Goal: Task Accomplishment & Management: Manage account settings

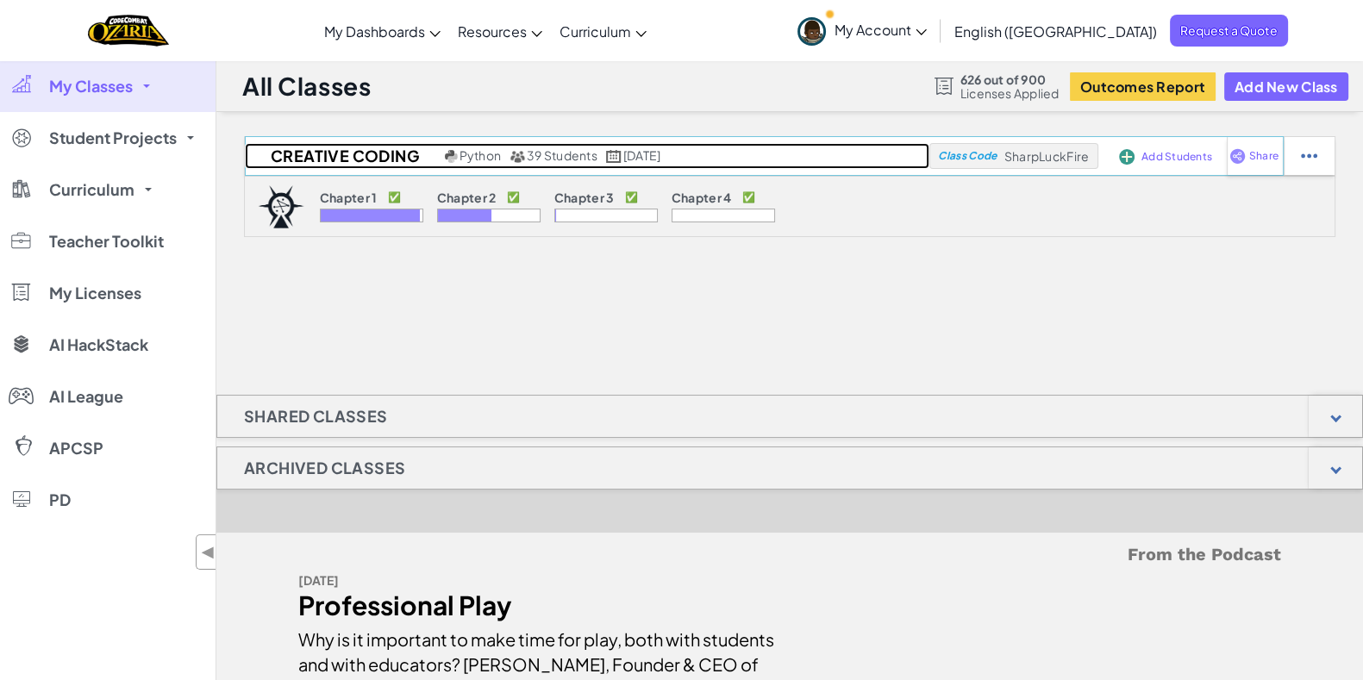
click at [397, 153] on h2 "Creative Coding" at bounding box center [343, 156] width 196 height 26
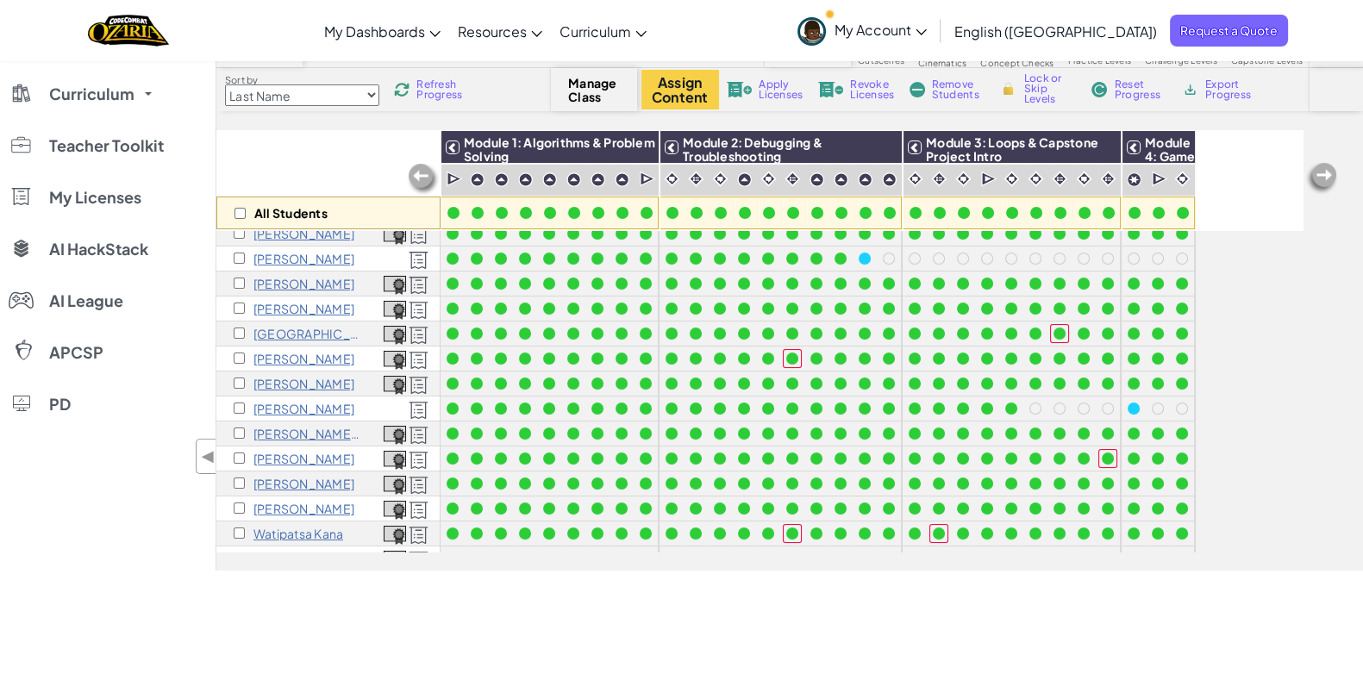
scroll to position [89, 0]
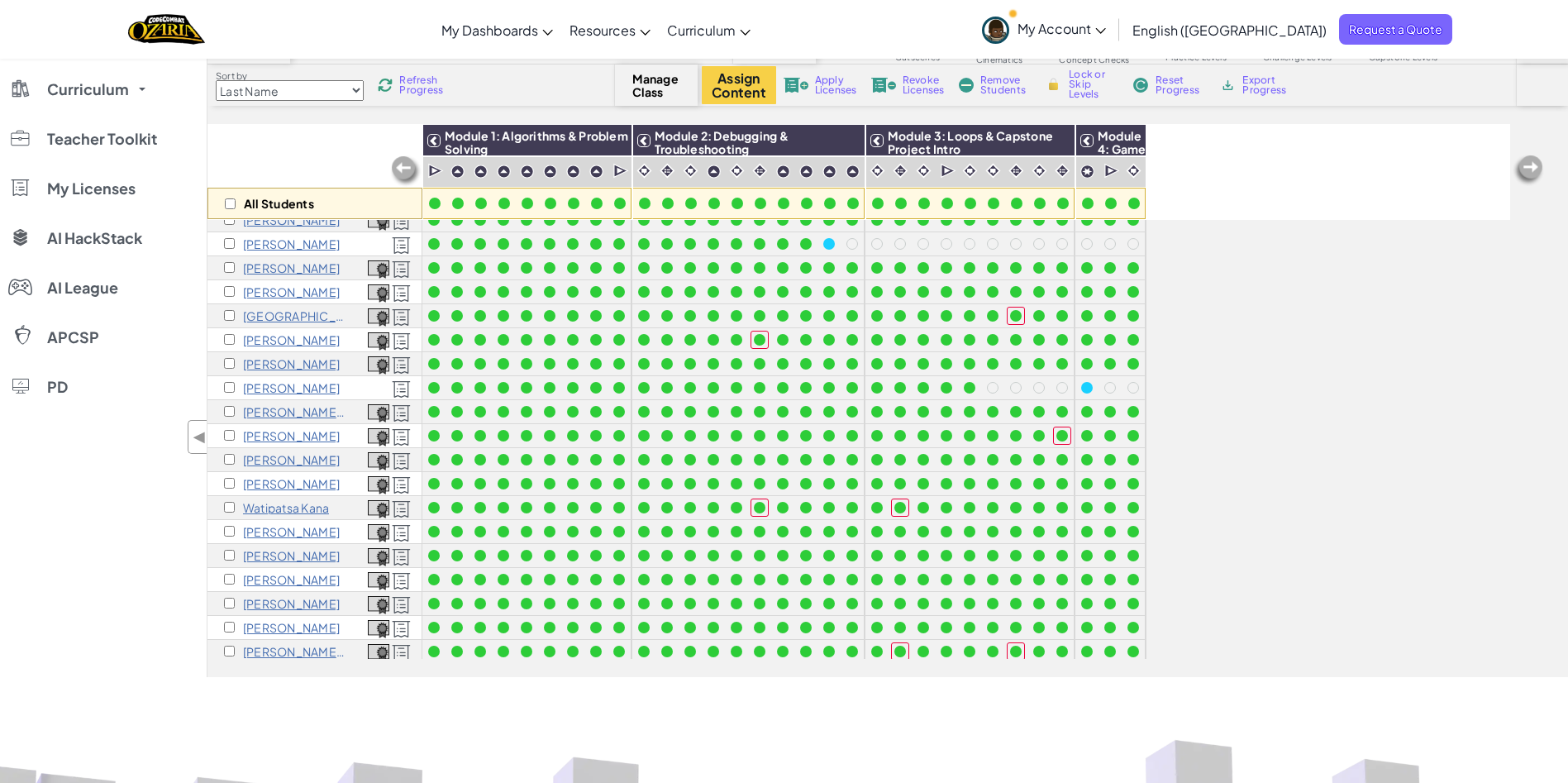
drag, startPoint x: 1396, startPoint y: 416, endPoint x: 1378, endPoint y: 412, distance: 18.4
click at [1305, 412] on div "All Students Module 1: Algorithms & Problem Solving Module 2: Debugging & Troub…" at bounding box center [858, 309] width 1303 height 700
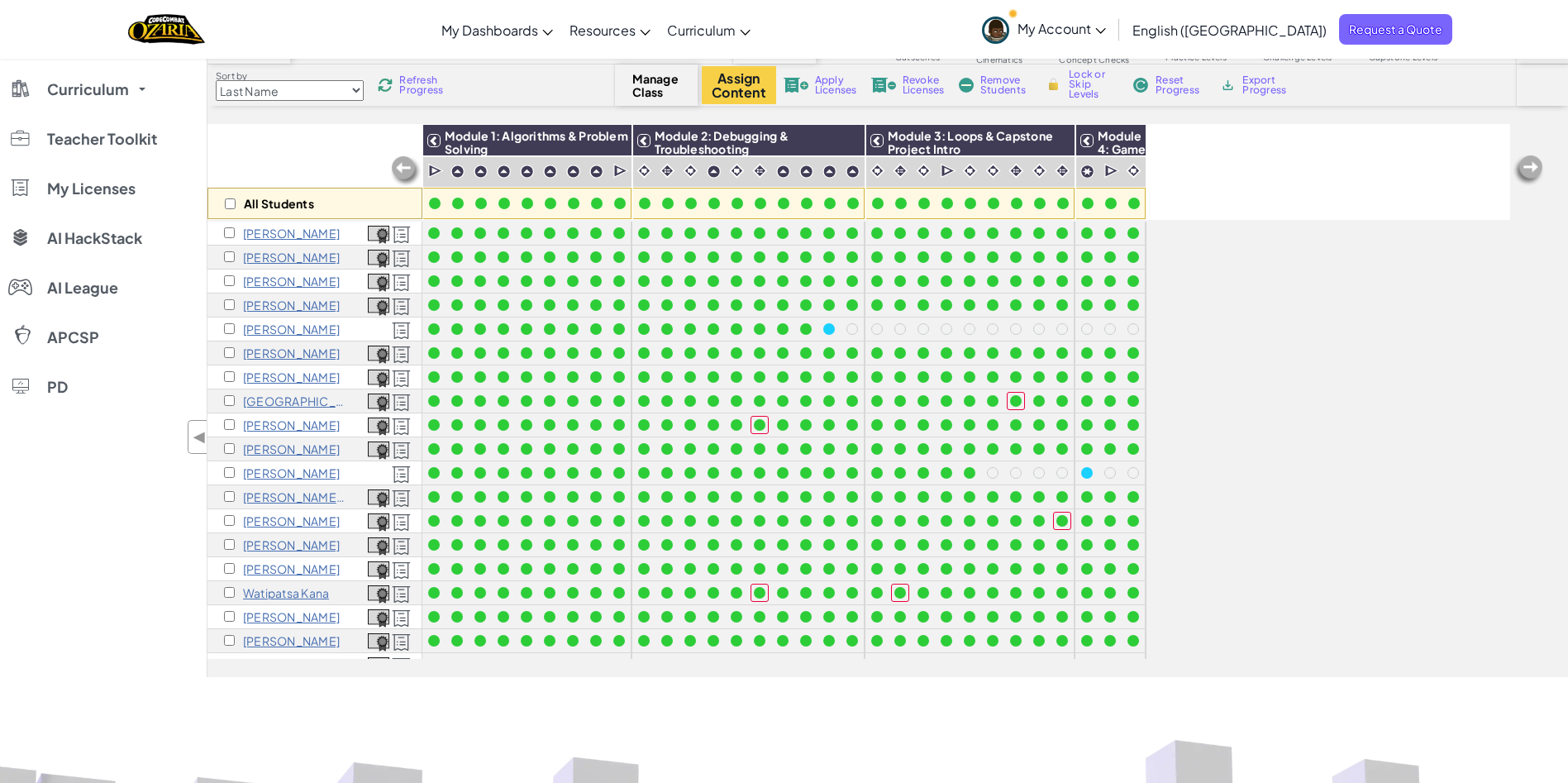
scroll to position [0, 0]
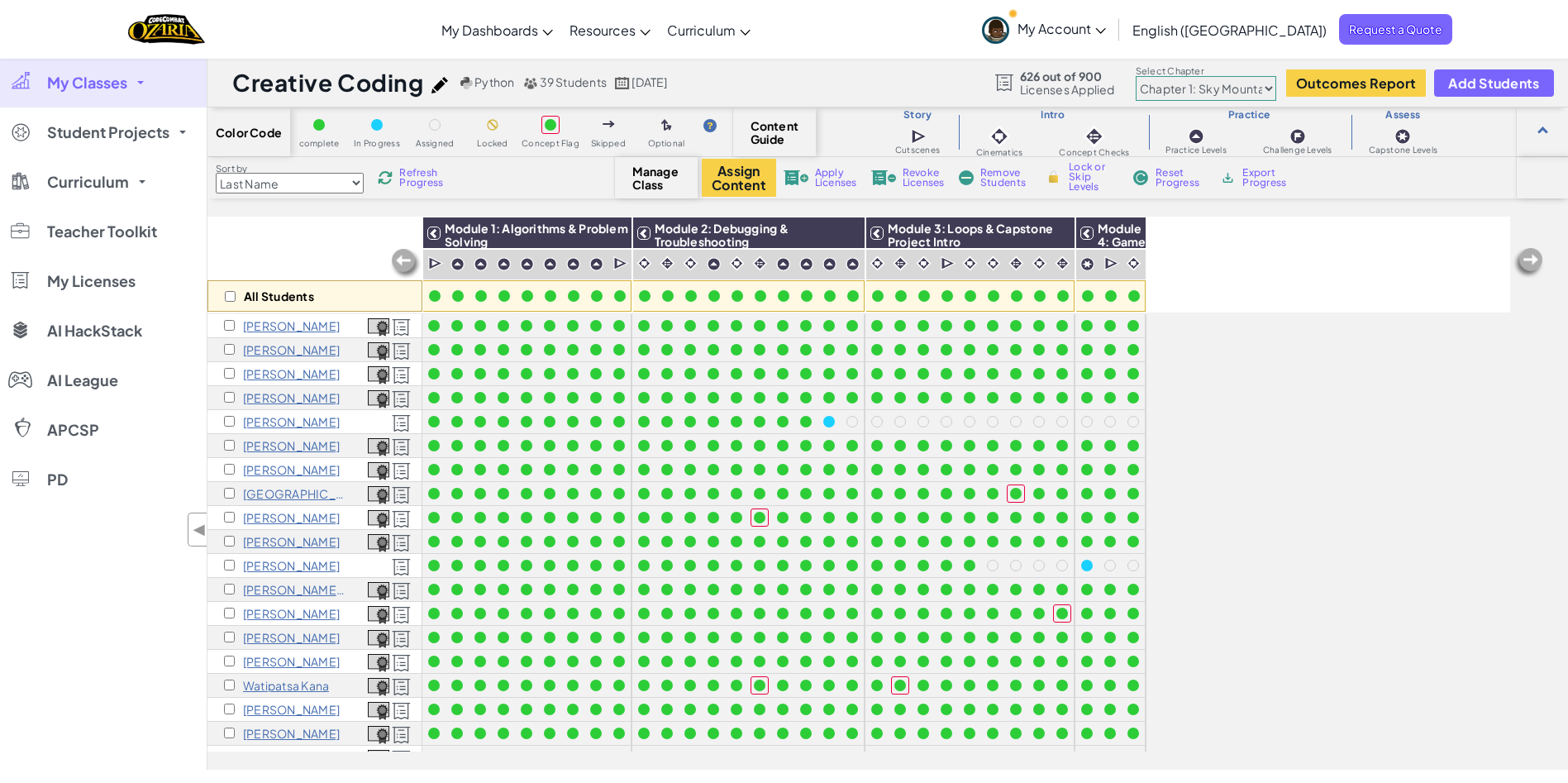
click at [1214, 87] on select "Chapter 1: Sky Mountain Chapter 2: The Moon Dancers Chapter 3: The Phoenix Land…" at bounding box center [1206, 88] width 141 height 25
select select "5d8a57abe8919b28d5113af1"
click at [1137, 76] on select "Chapter 1: Sky Mountain Chapter 2: The Moon Dancers Chapter 3: The Phoenix Land…" at bounding box center [1206, 88] width 141 height 25
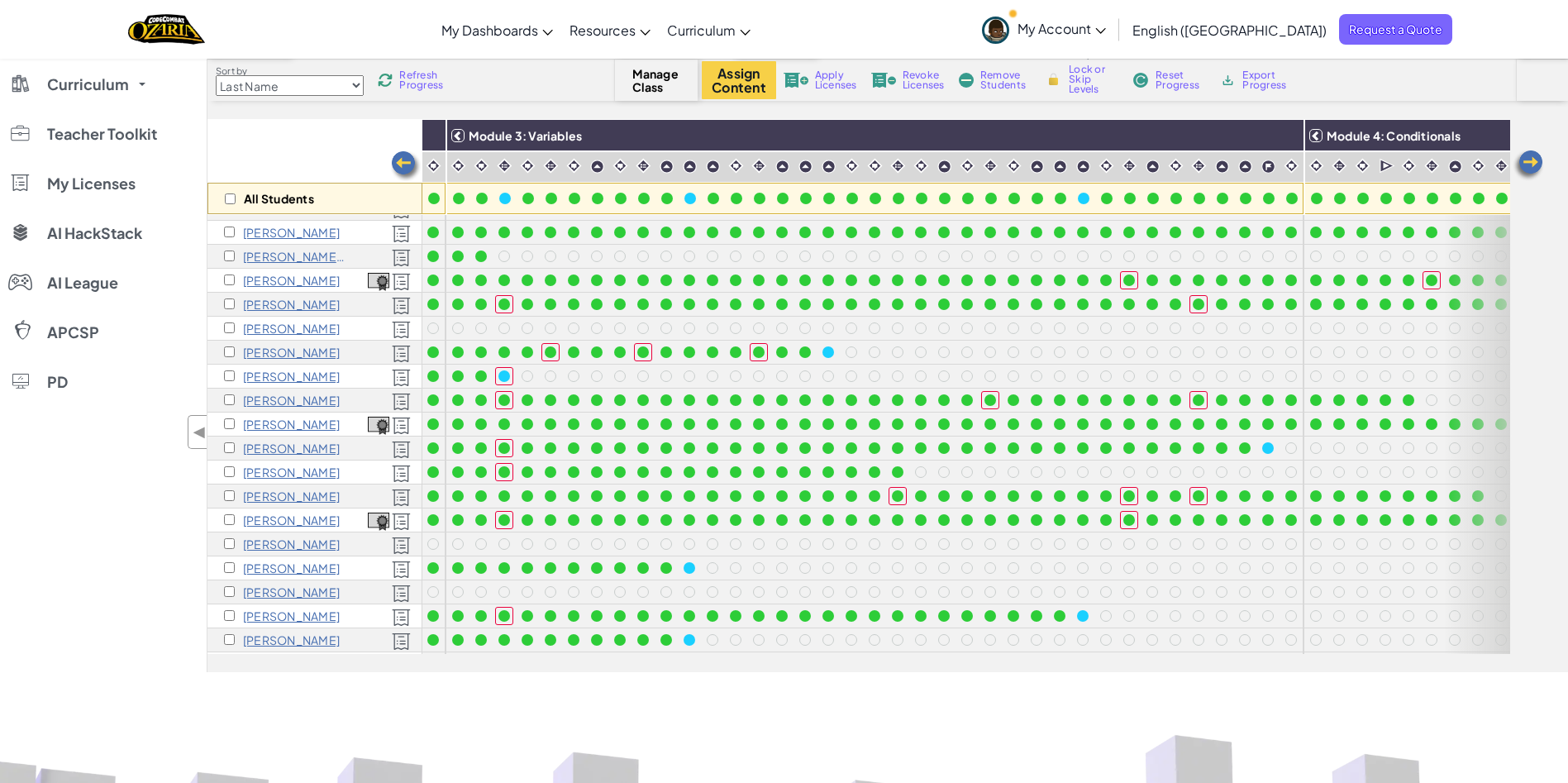
scroll to position [517, 789]
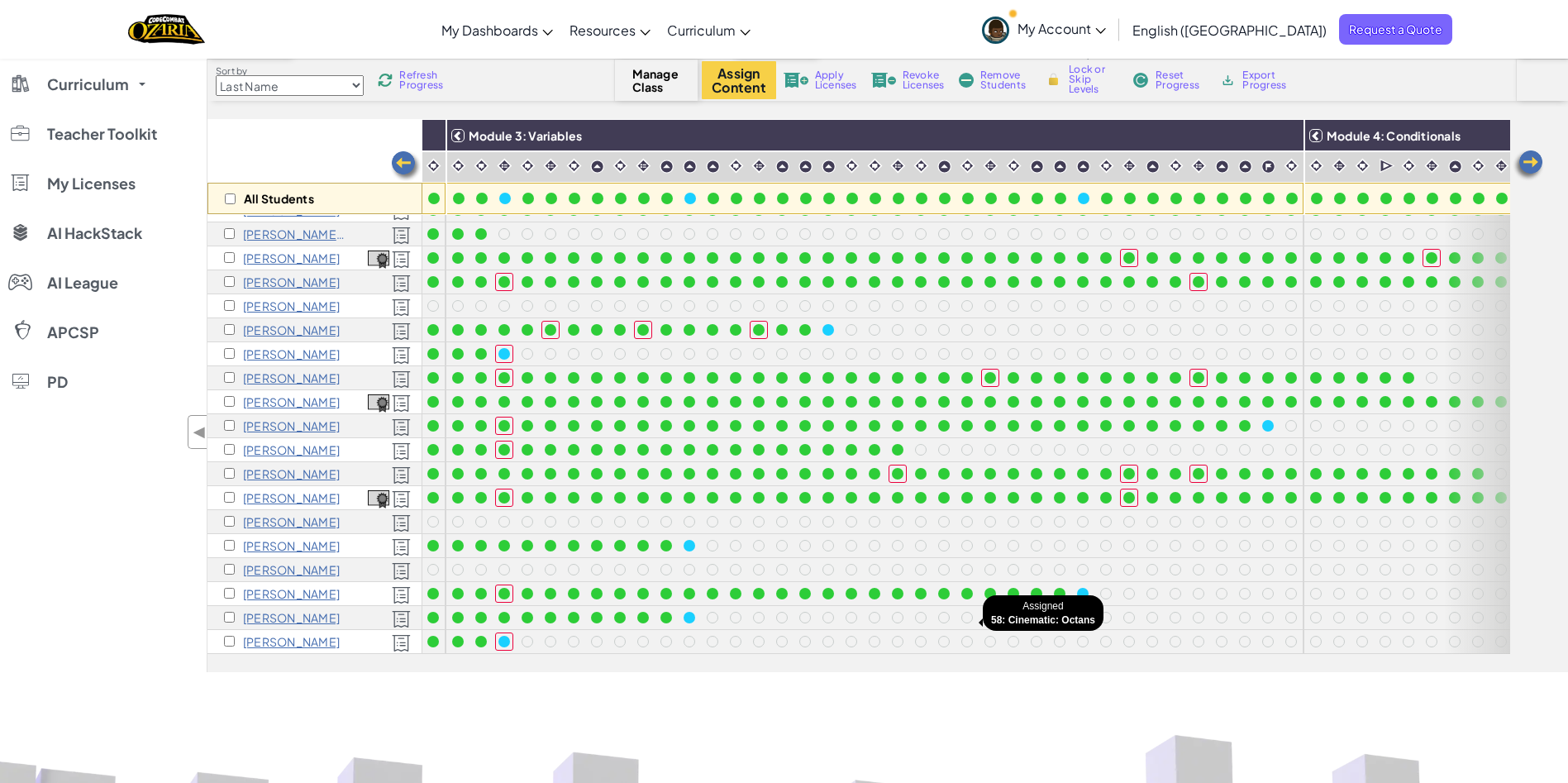
drag, startPoint x: 1073, startPoint y: 633, endPoint x: 978, endPoint y: 629, distance: 95.1
click at [978, 629] on div at bounding box center [875, 186] width 858 height 934
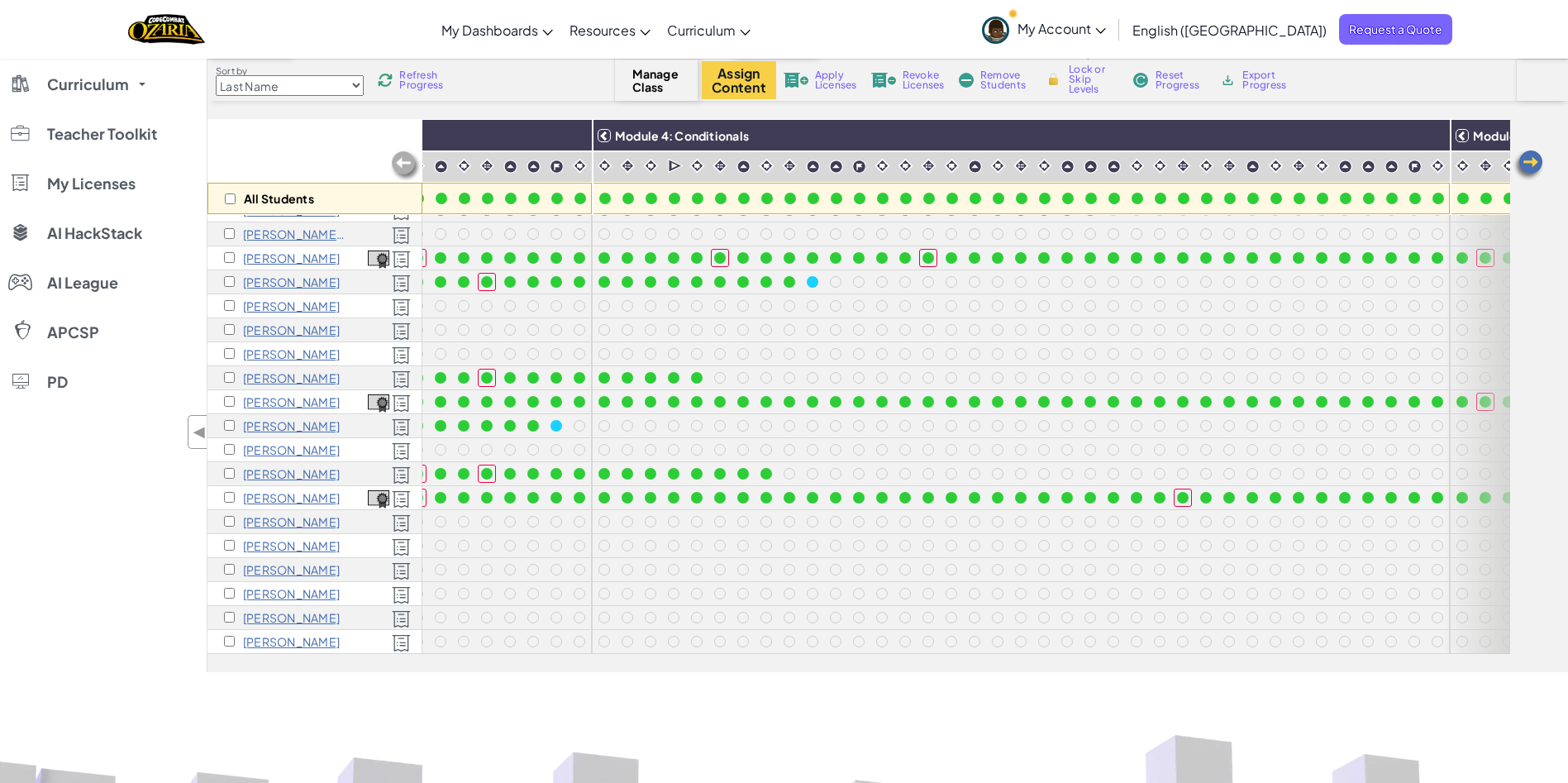
scroll to position [517, 1647]
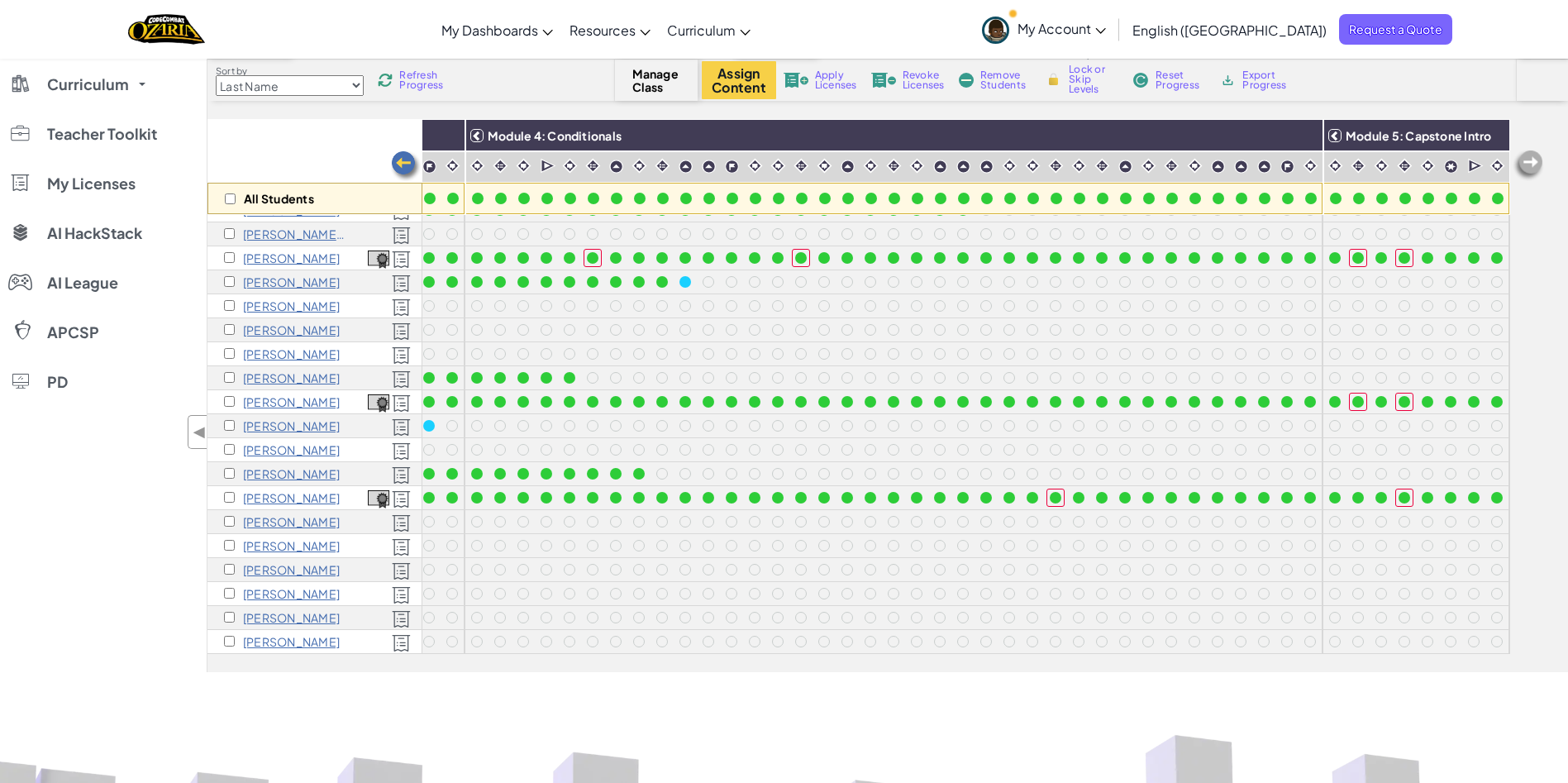
drag, startPoint x: 1455, startPoint y: 84, endPoint x: 1445, endPoint y: 81, distance: 10.4
click at [1305, 84] on div "Assign Content Apply Licenses Revoke Licenses Remove Students Lock or Skip Leve…" at bounding box center [1109, 81] width 815 height 38
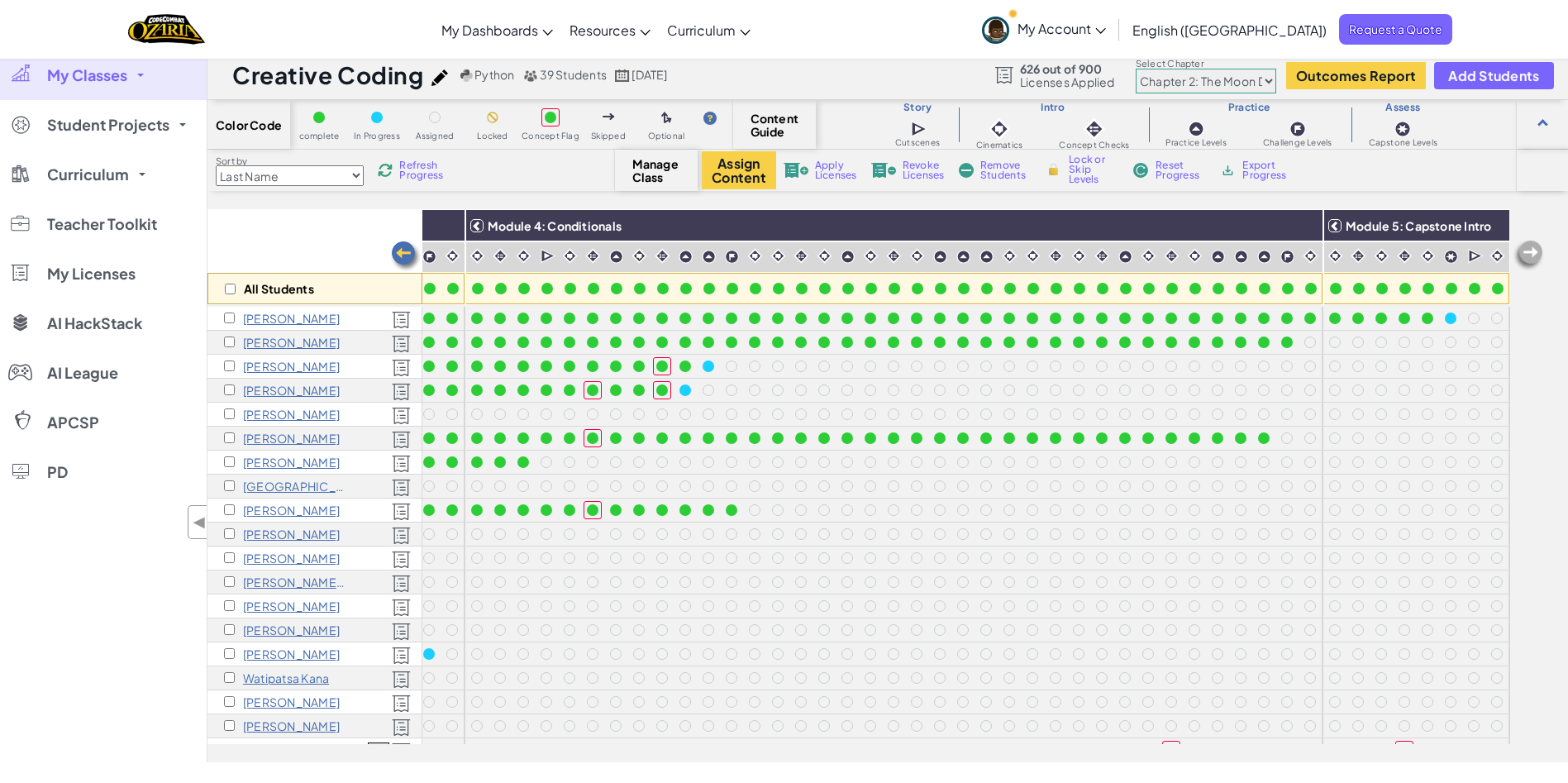
scroll to position [0, 0]
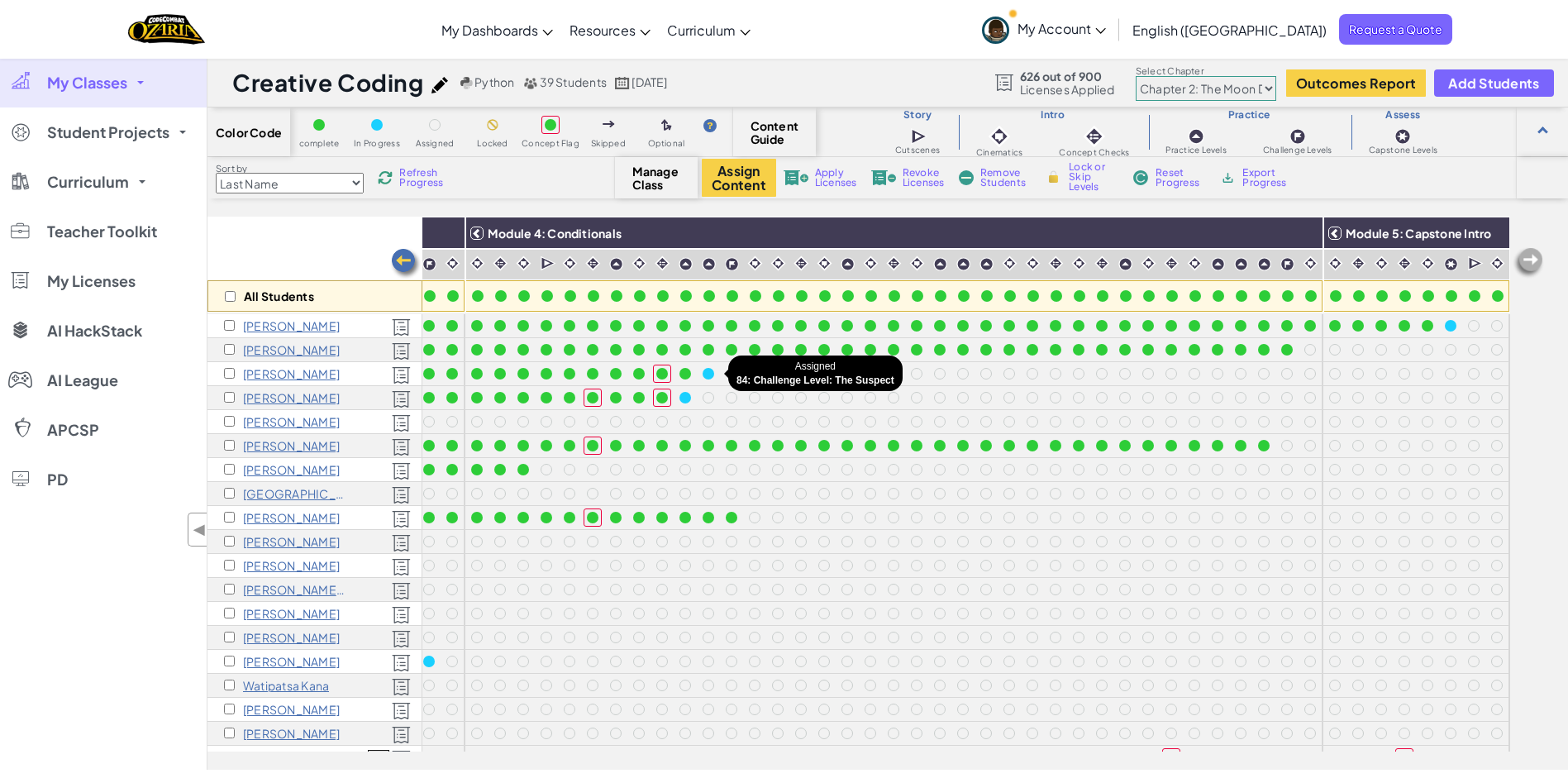
click at [726, 374] on div at bounding box center [731, 374] width 12 height 12
click at [1088, 179] on span "Lock or Skip Levels" at bounding box center [1093, 176] width 49 height 30
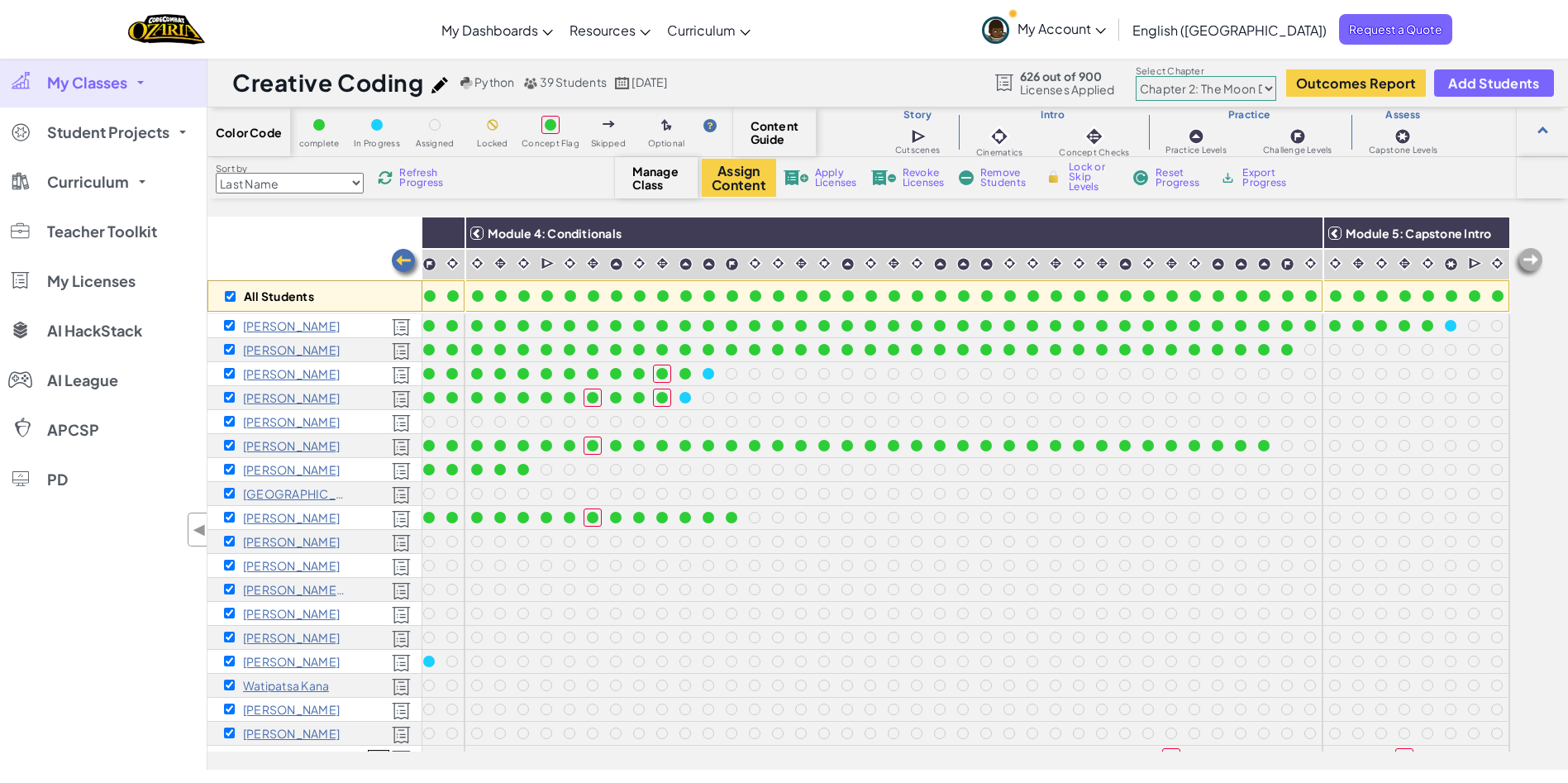
checkbox input "true"
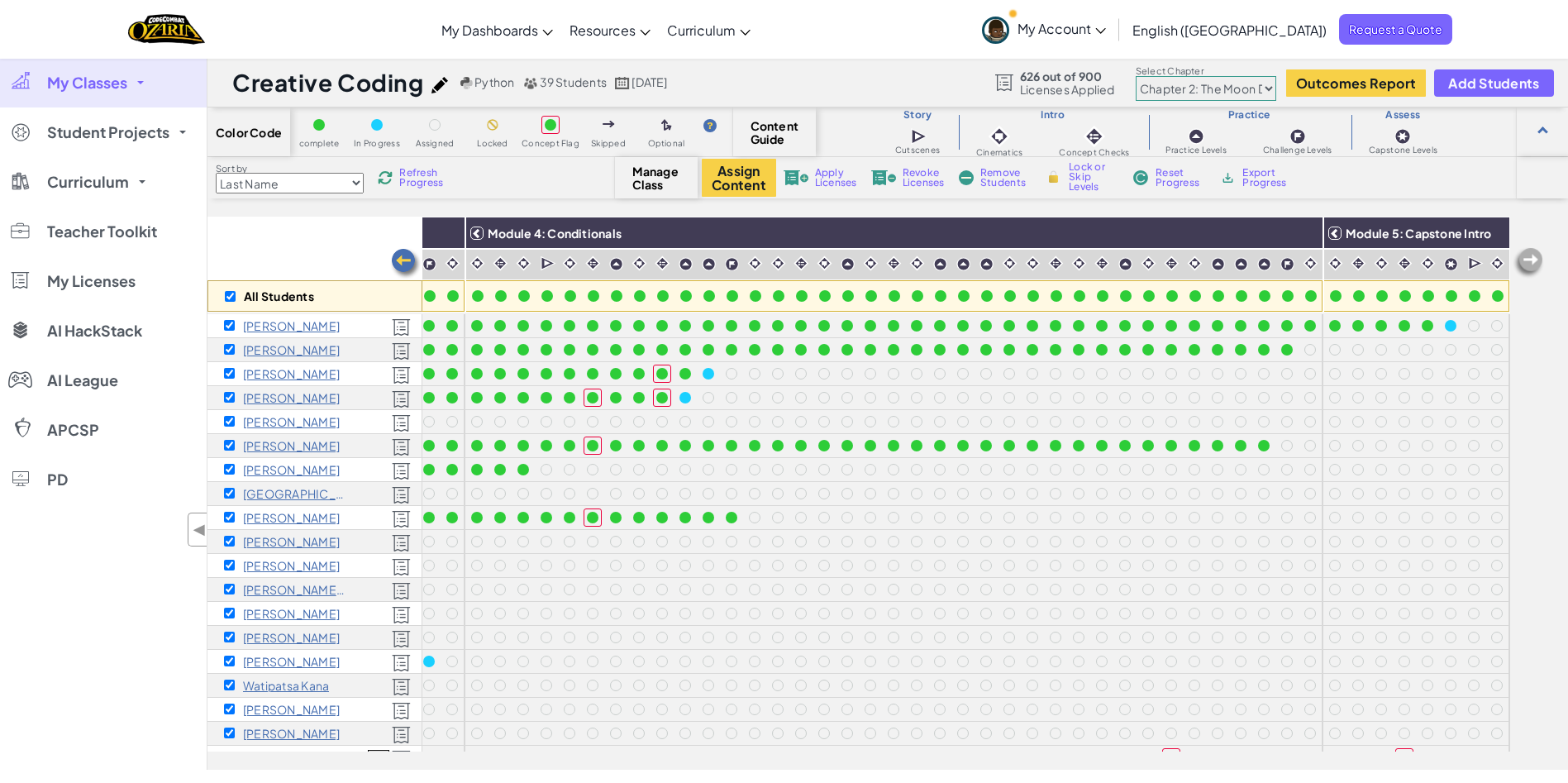
checkbox input "true"
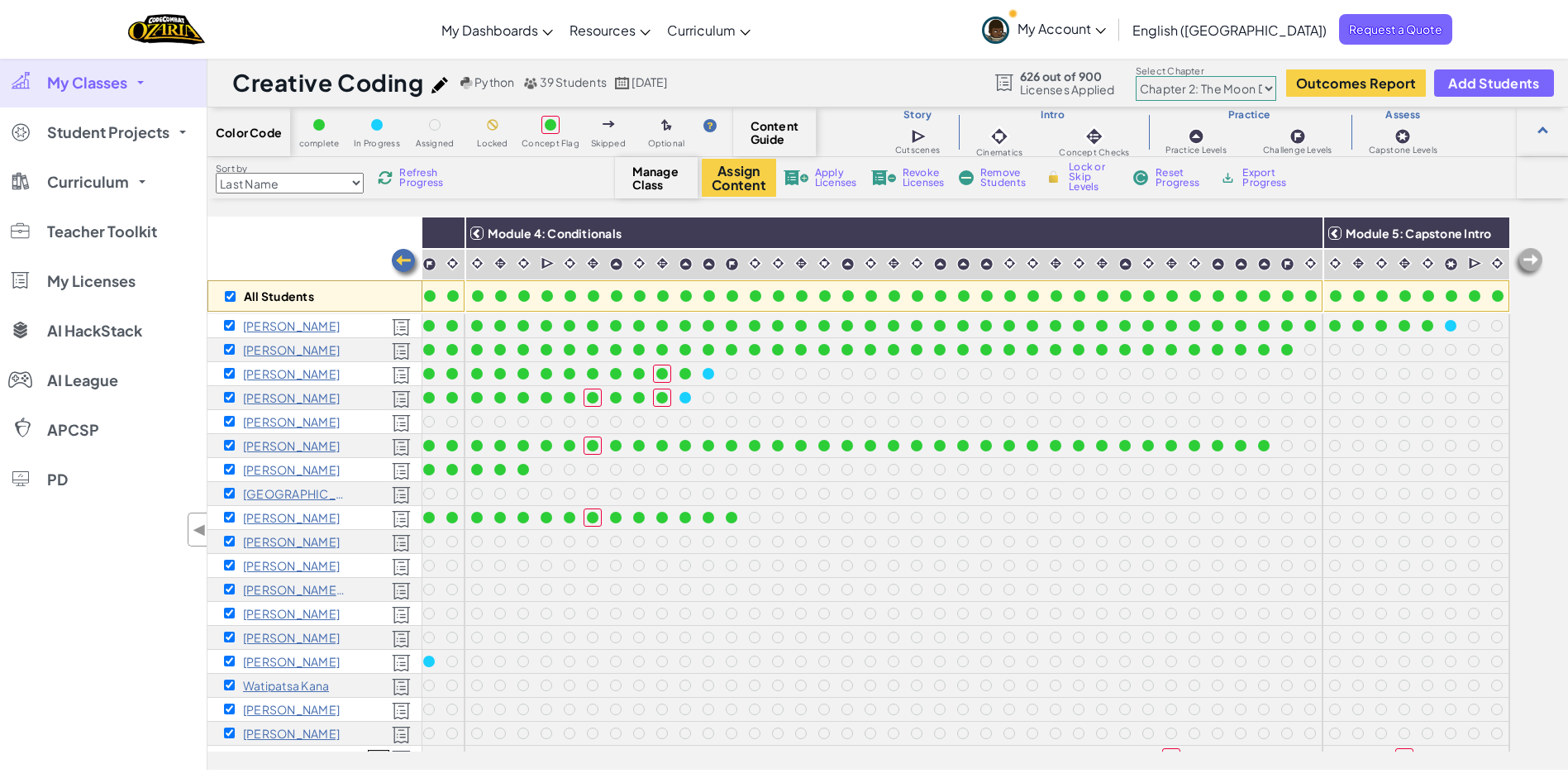
checkbox input "true"
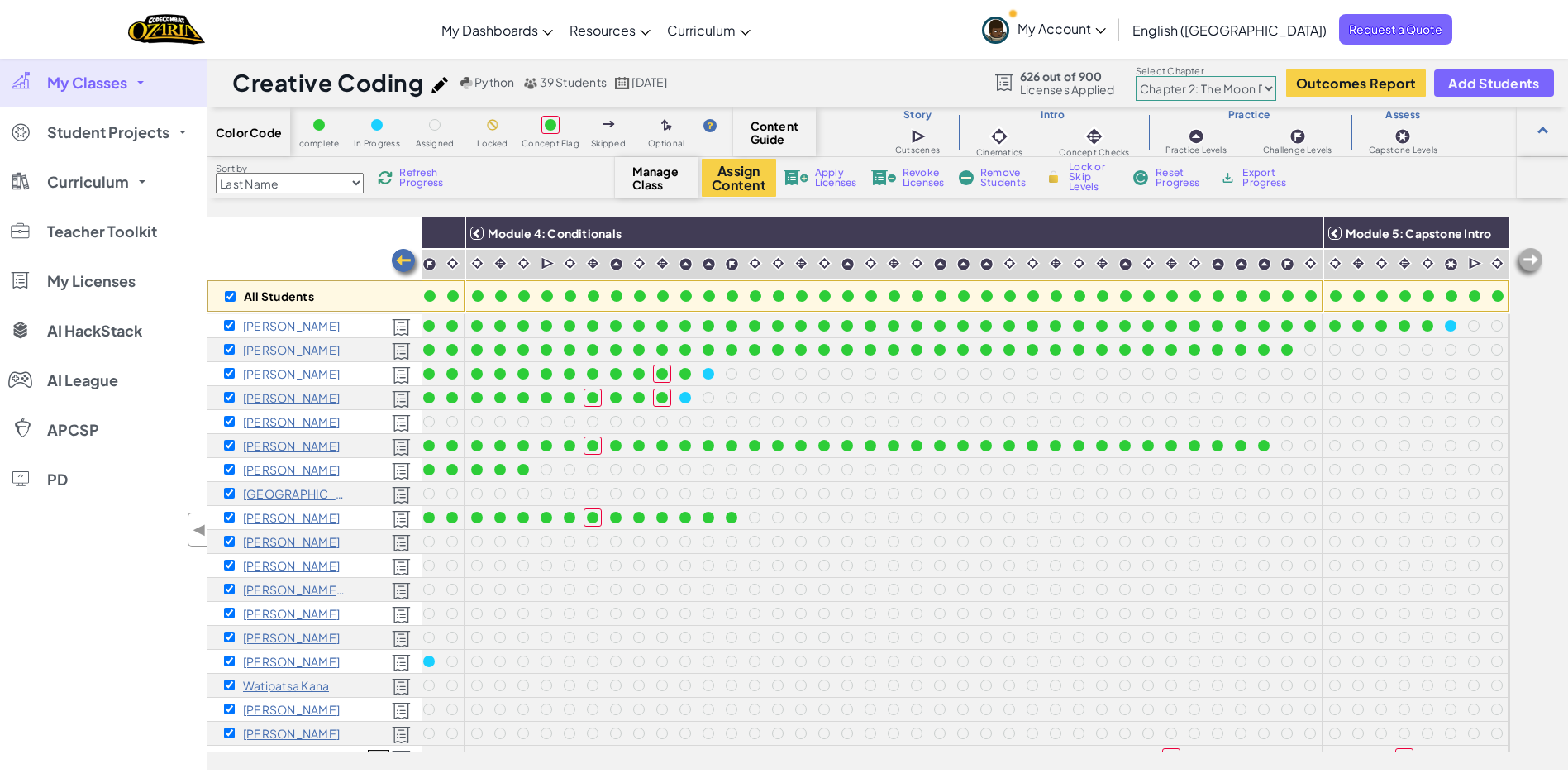
checkbox input "true"
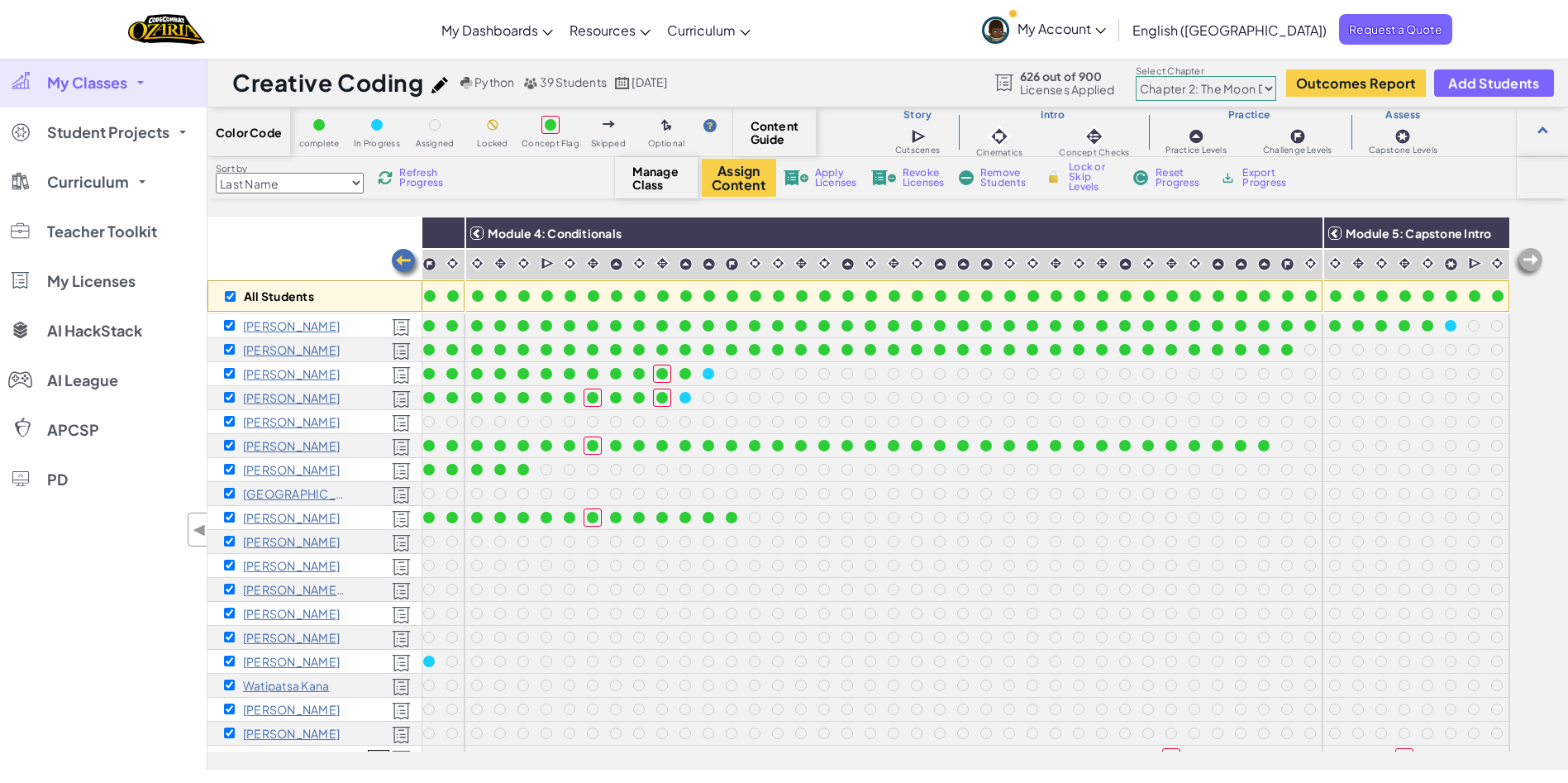
checkbox input "true"
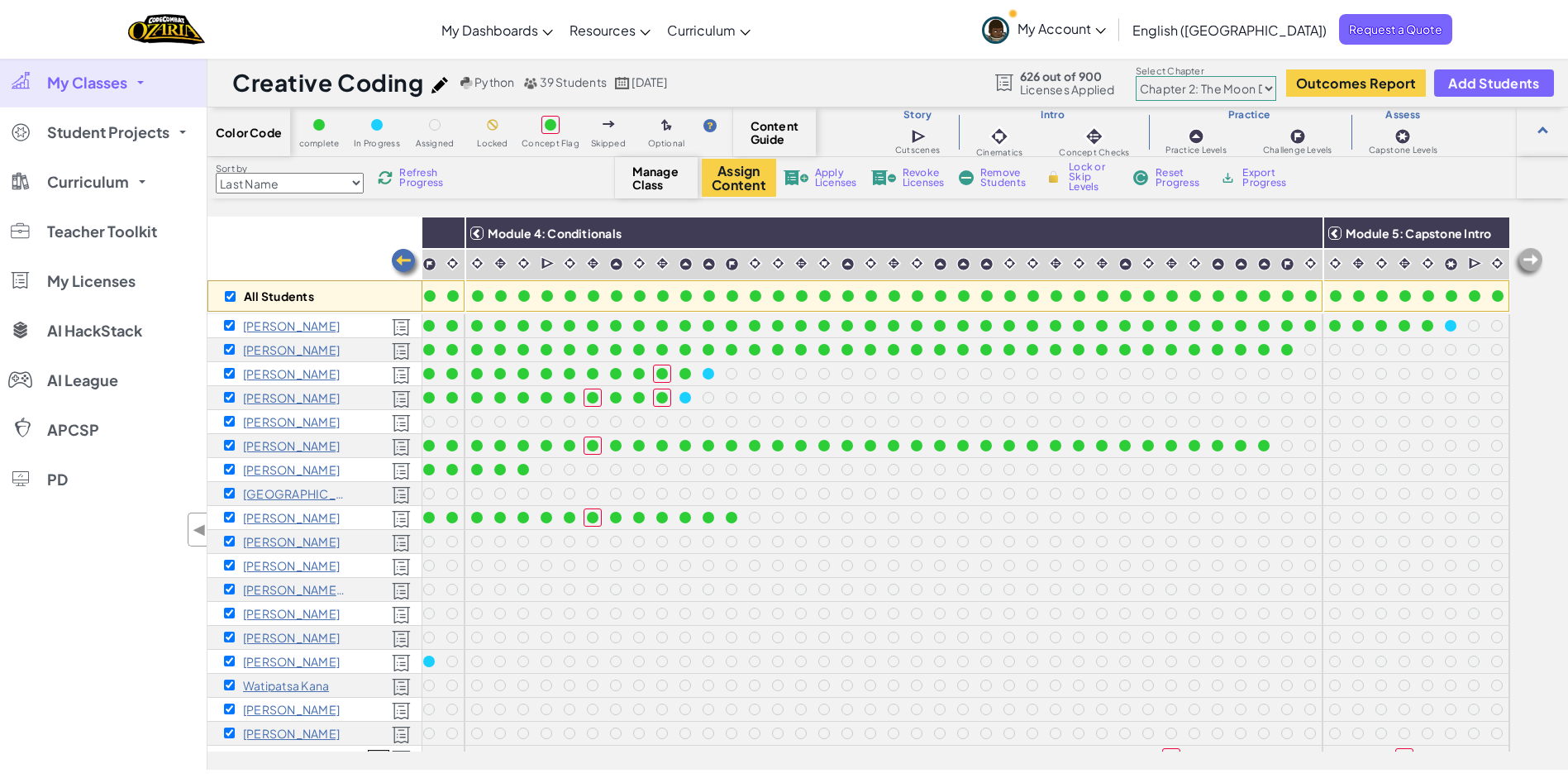
checkbox input "true"
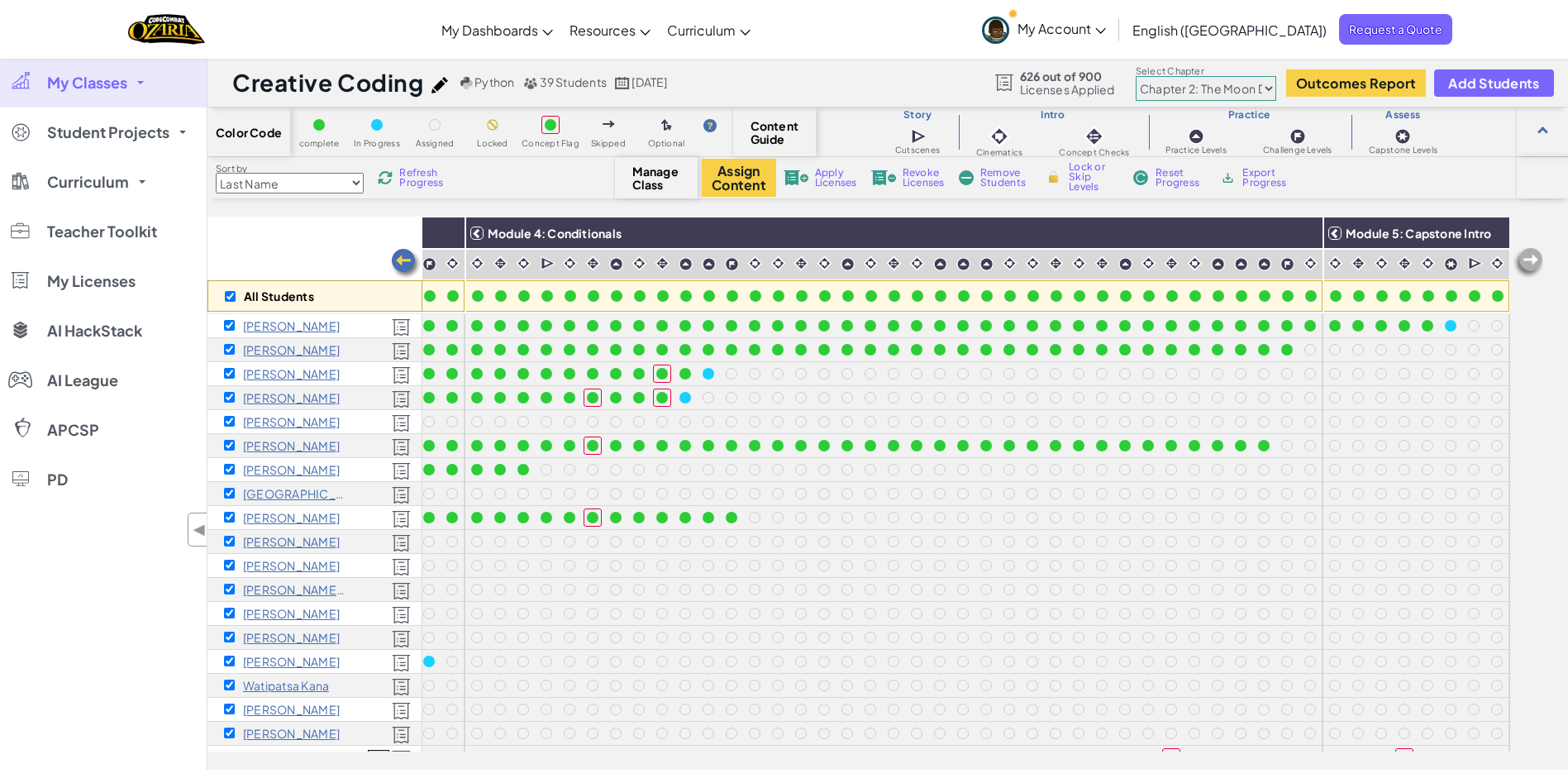
checkbox input "true"
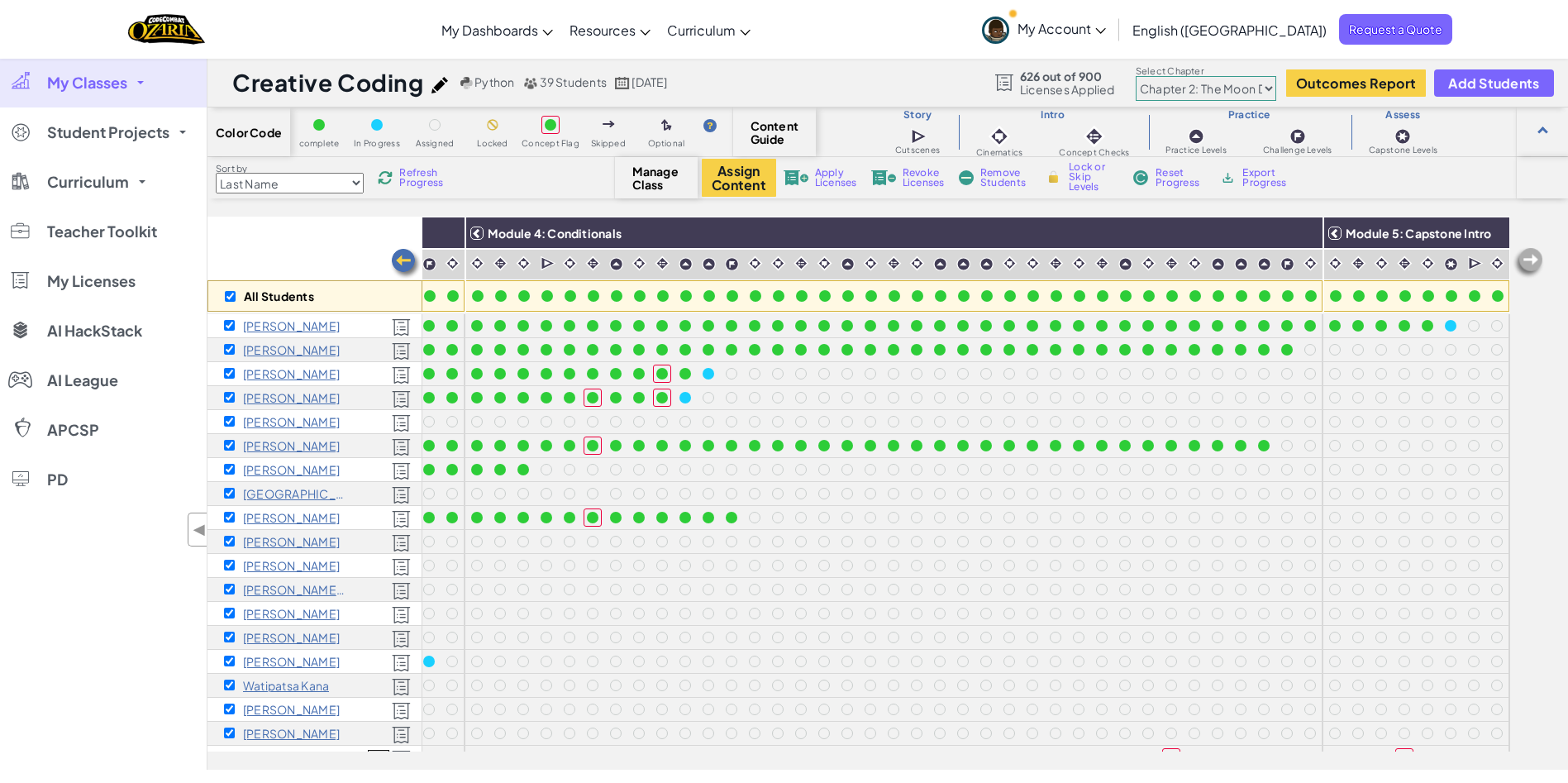
checkbox input "true"
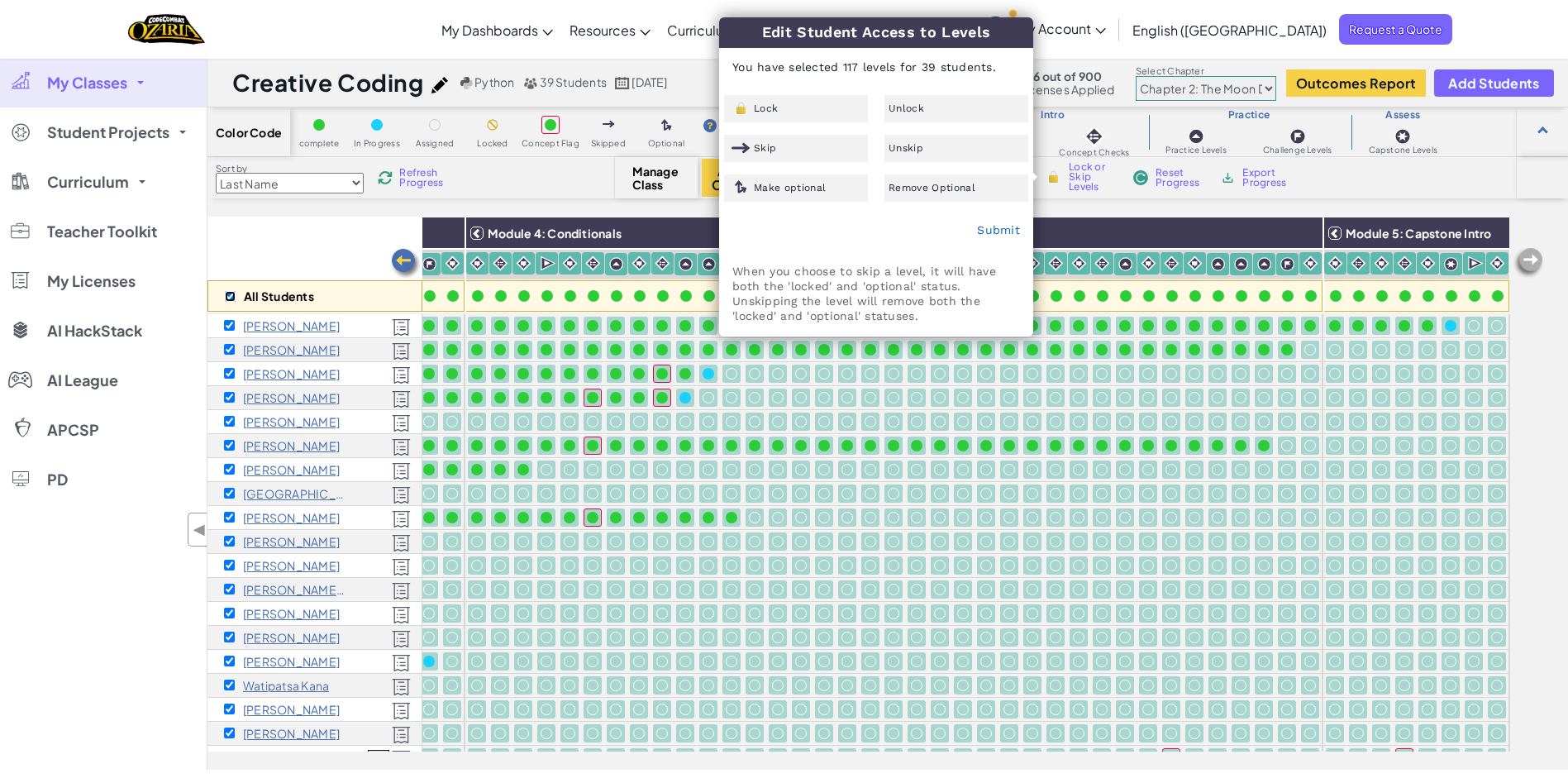
click at [230, 295] on input "checkbox" at bounding box center [230, 296] width 11 height 11
checkbox input "false"
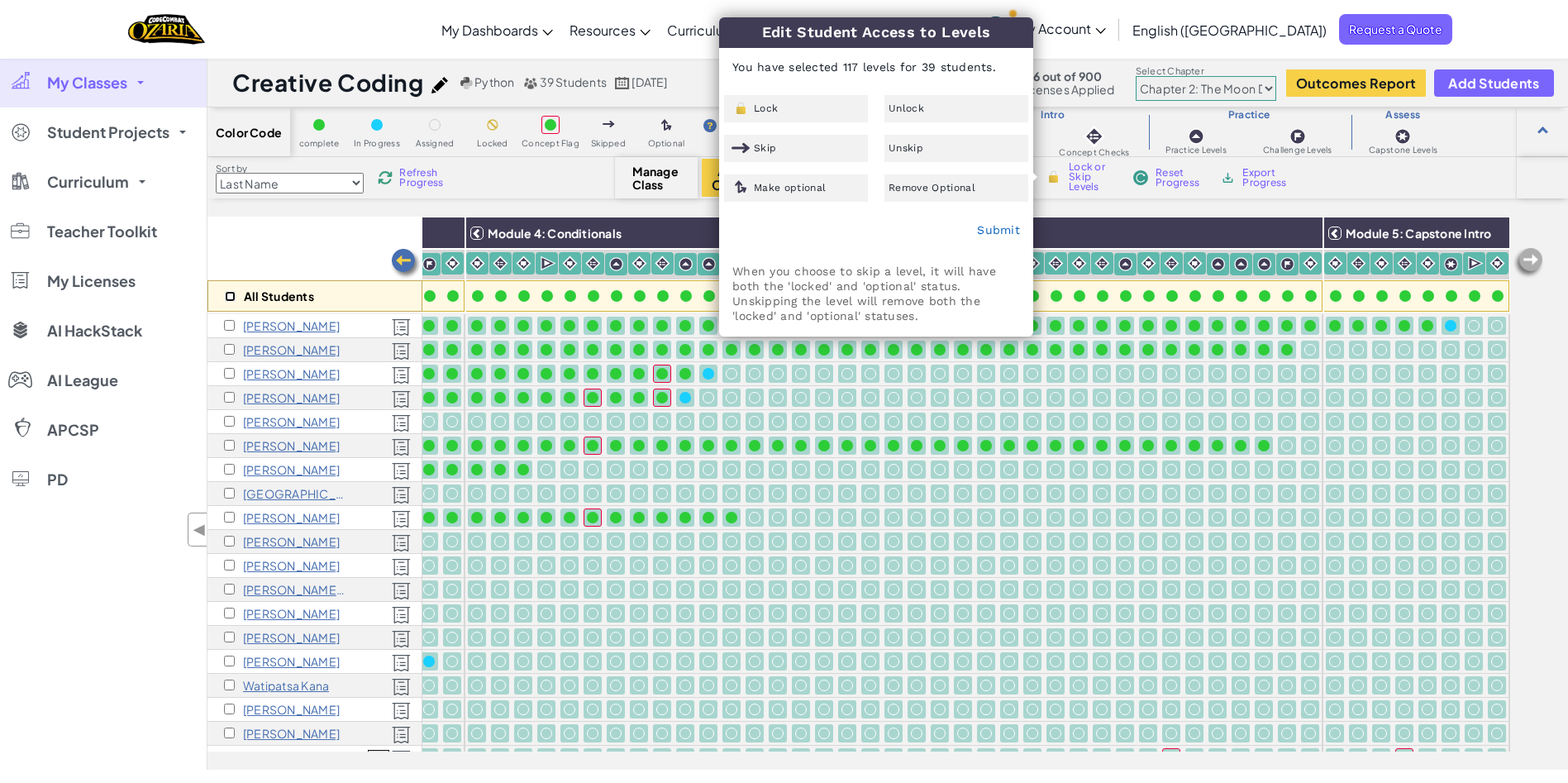
checkbox input "false"
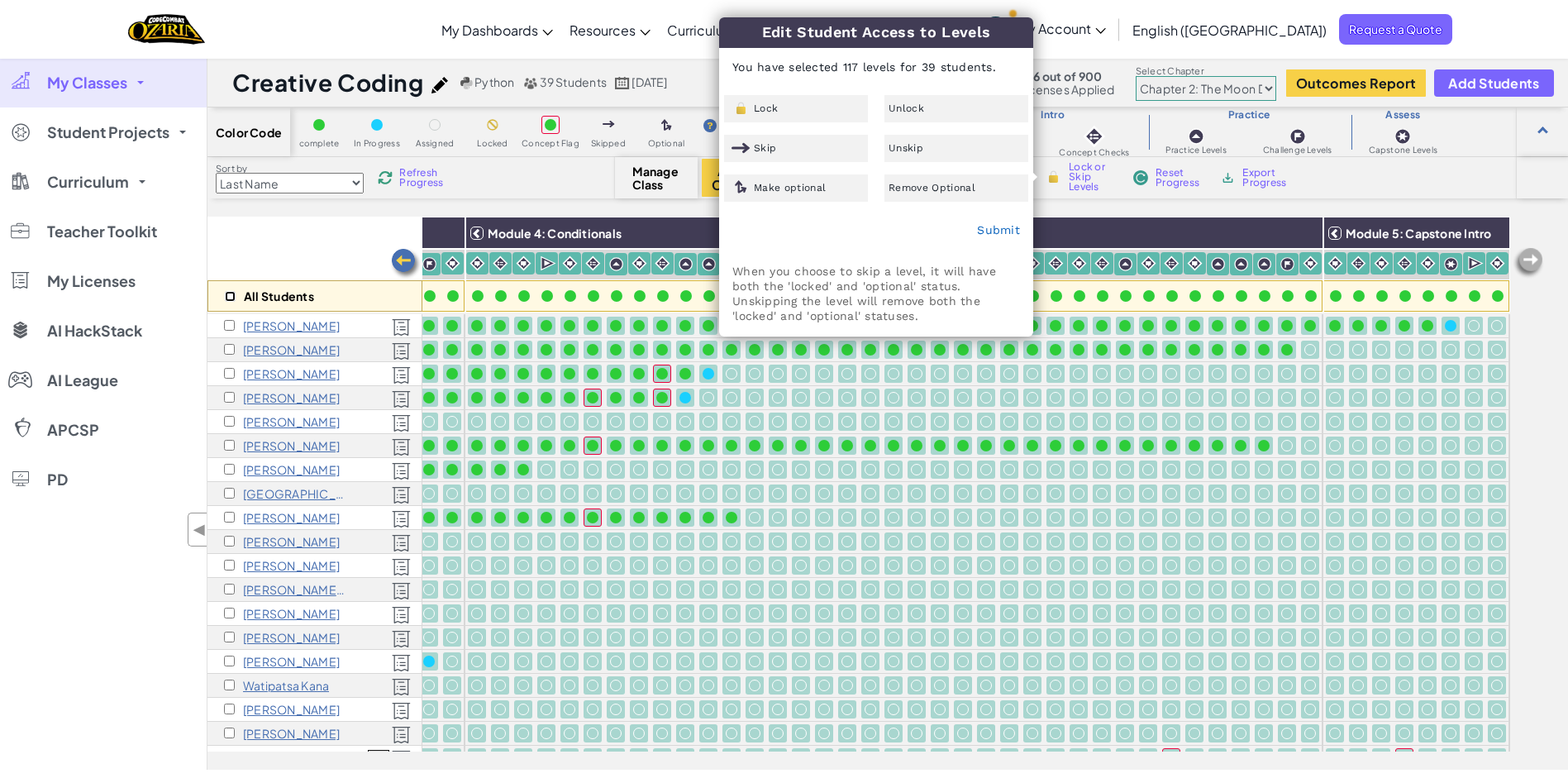
checkbox input "false"
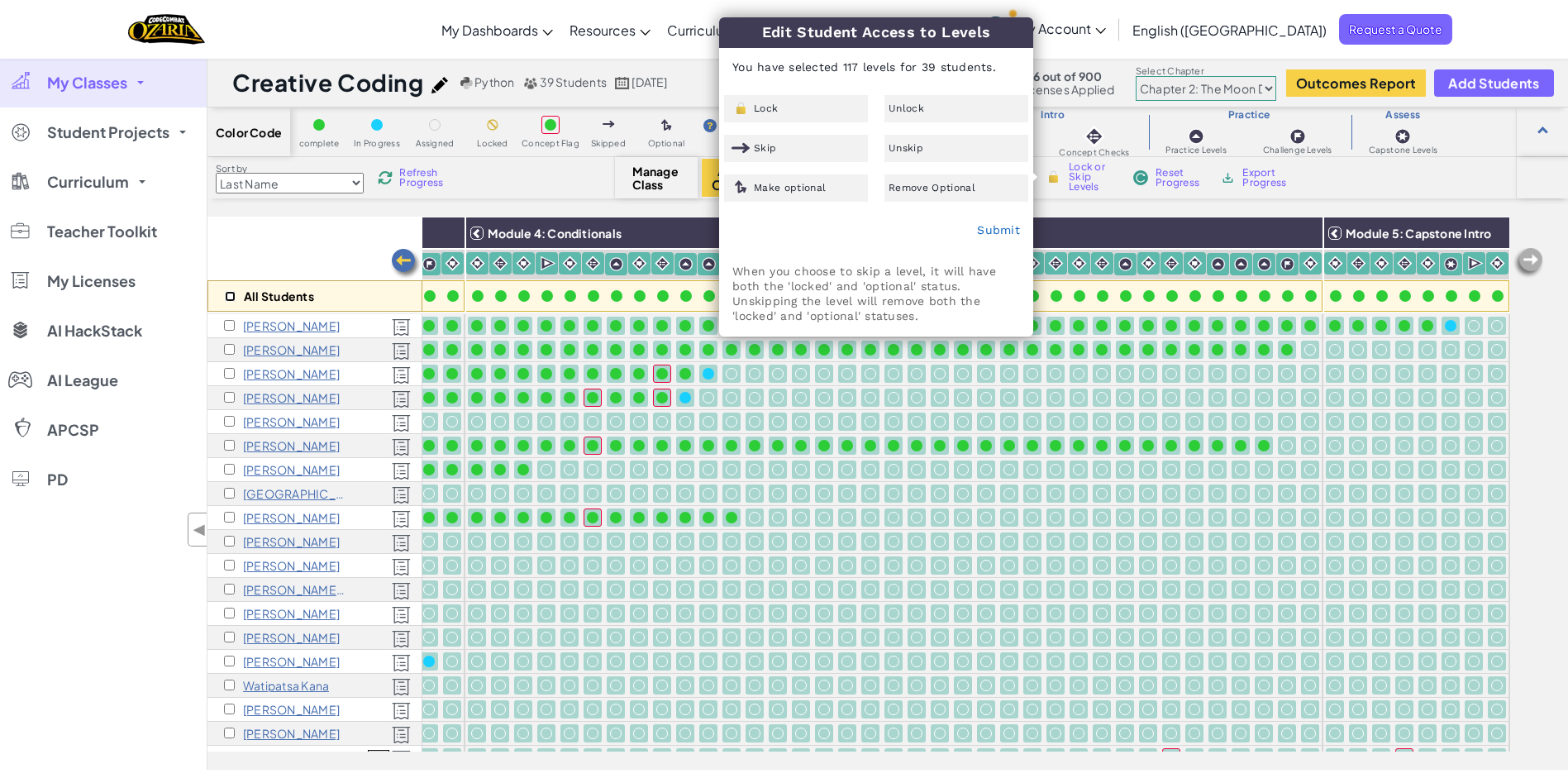
checkbox input "false"
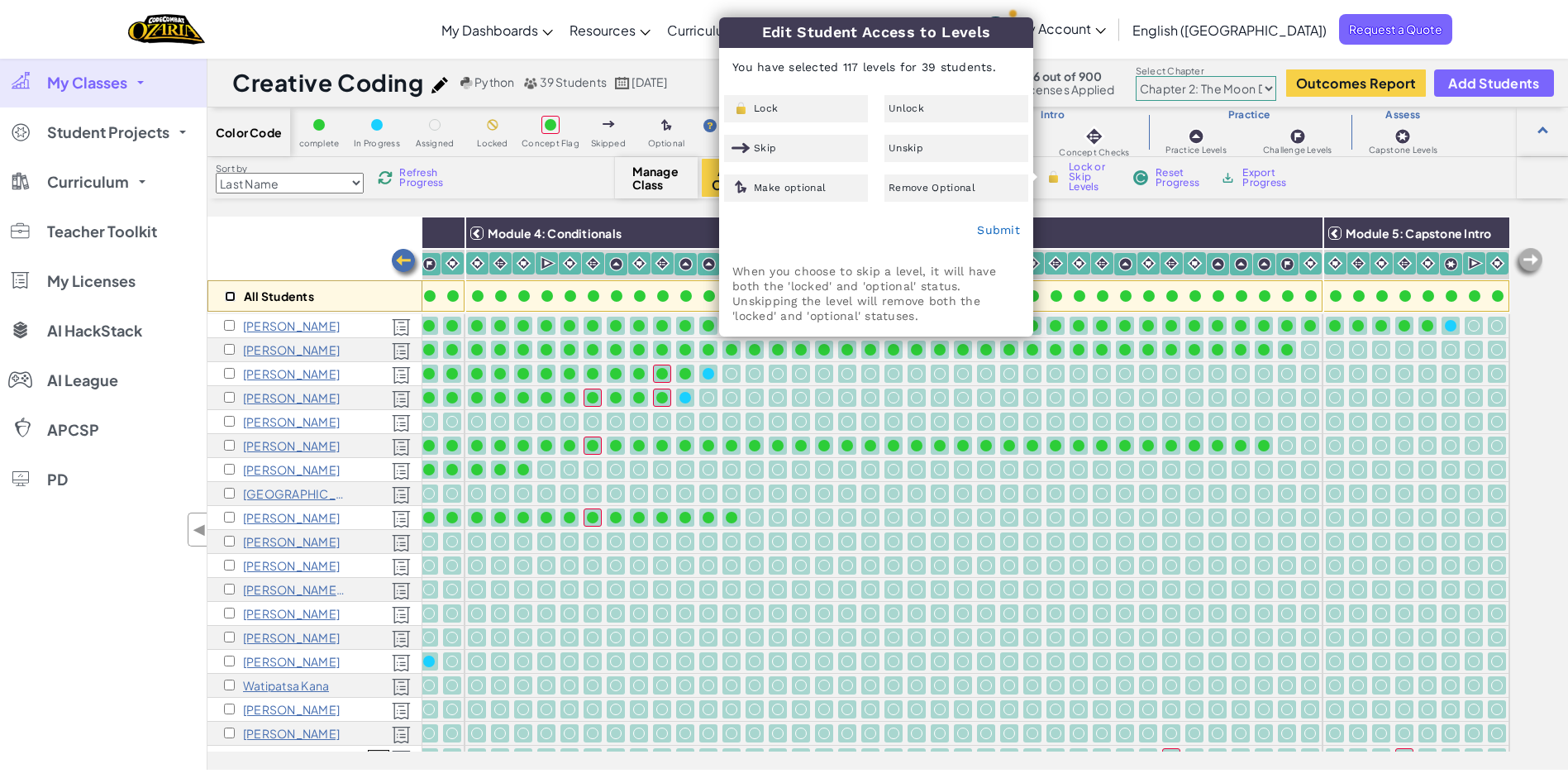
checkbox input "false"
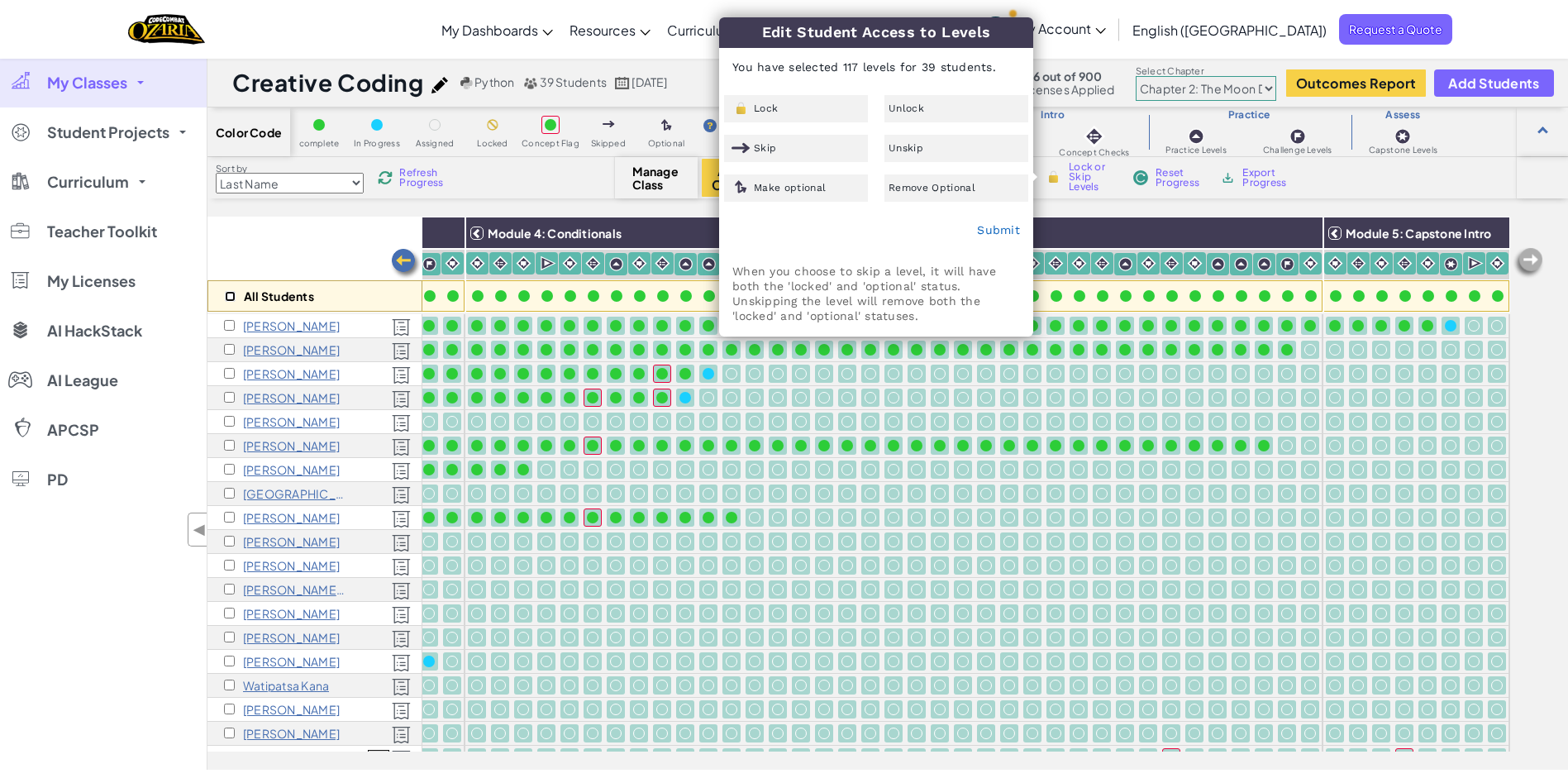
checkbox input "false"
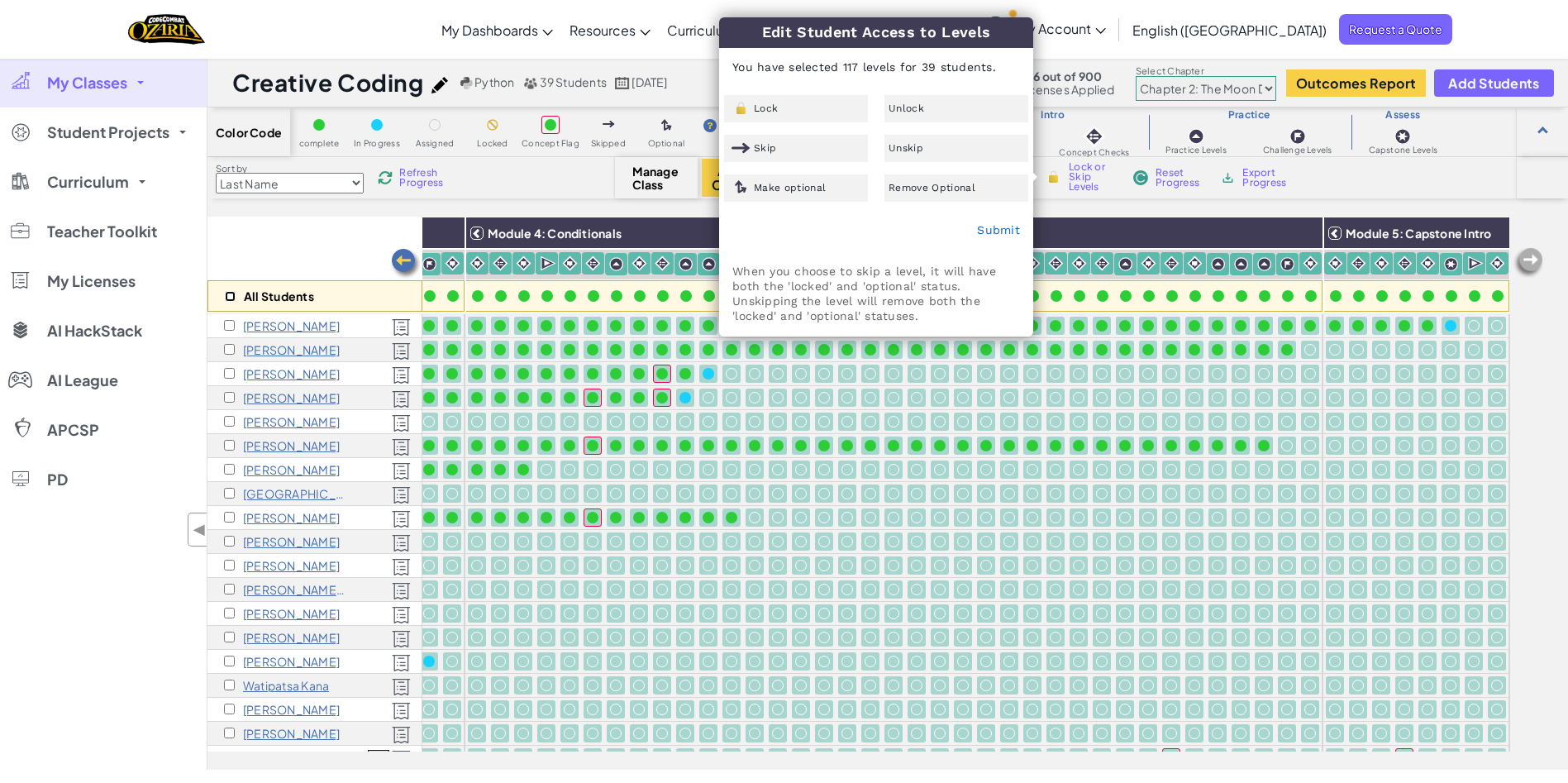
checkbox input "false"
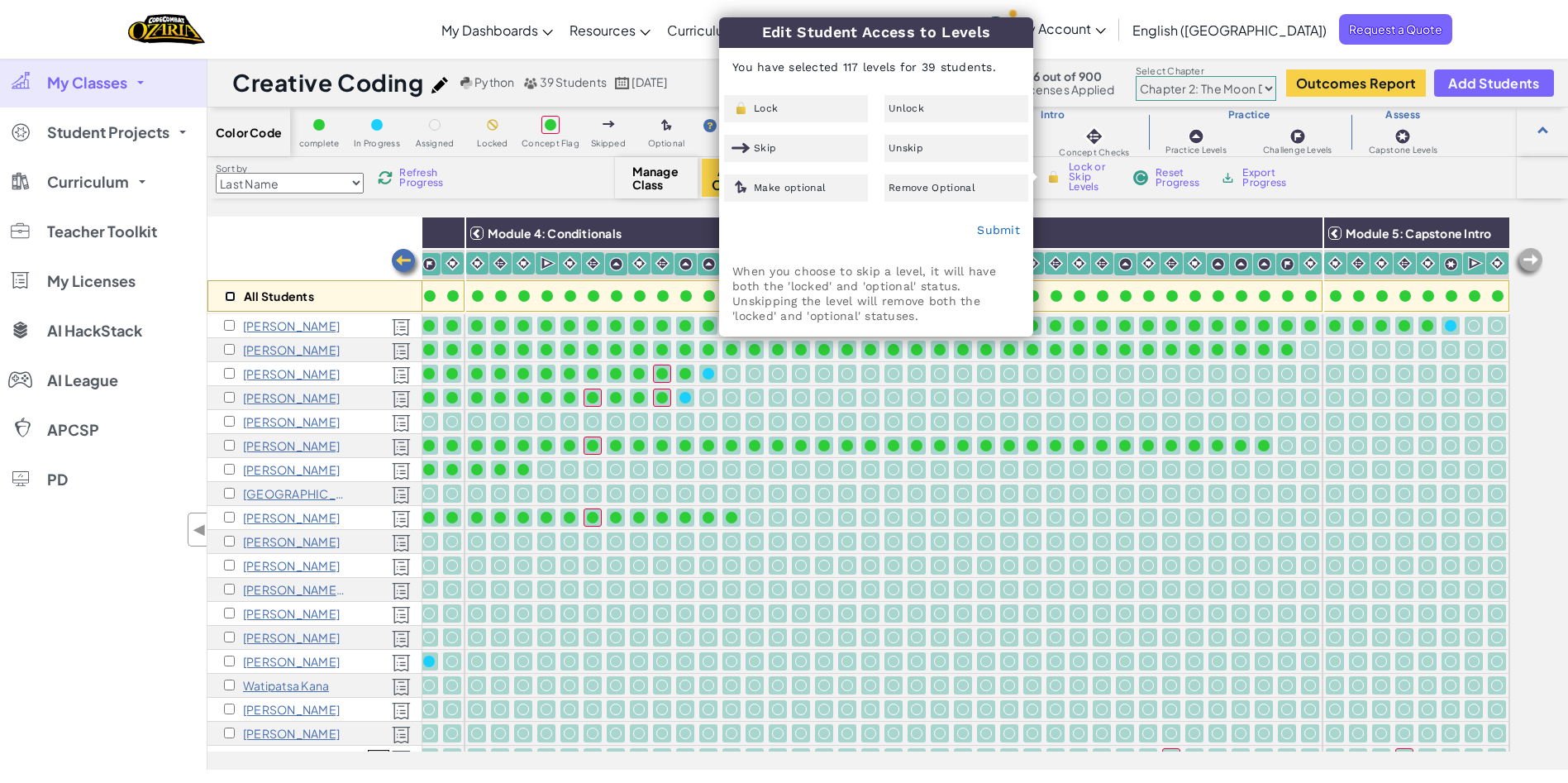
checkbox input "false"
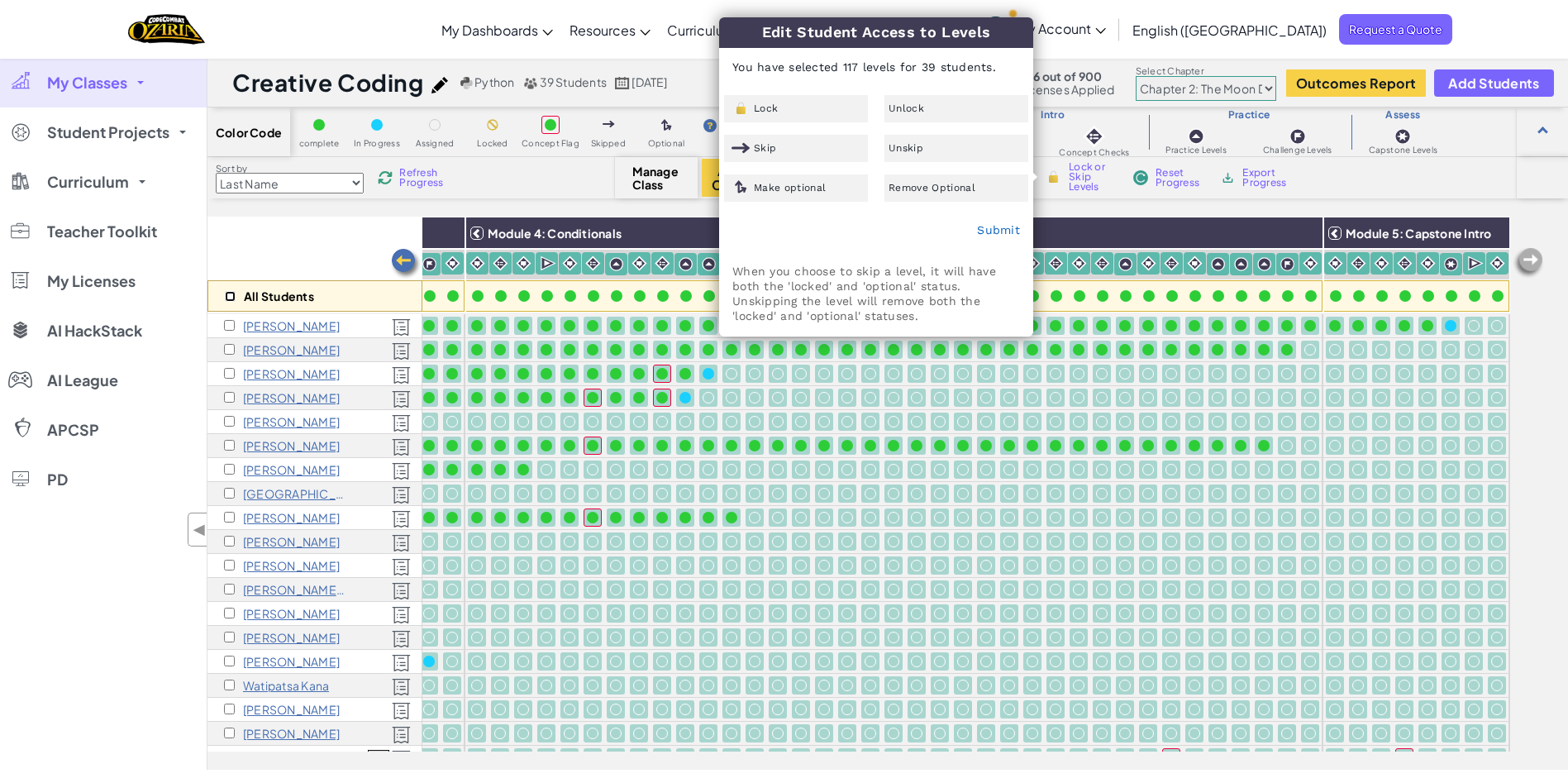
checkbox input "false"
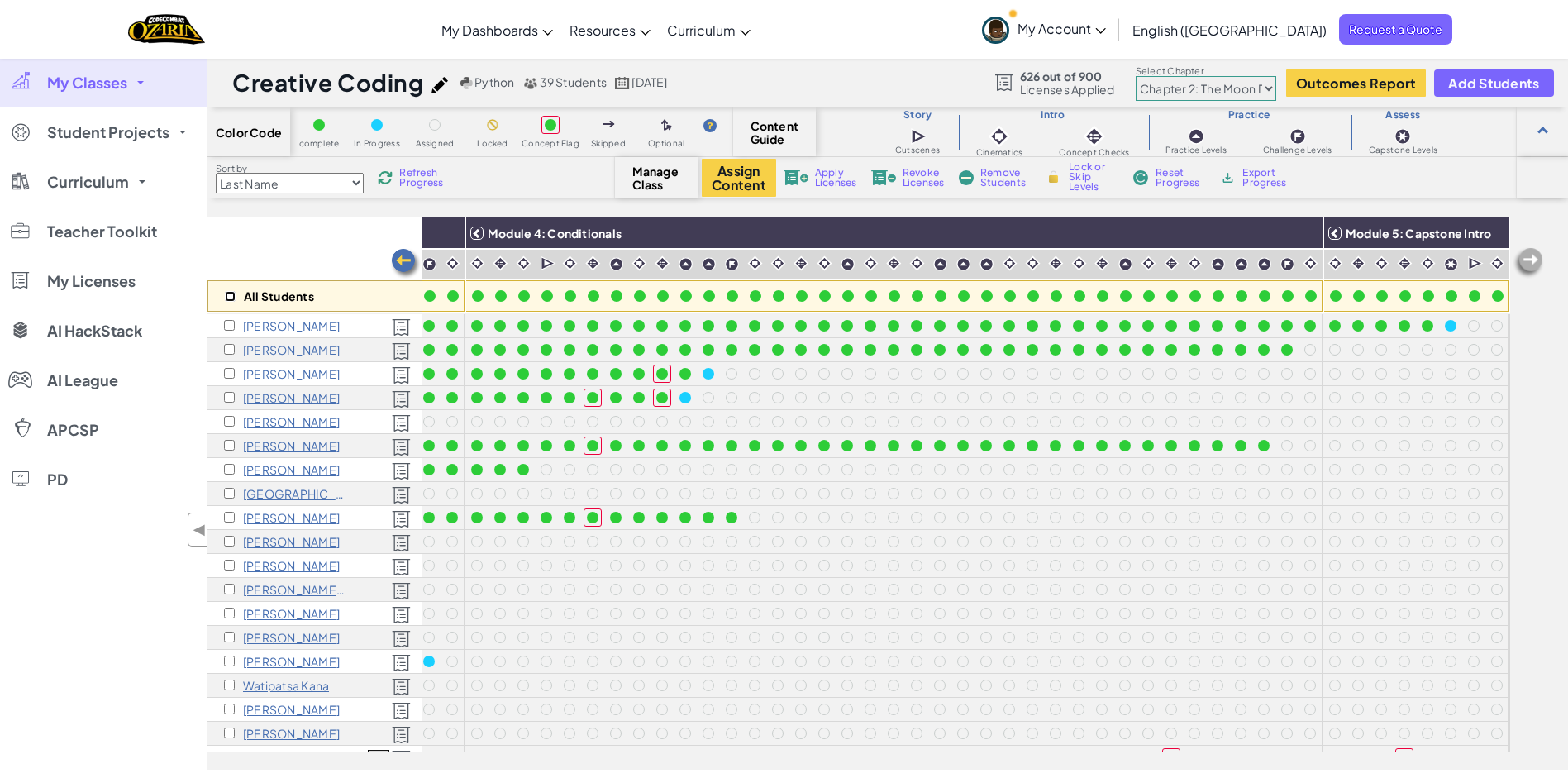
drag, startPoint x: 229, startPoint y: 294, endPoint x: 285, endPoint y: 294, distance: 56.0
click at [231, 292] on input "checkbox" at bounding box center [230, 296] width 11 height 11
checkbox input "true"
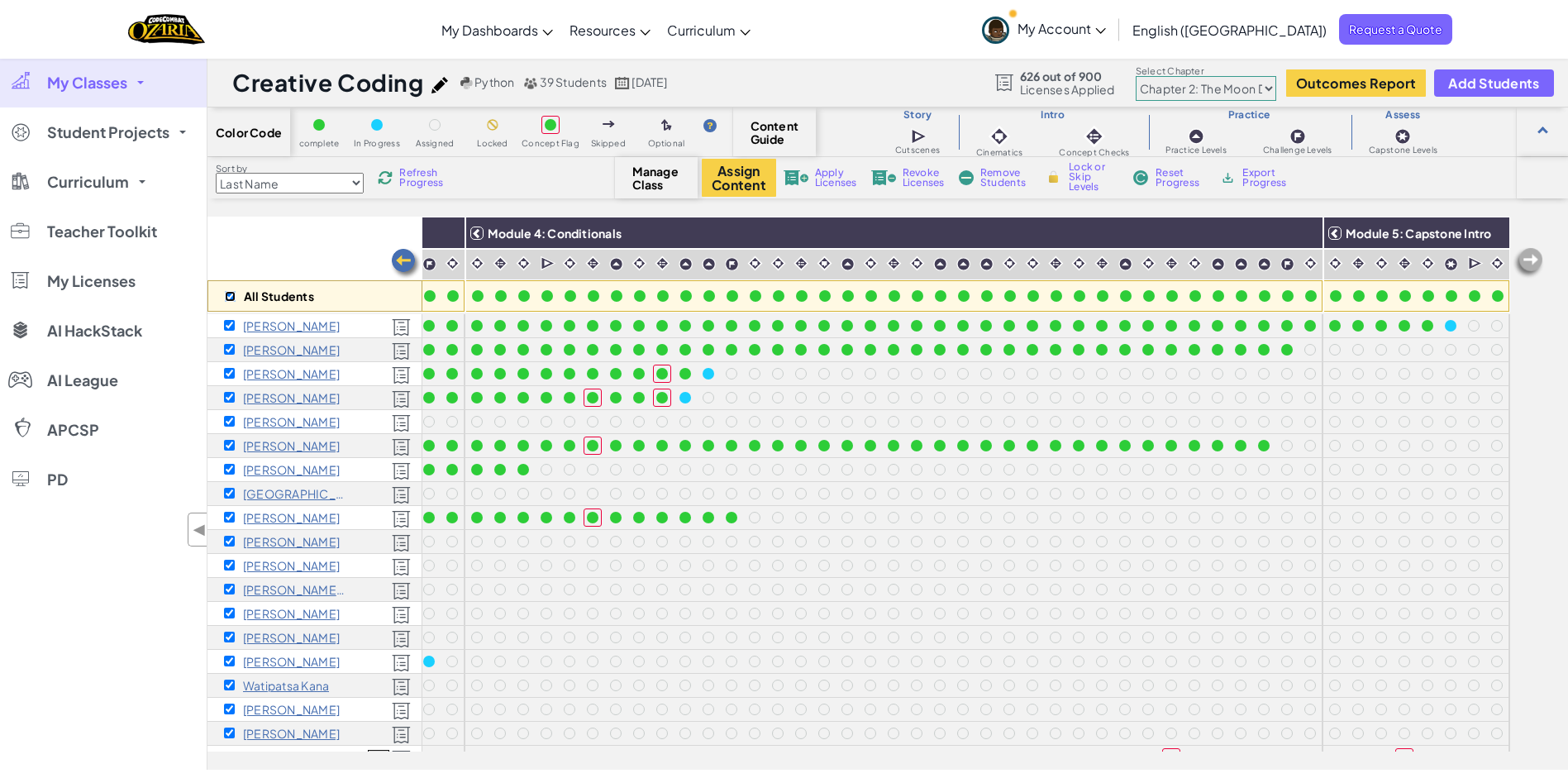
checkbox input "true"
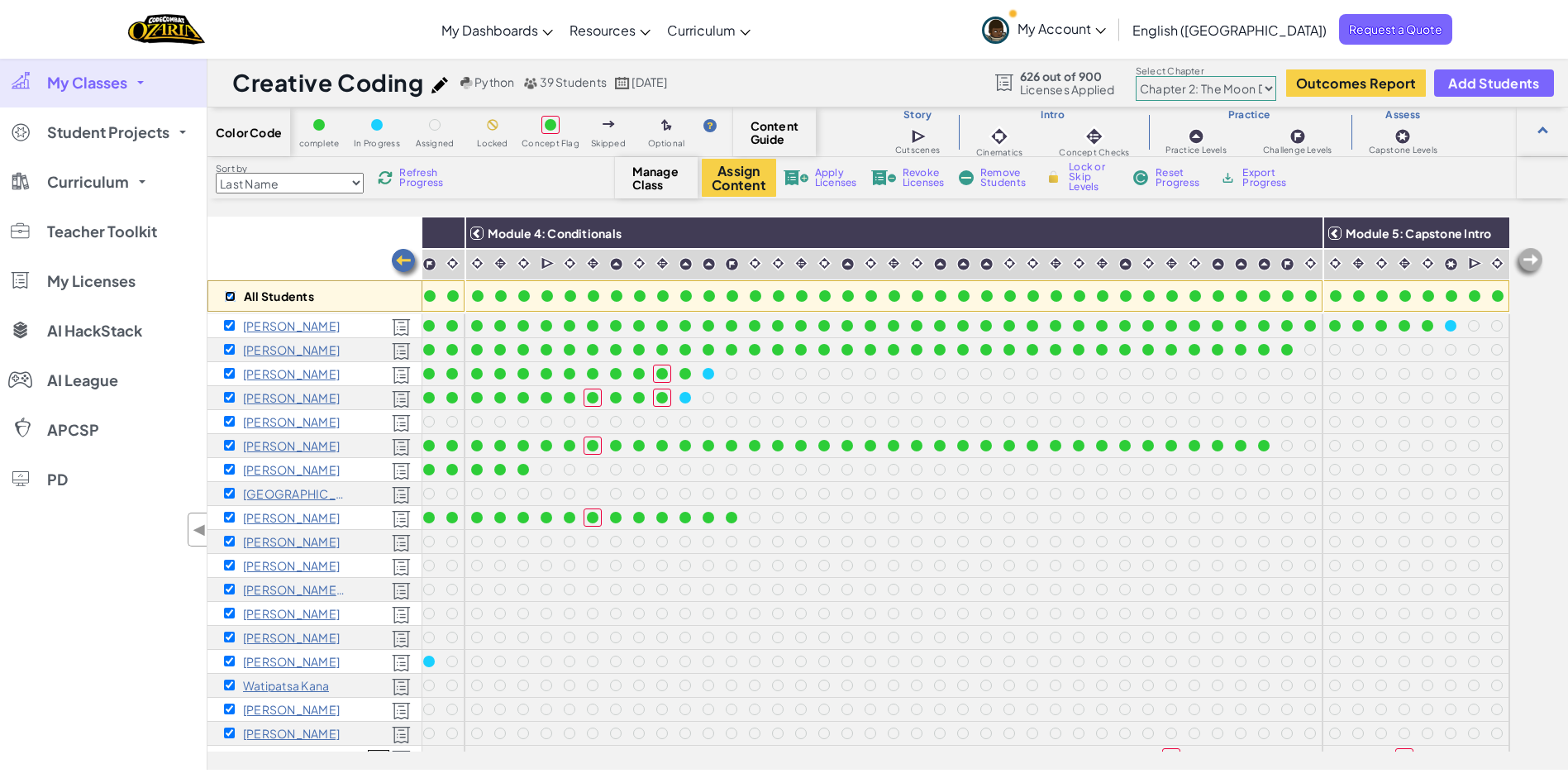
checkbox input "true"
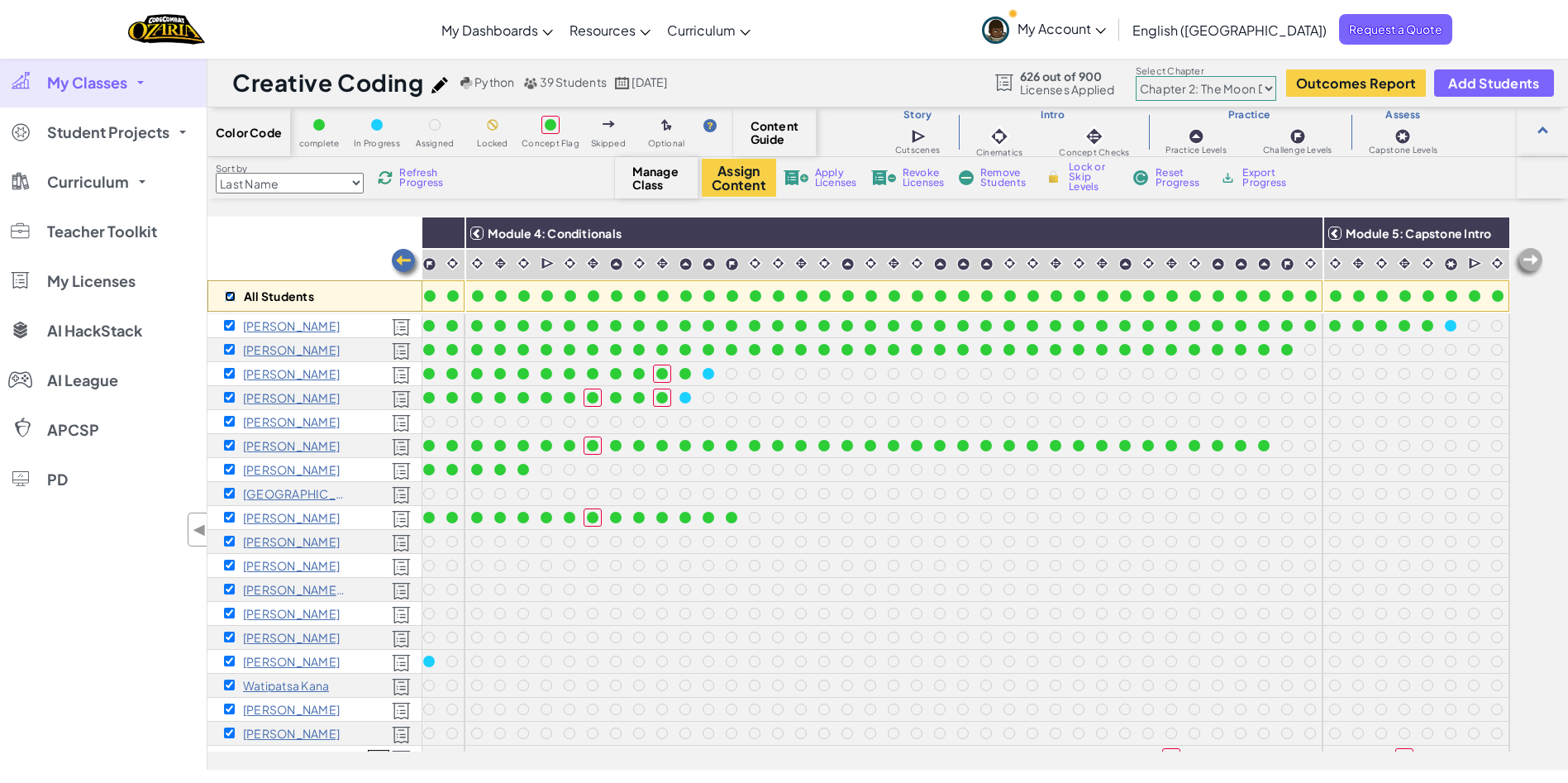
checkbox input "true"
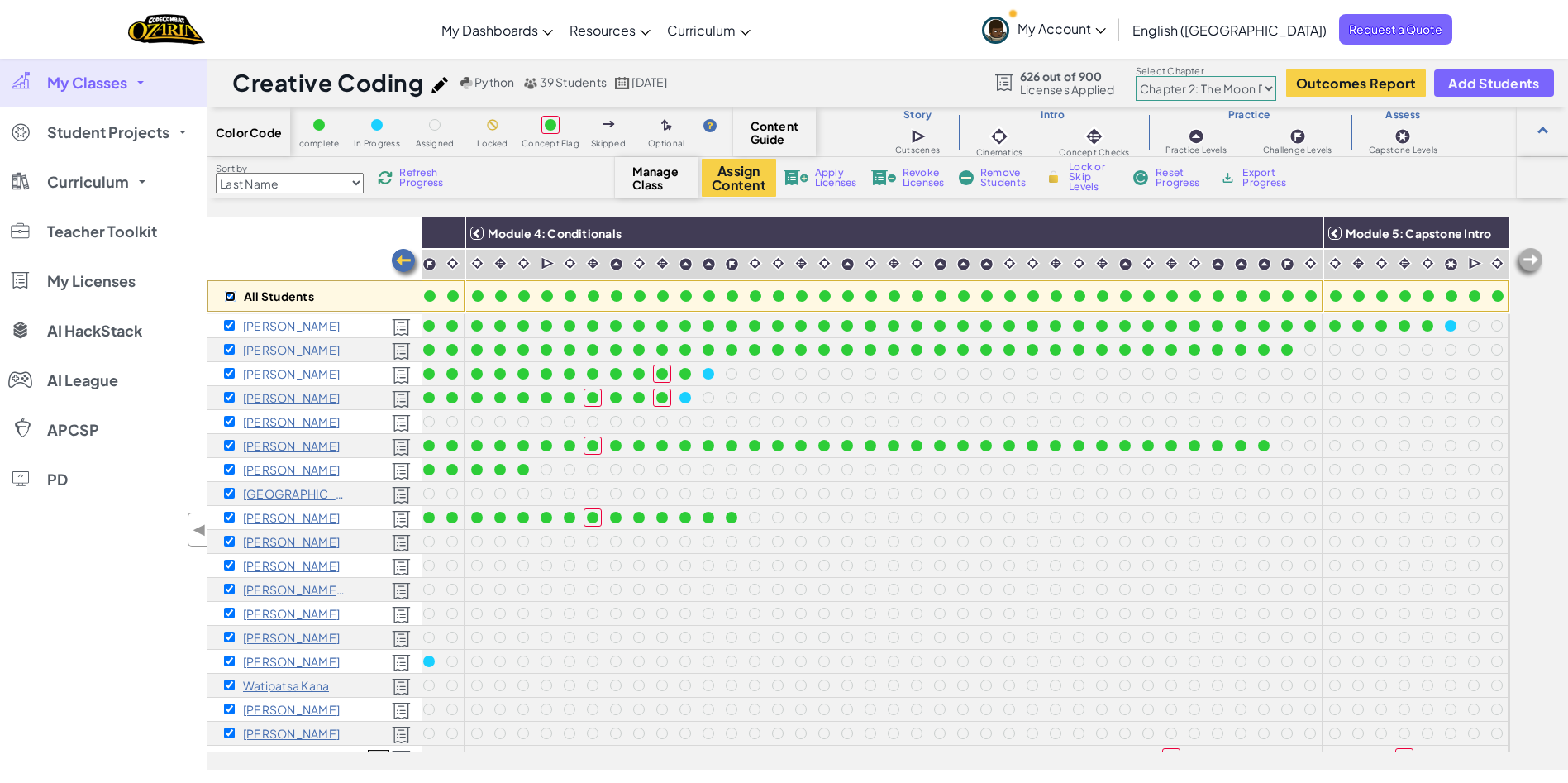
checkbox input "true"
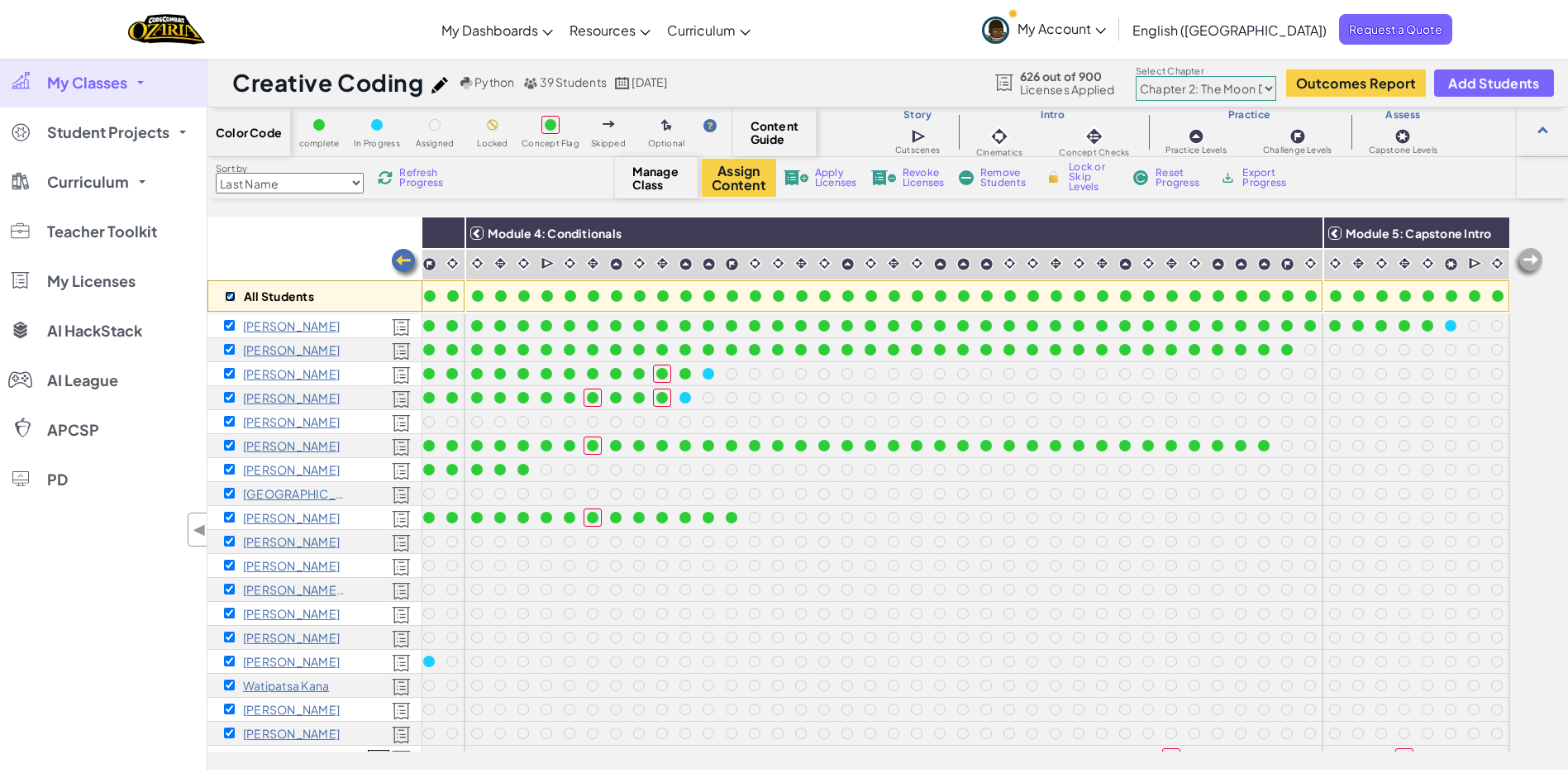
checkbox input "true"
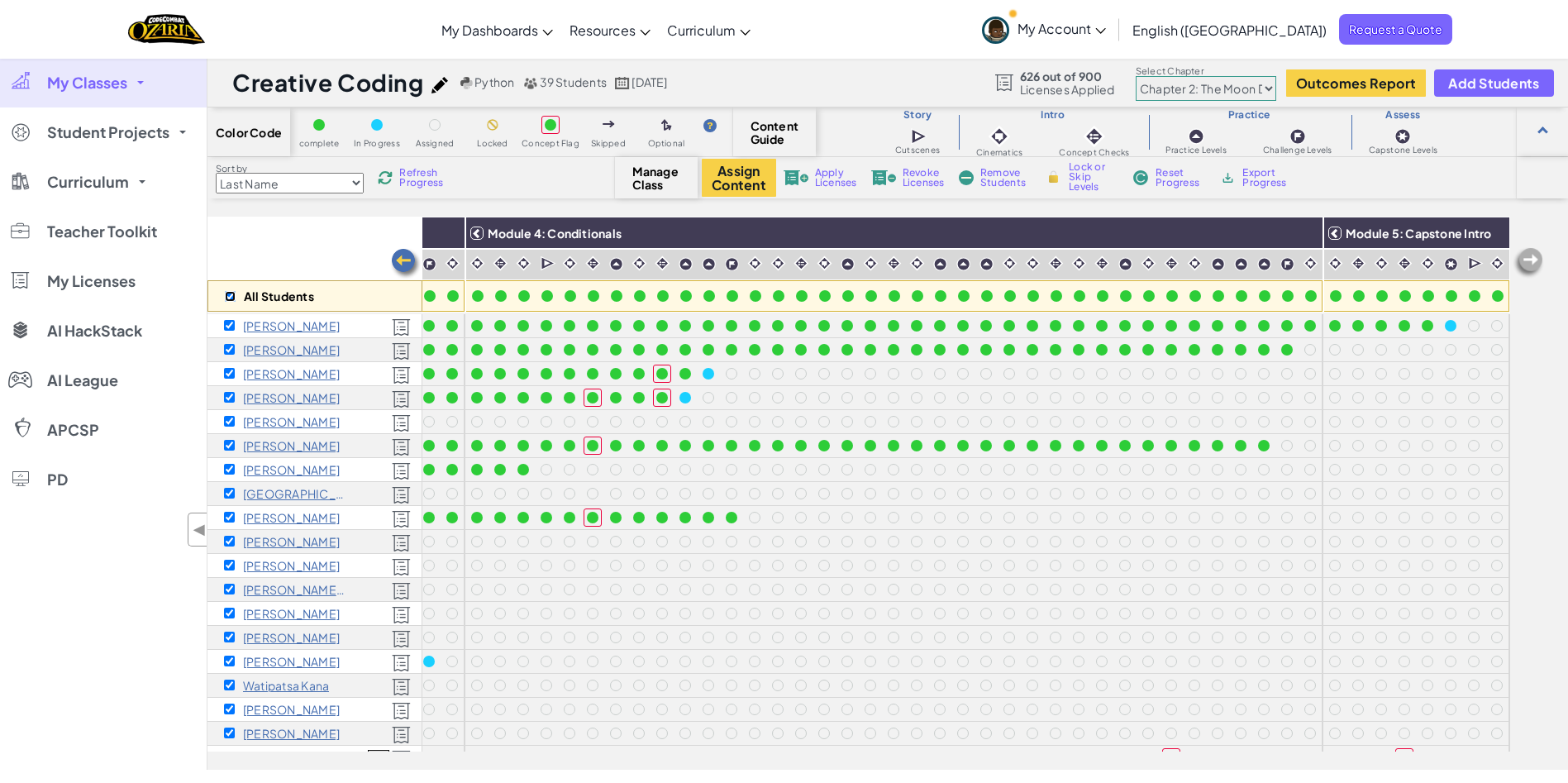
checkbox input "true"
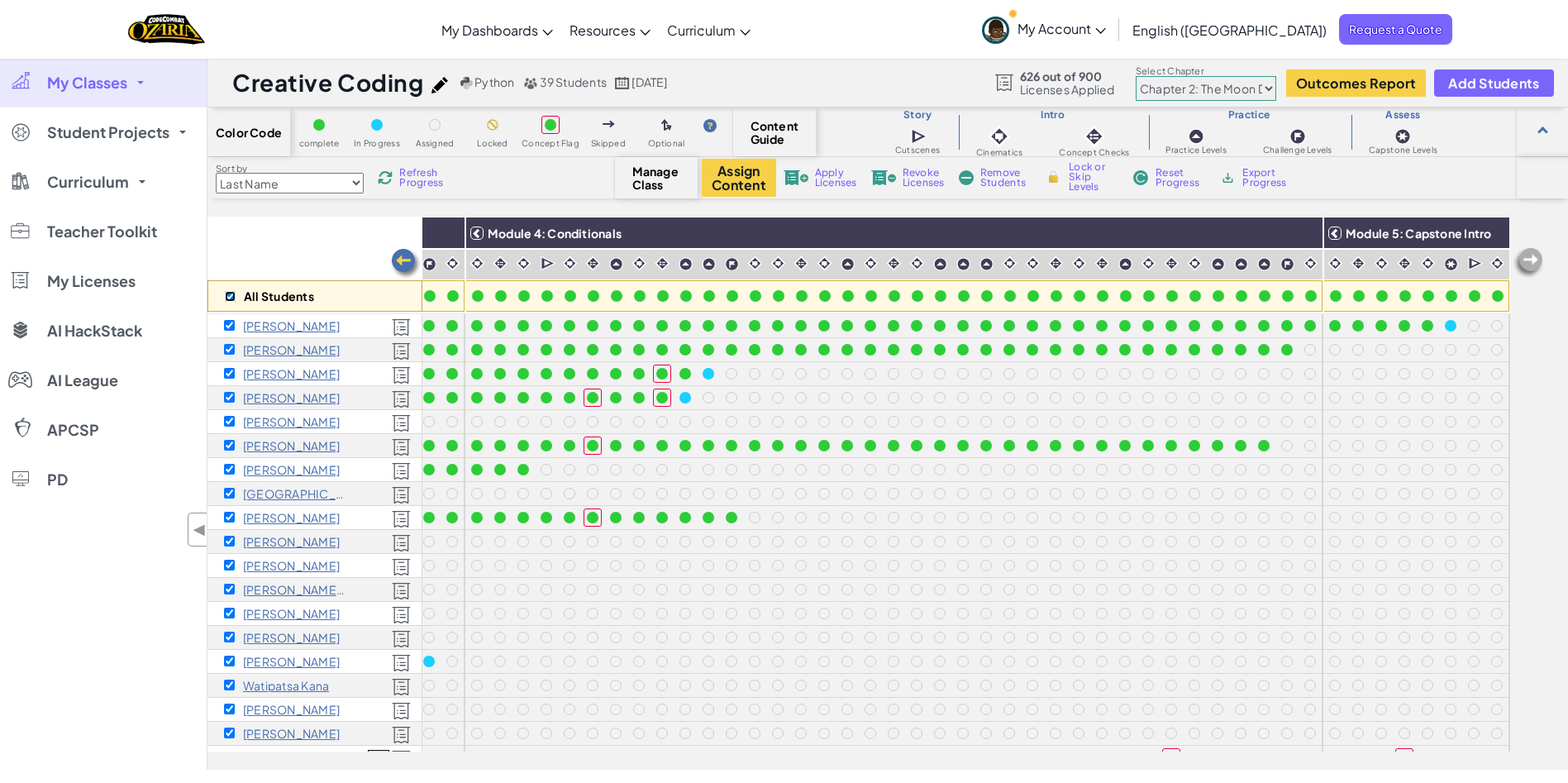
checkbox input "true"
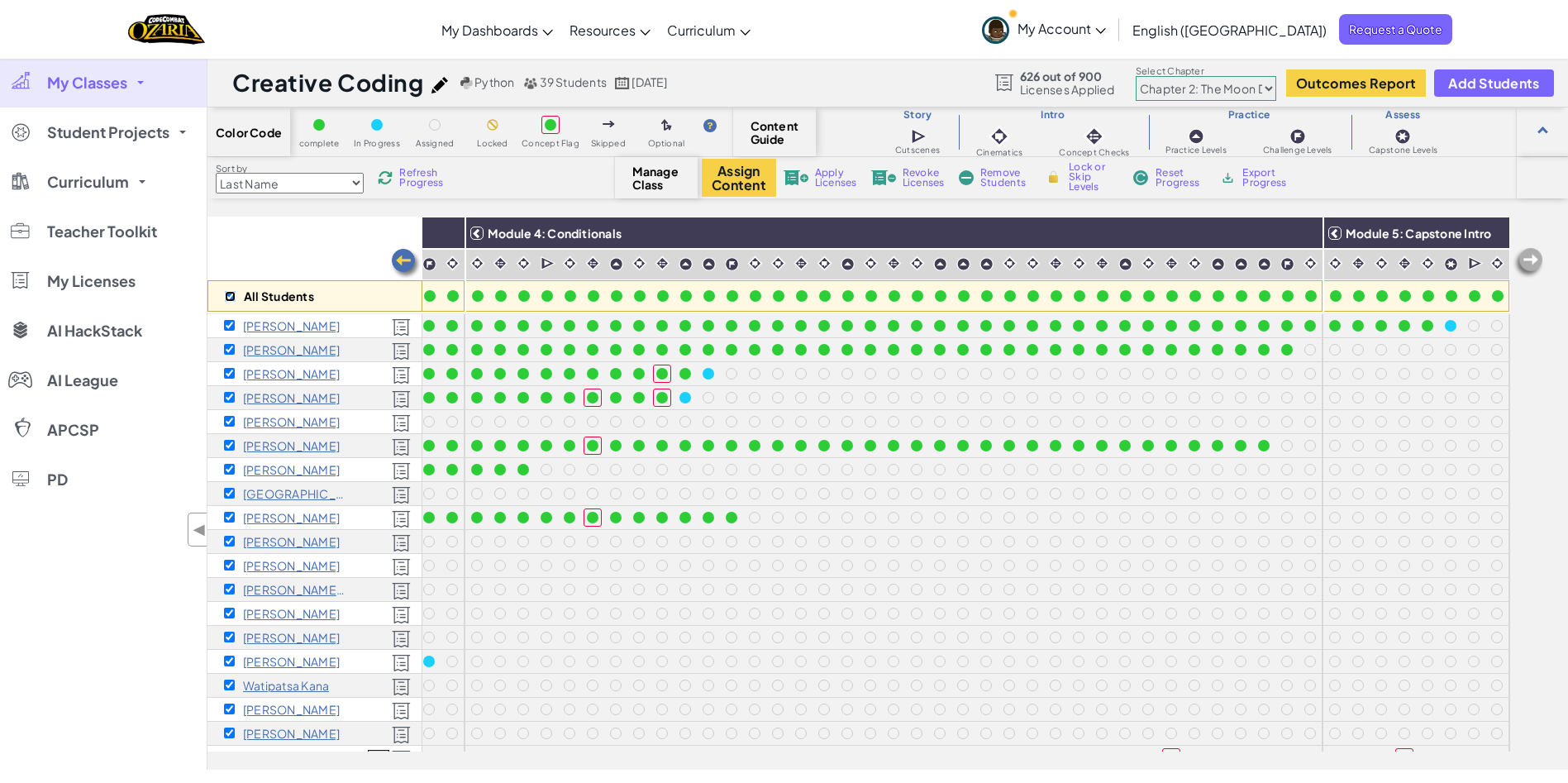
checkbox input "true"
click at [228, 295] on input "checkbox" at bounding box center [230, 296] width 11 height 11
checkbox input "false"
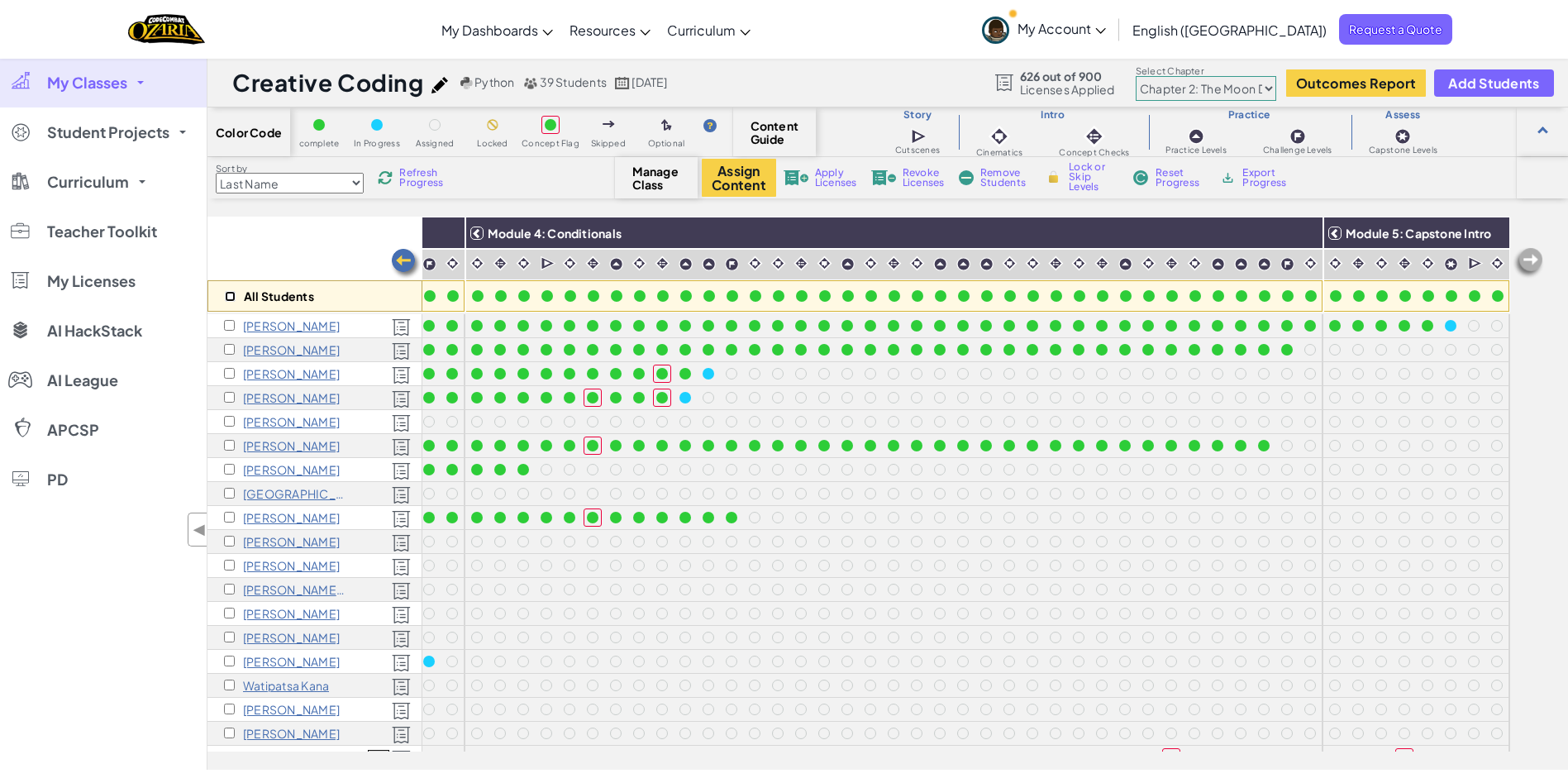
checkbox input "false"
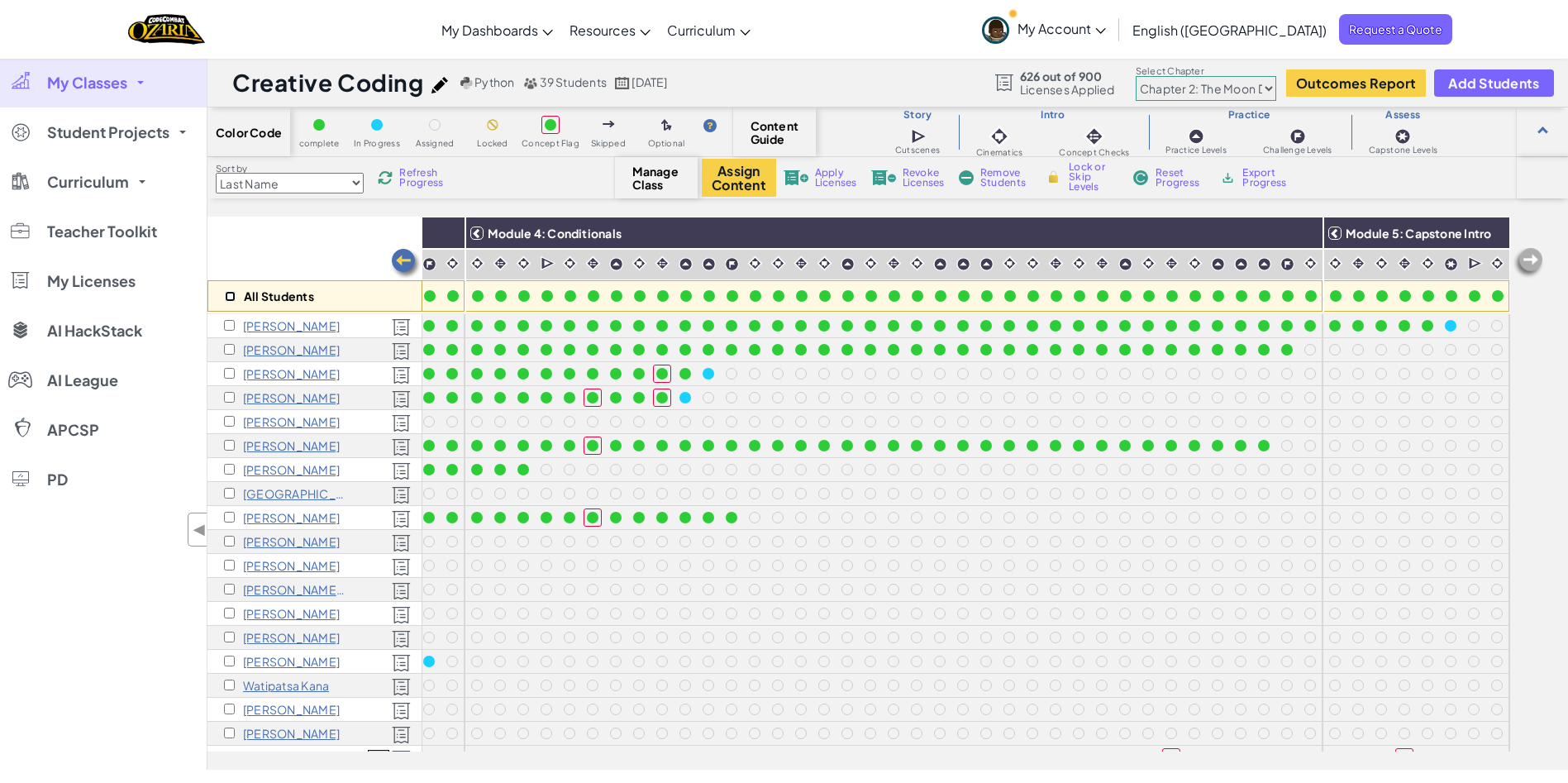
checkbox input "false"
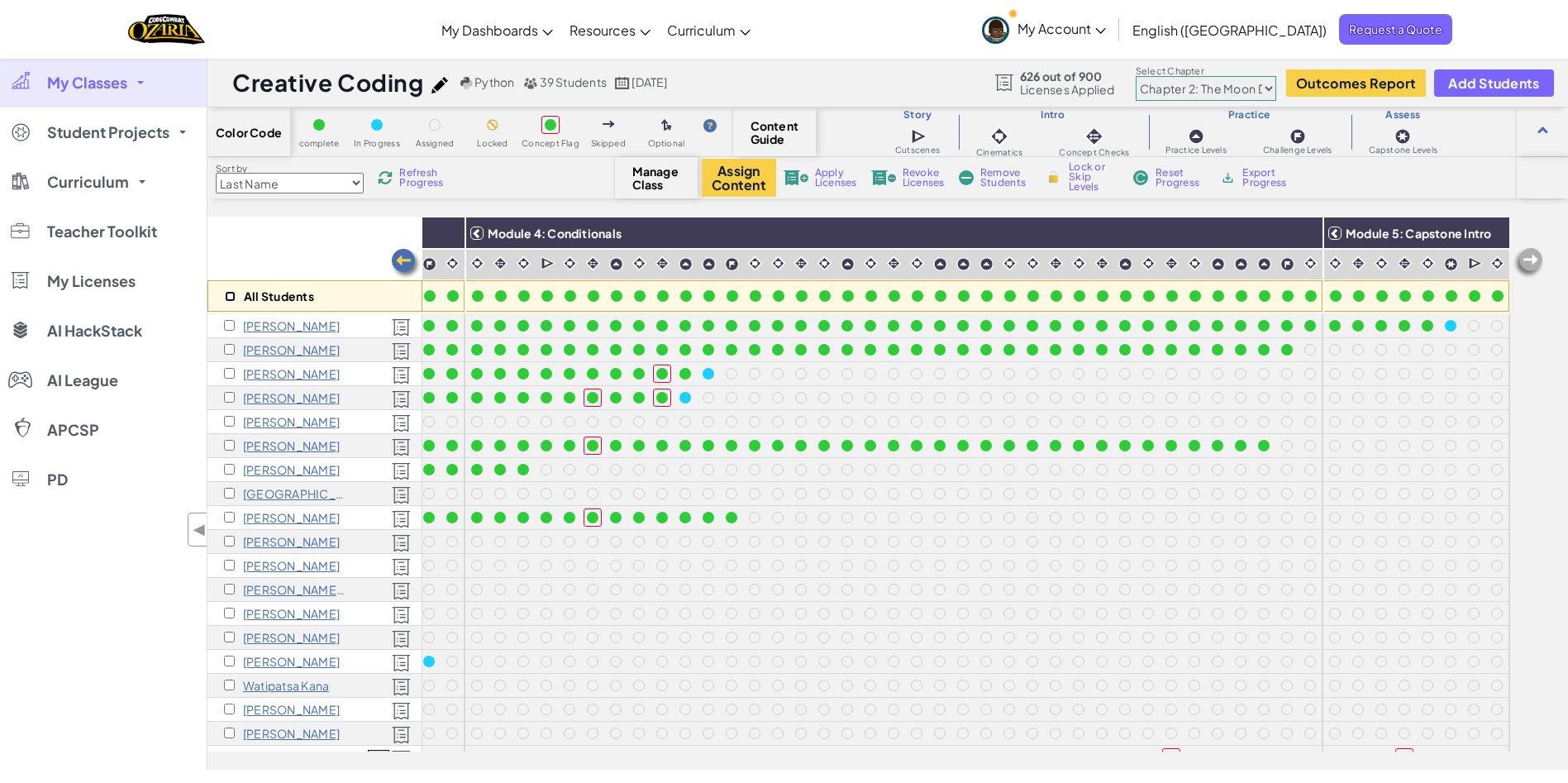
checkbox input "false"
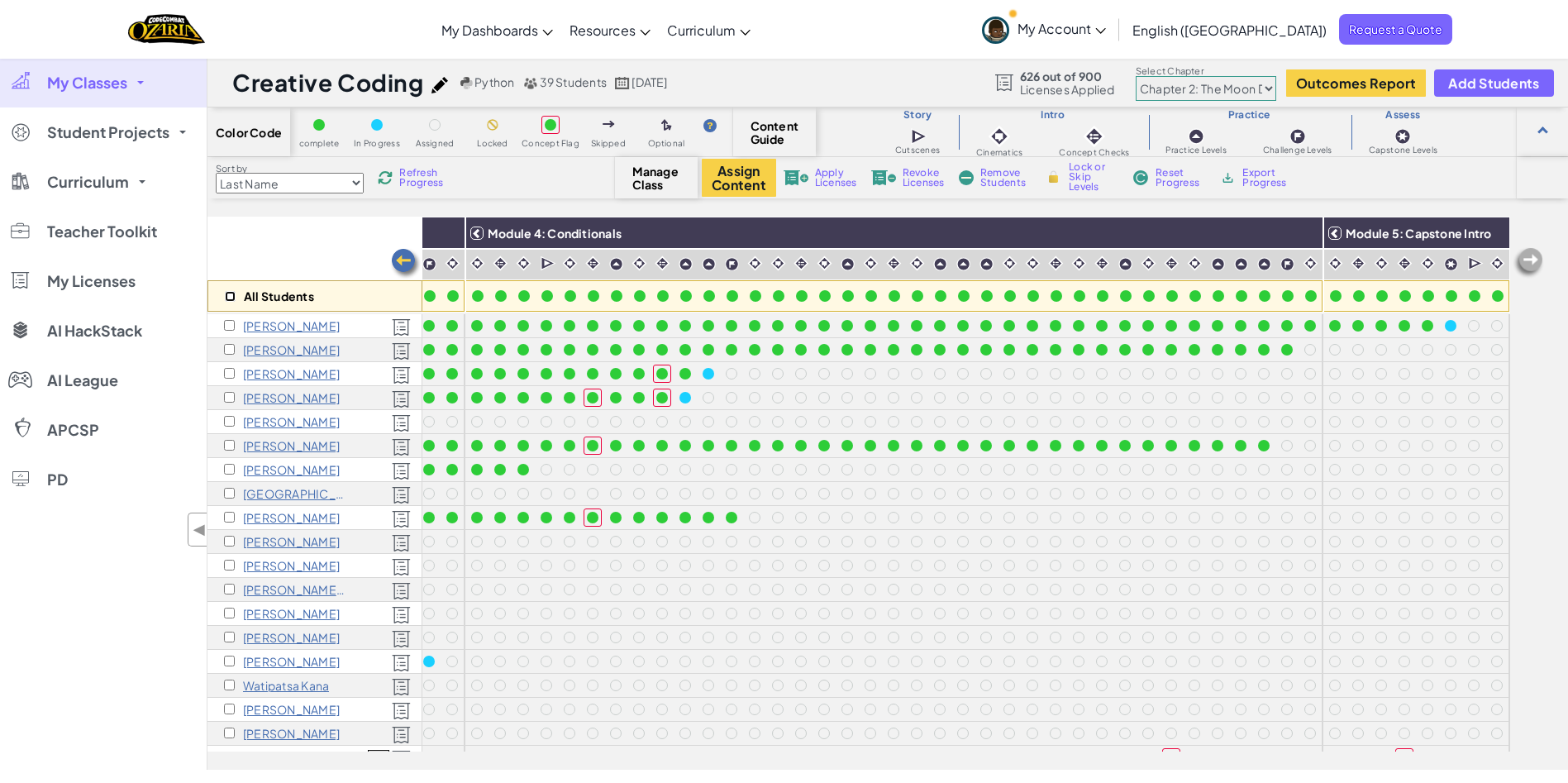
checkbox input "false"
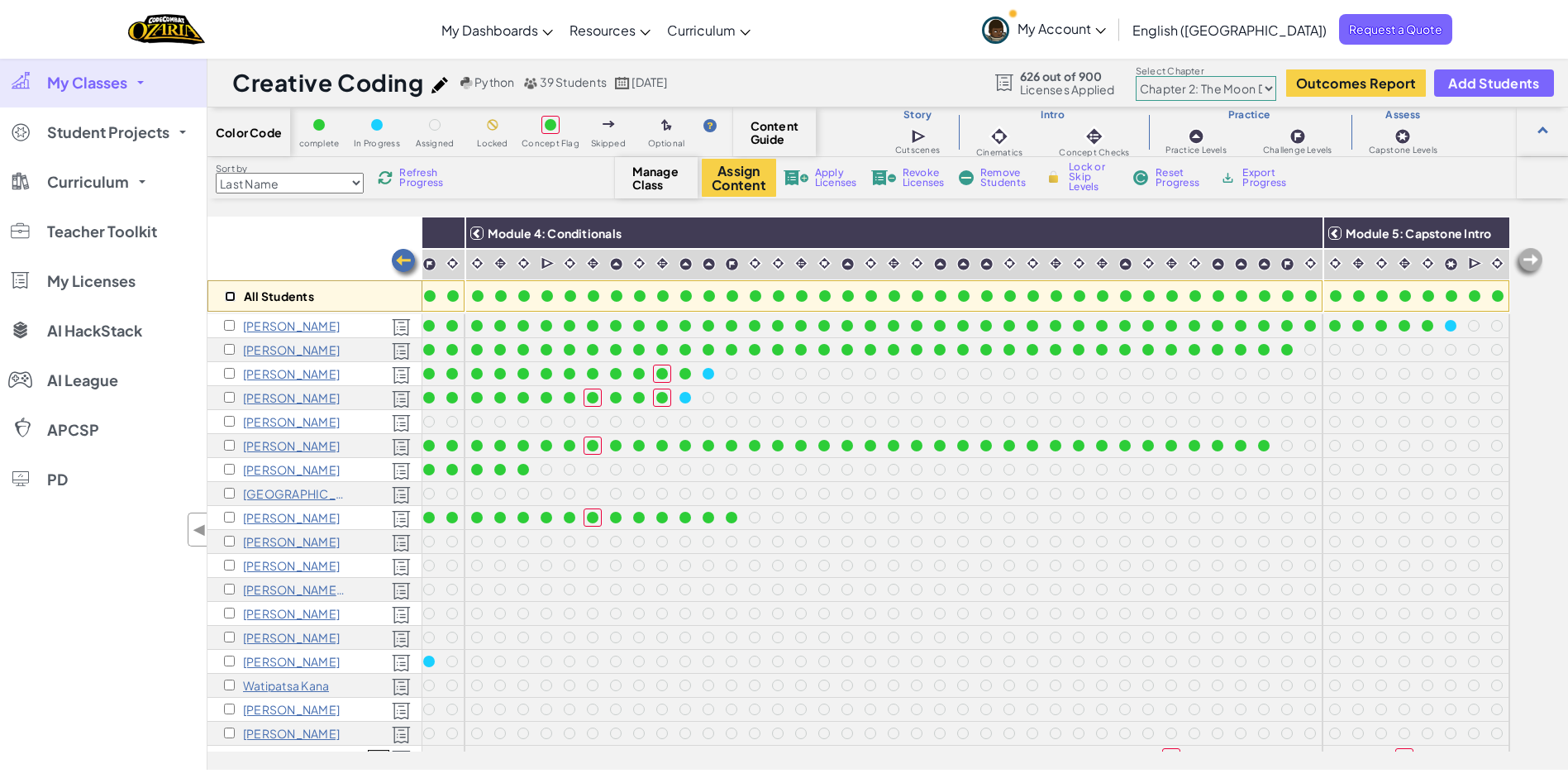
checkbox input "false"
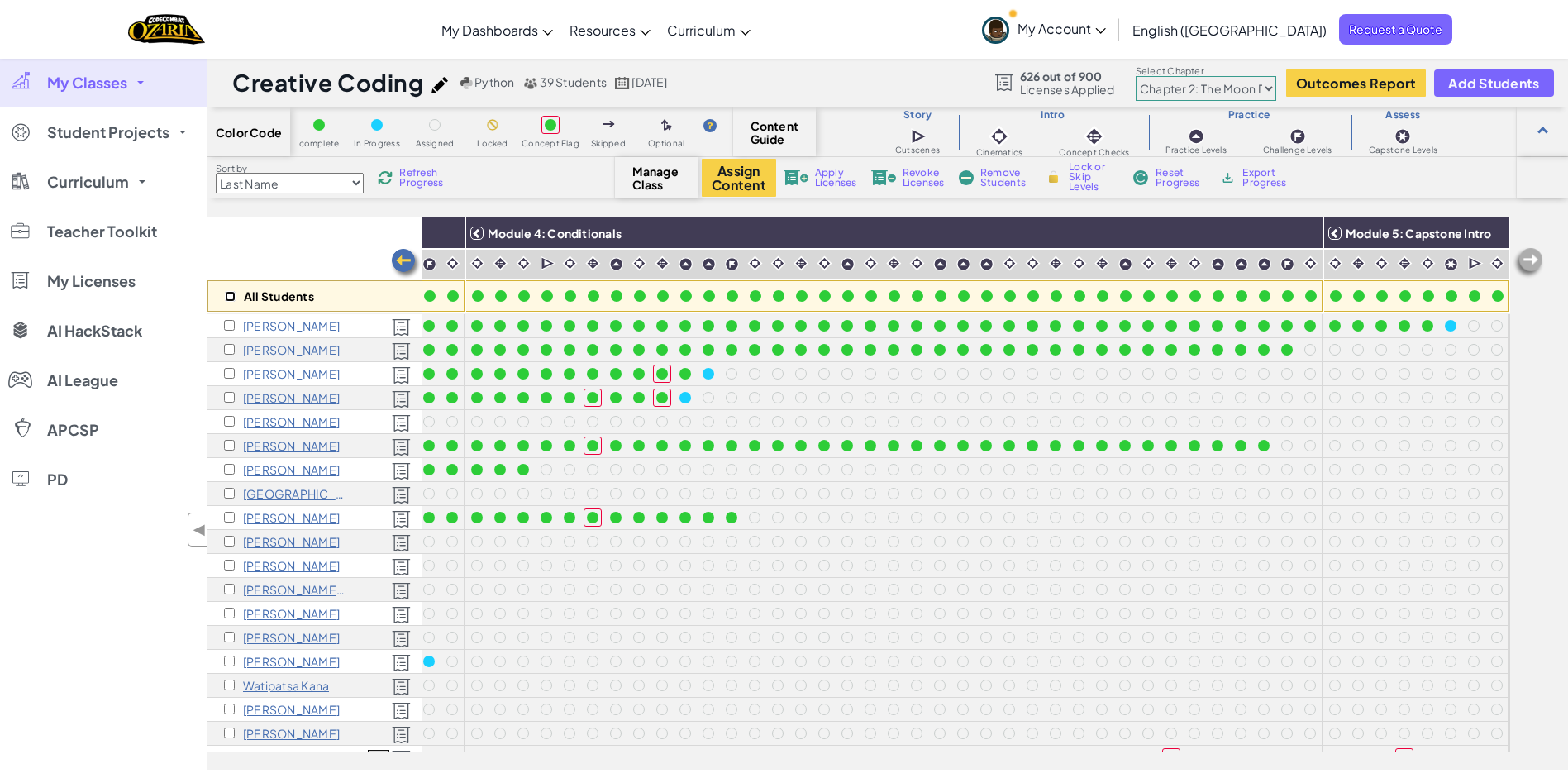
checkbox input "false"
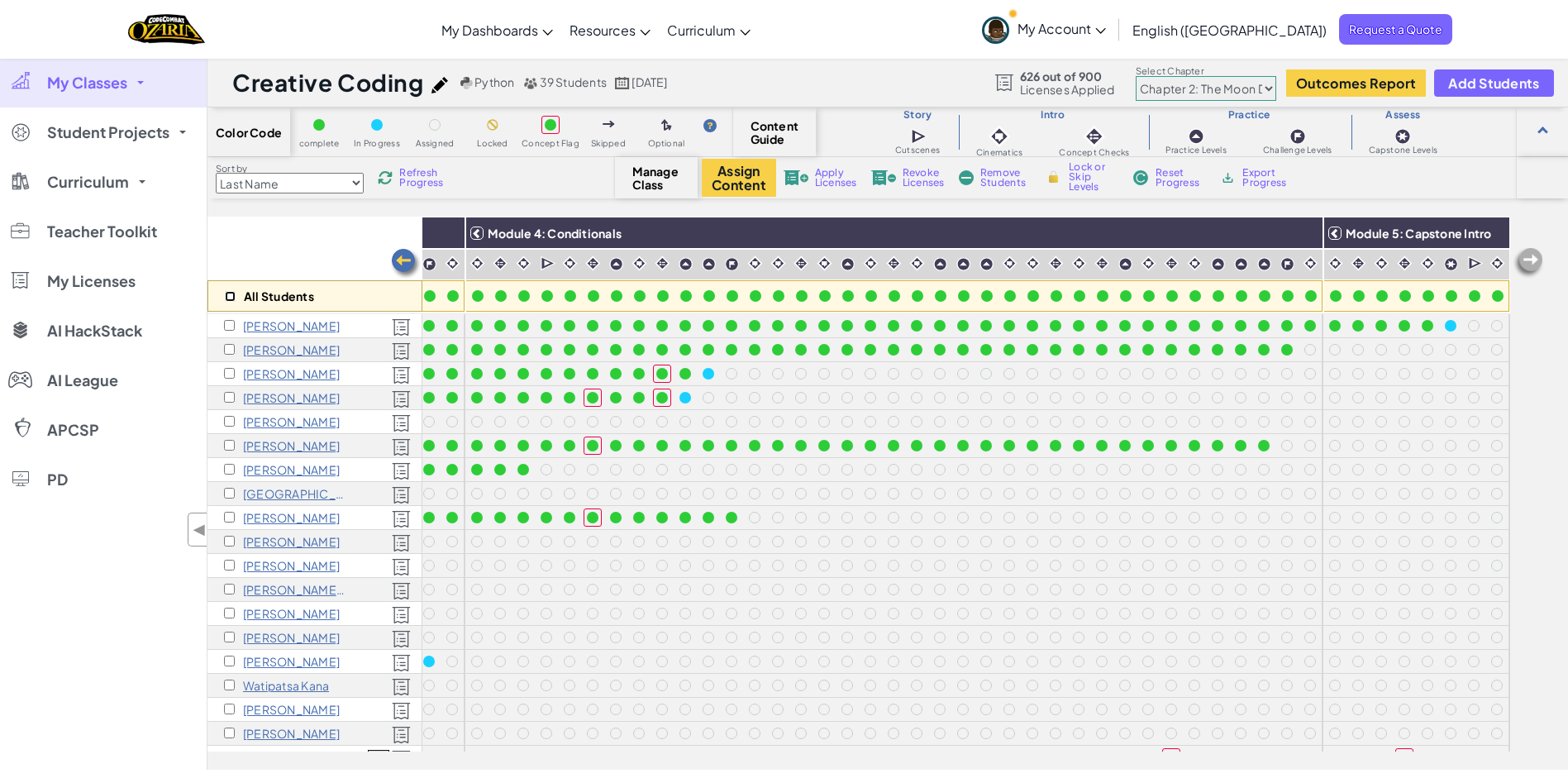
checkbox input "false"
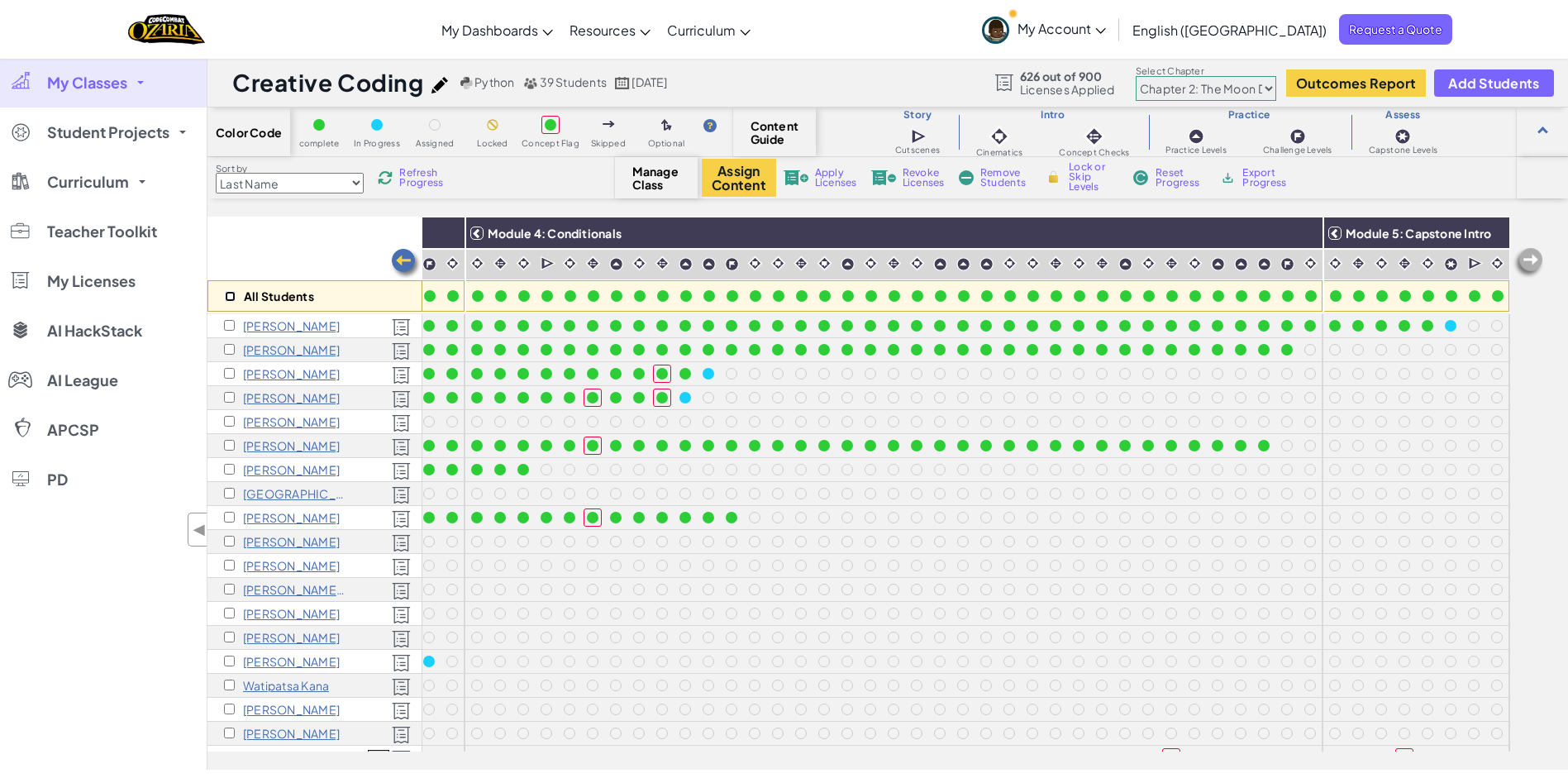
checkbox input "false"
click at [227, 345] on input "checkbox" at bounding box center [229, 349] width 11 height 11
click at [1081, 178] on span "Lock or Skip Levels" at bounding box center [1093, 176] width 49 height 30
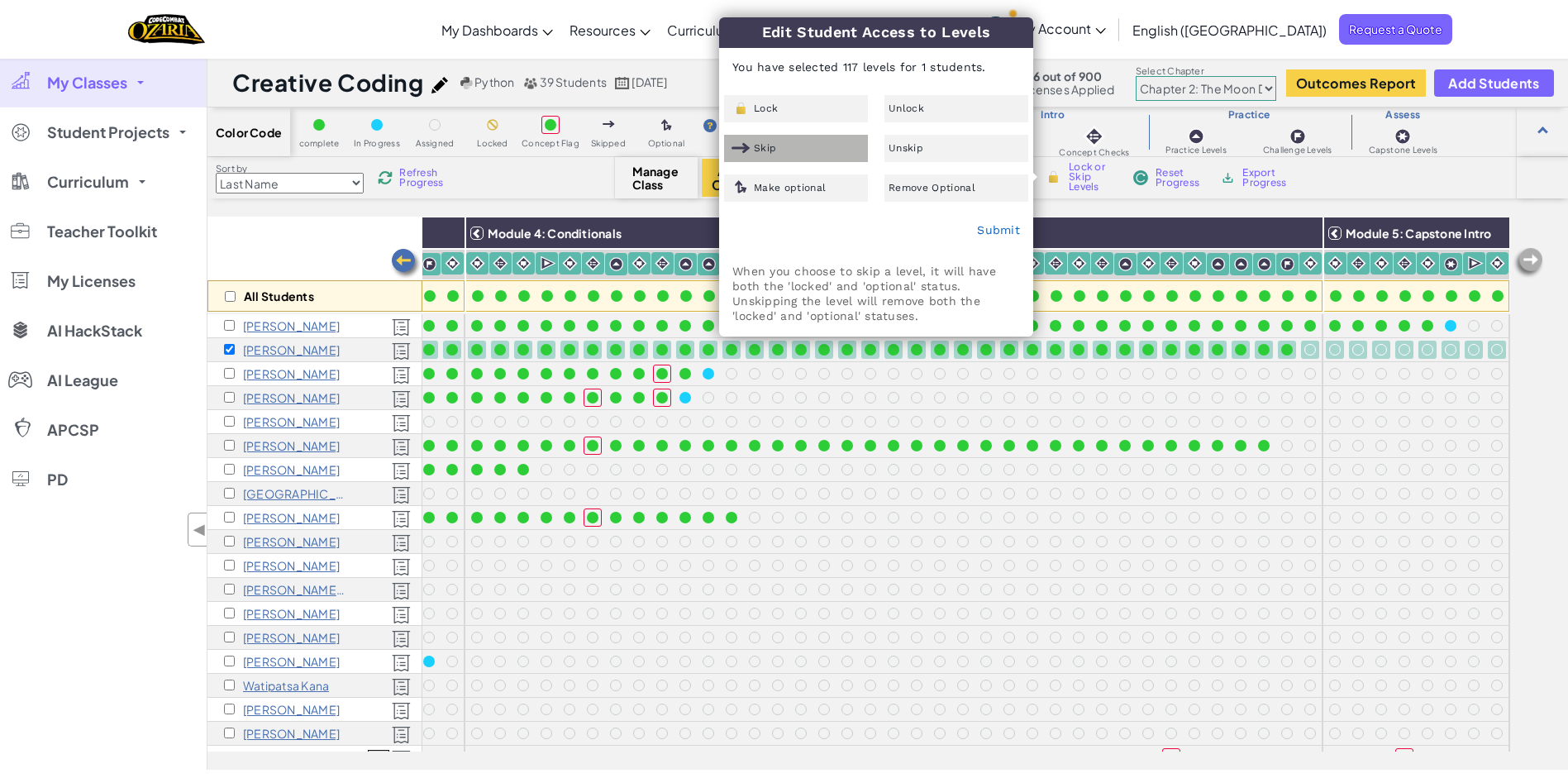
click at [833, 152] on div "Skip" at bounding box center [796, 149] width 144 height 27
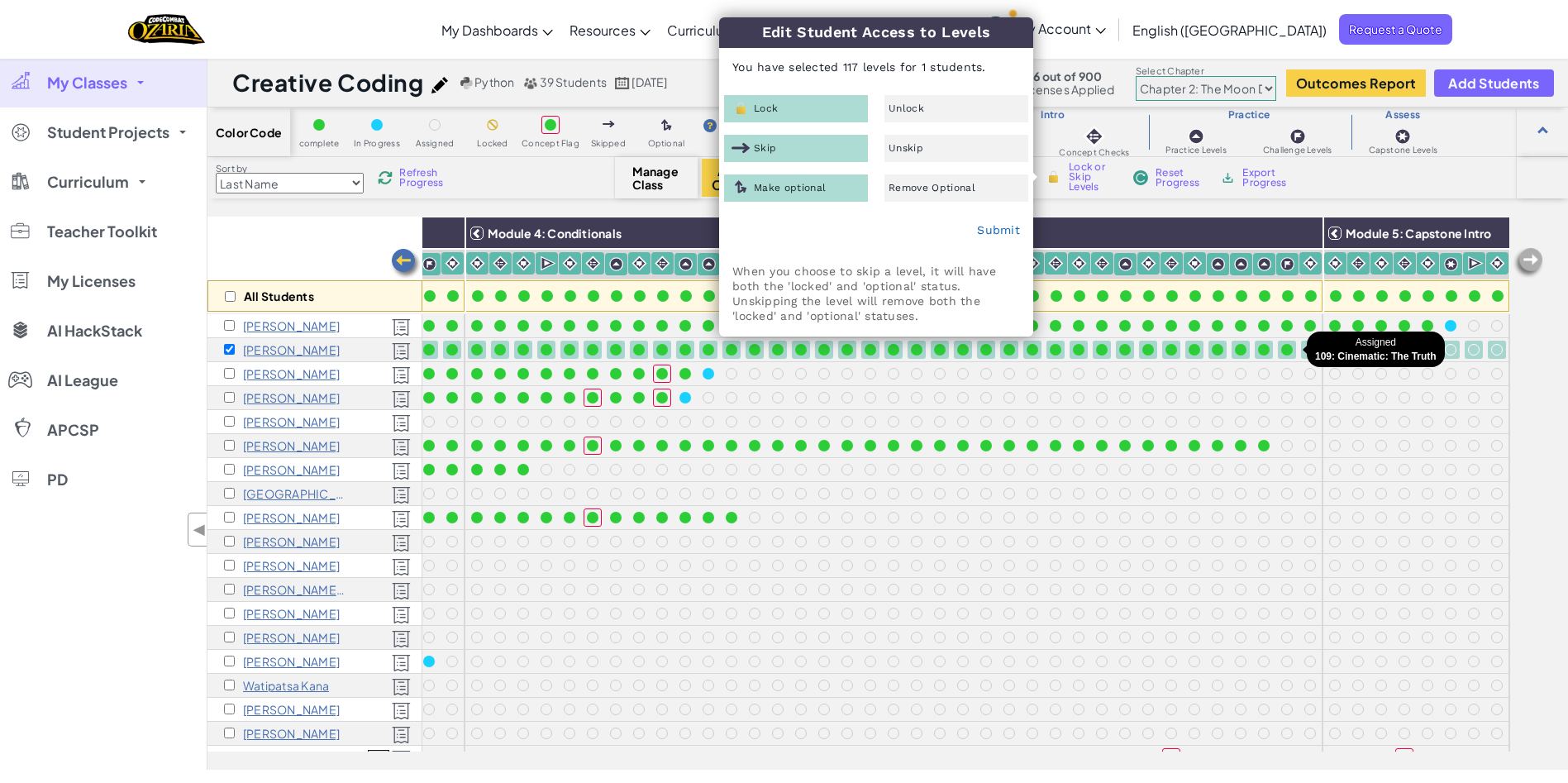
click at [1304, 351] on div at bounding box center [1310, 350] width 12 height 12
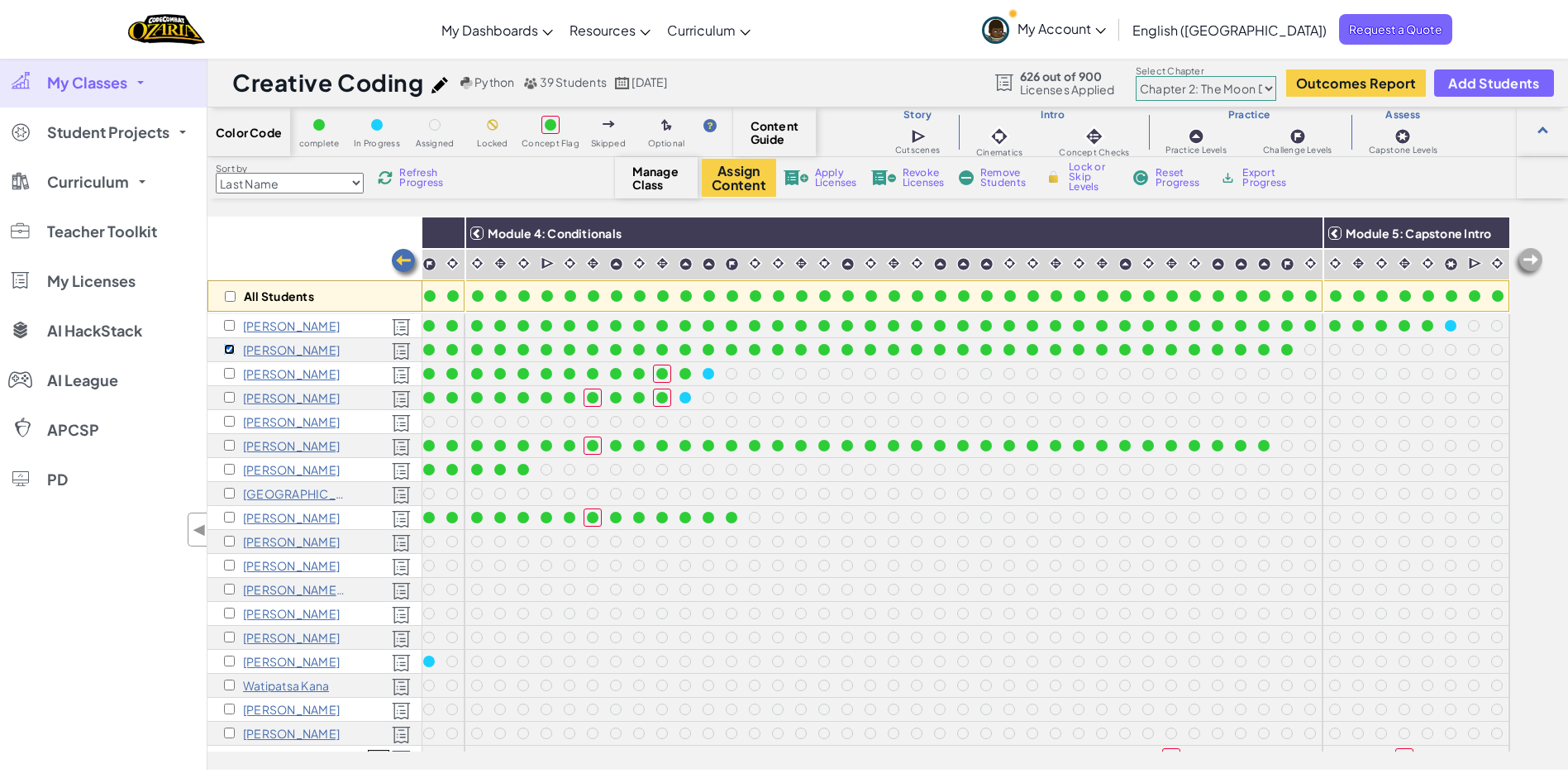
click at [231, 347] on input "checkbox" at bounding box center [229, 349] width 11 height 11
checkbox input "false"
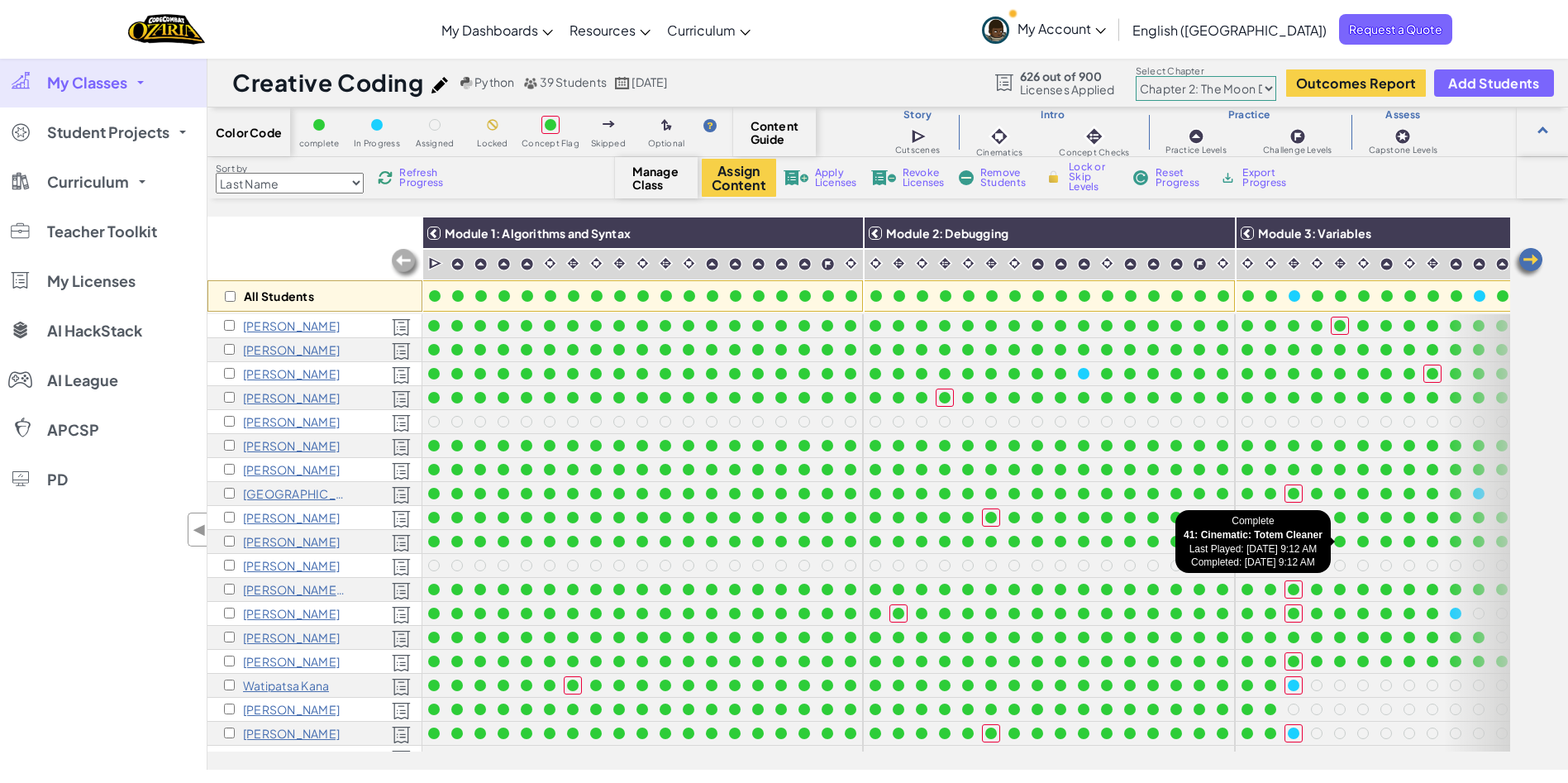
select select "5d8a57abe8919b28d5113af1"
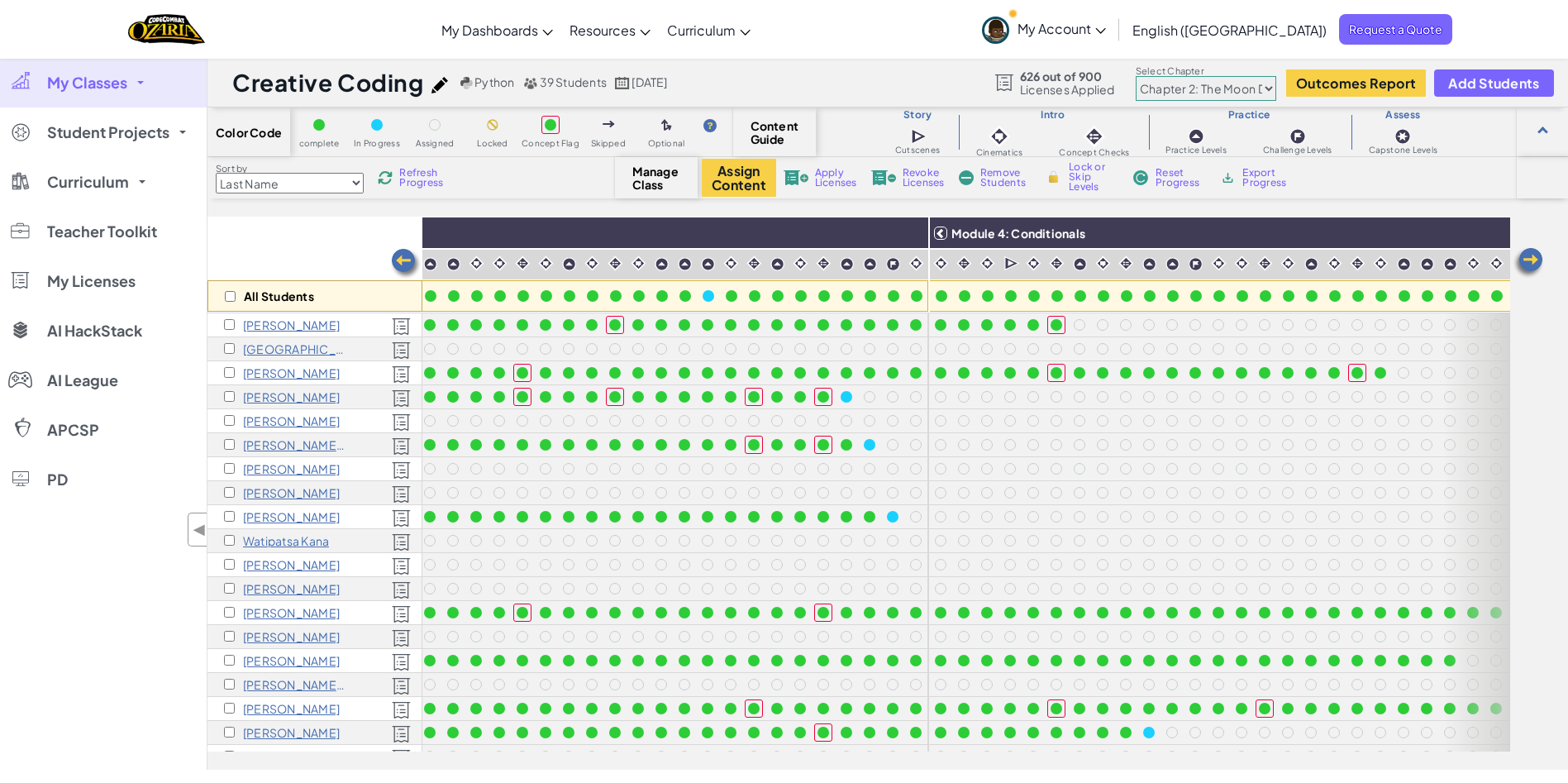
scroll to position [145, 1173]
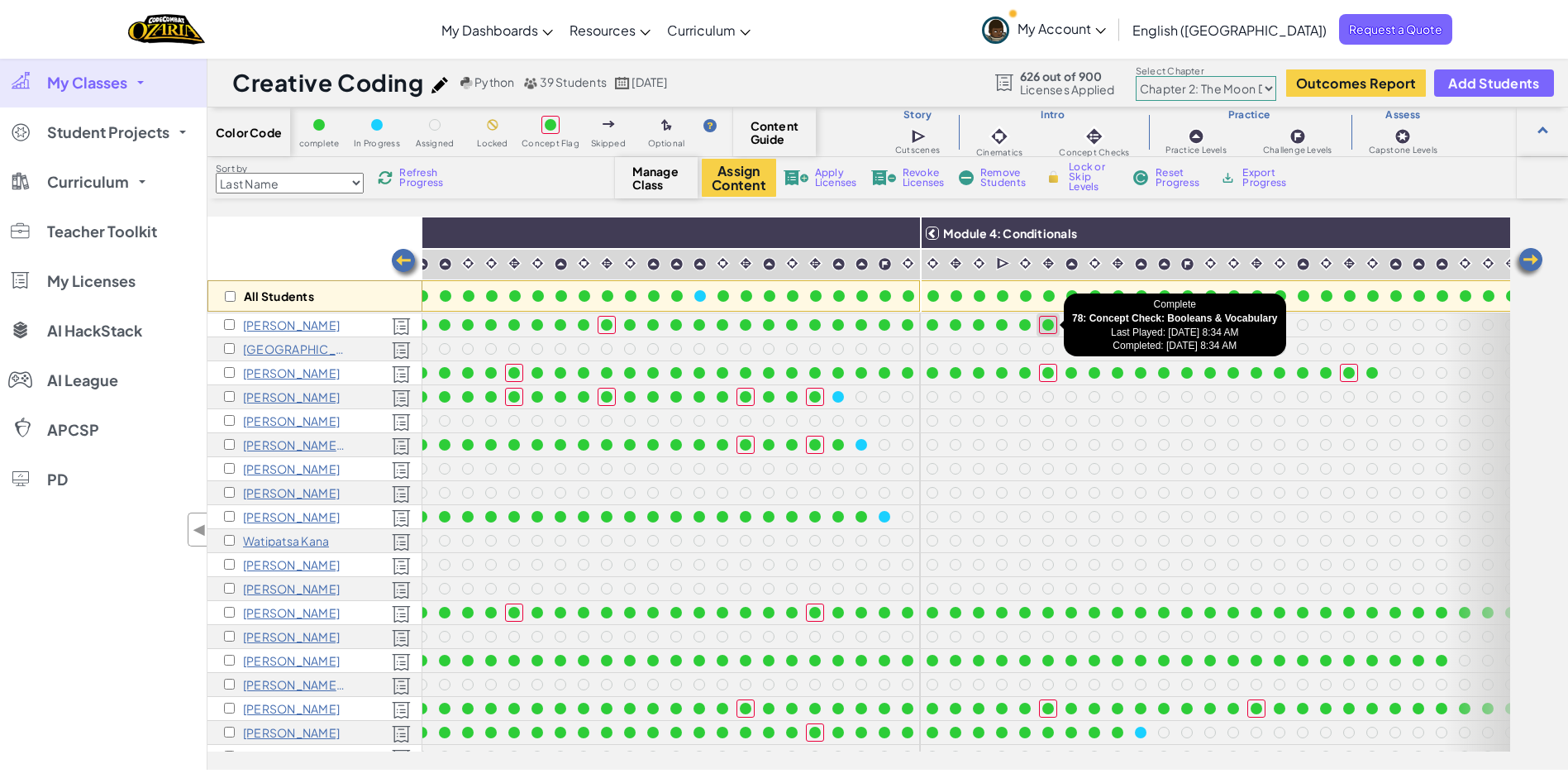
click at [1047, 327] on div at bounding box center [1048, 325] width 12 height 12
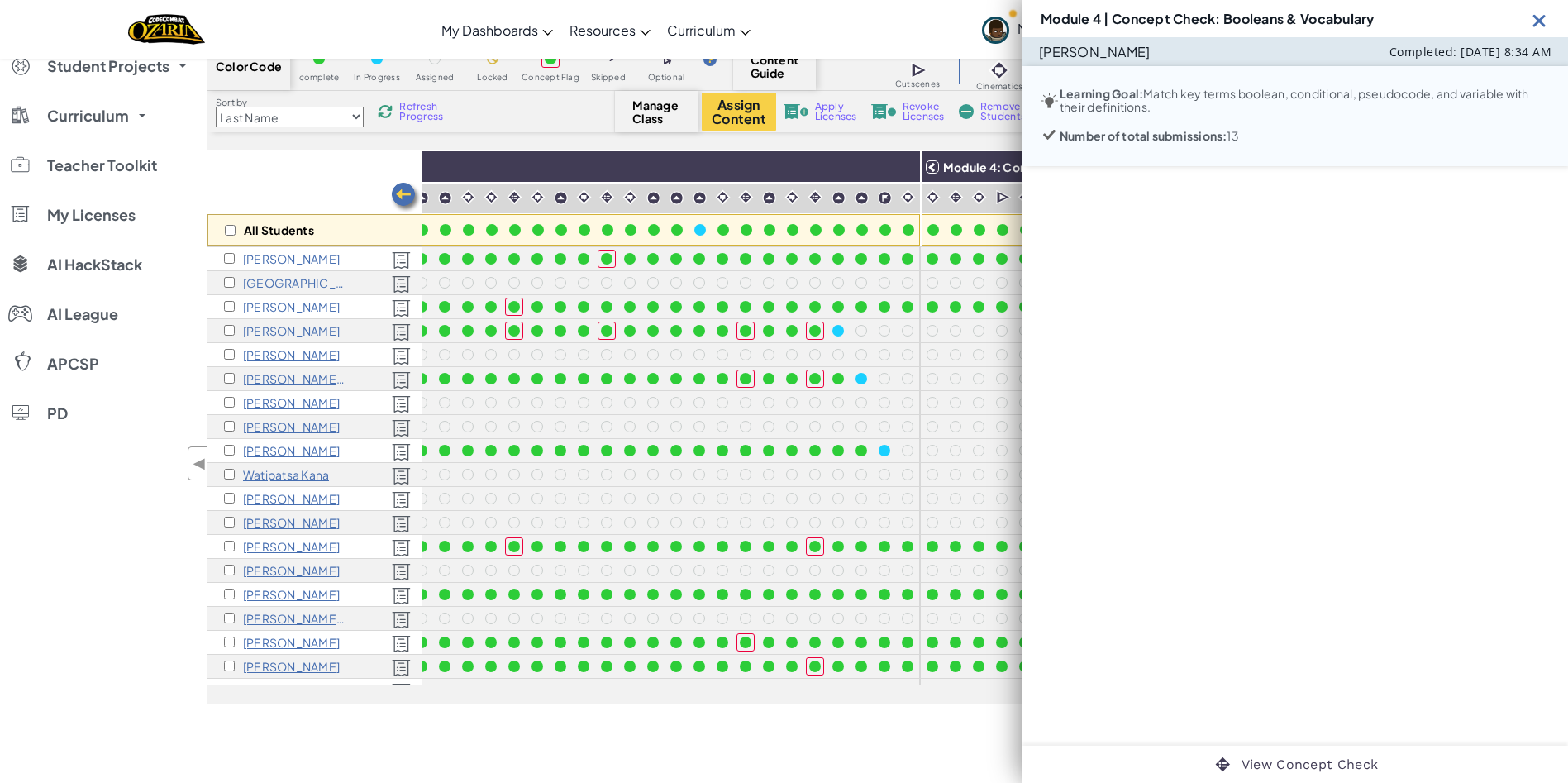
scroll to position [0, 0]
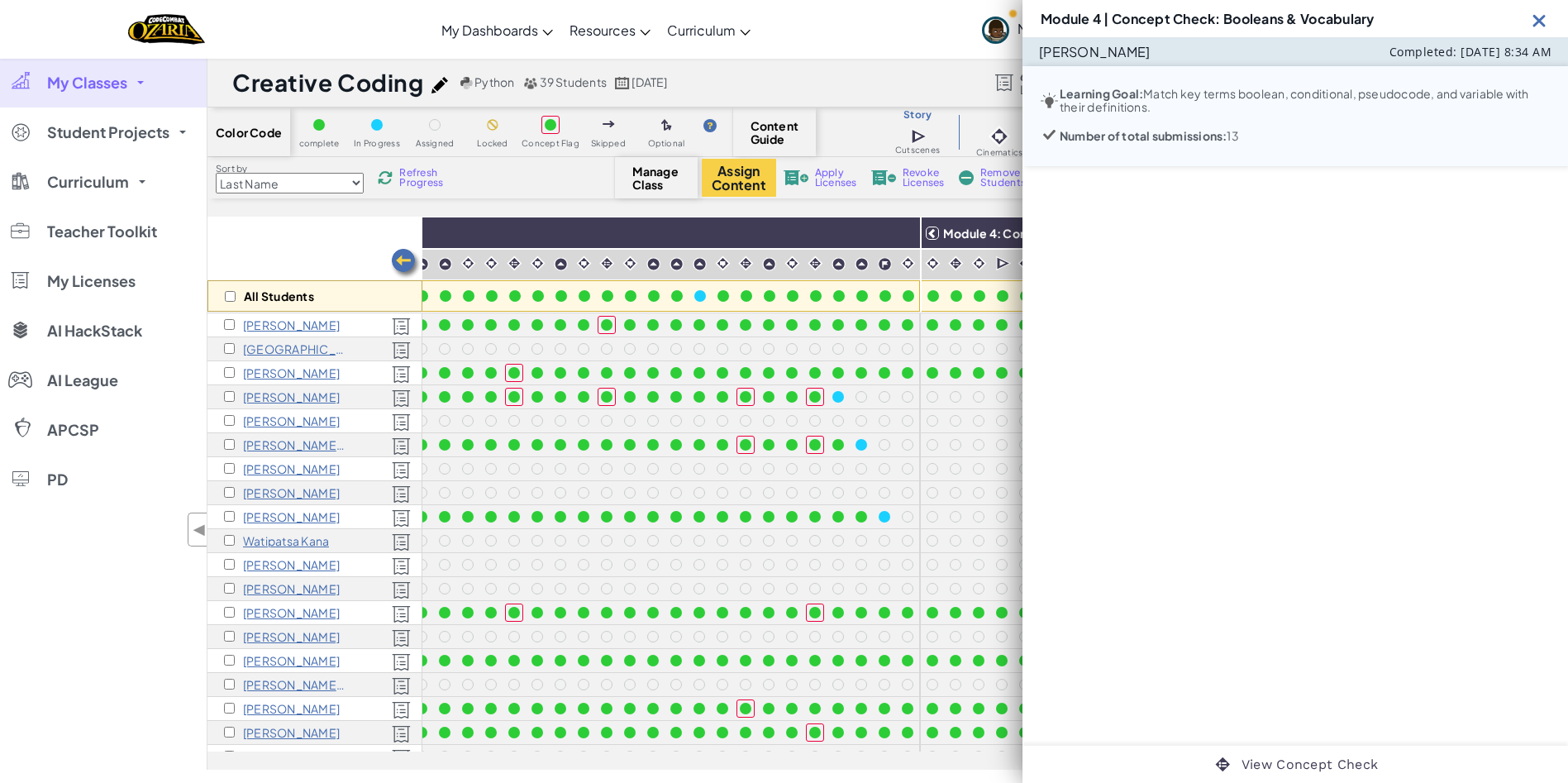
click at [1538, 18] on img at bounding box center [1539, 20] width 21 height 21
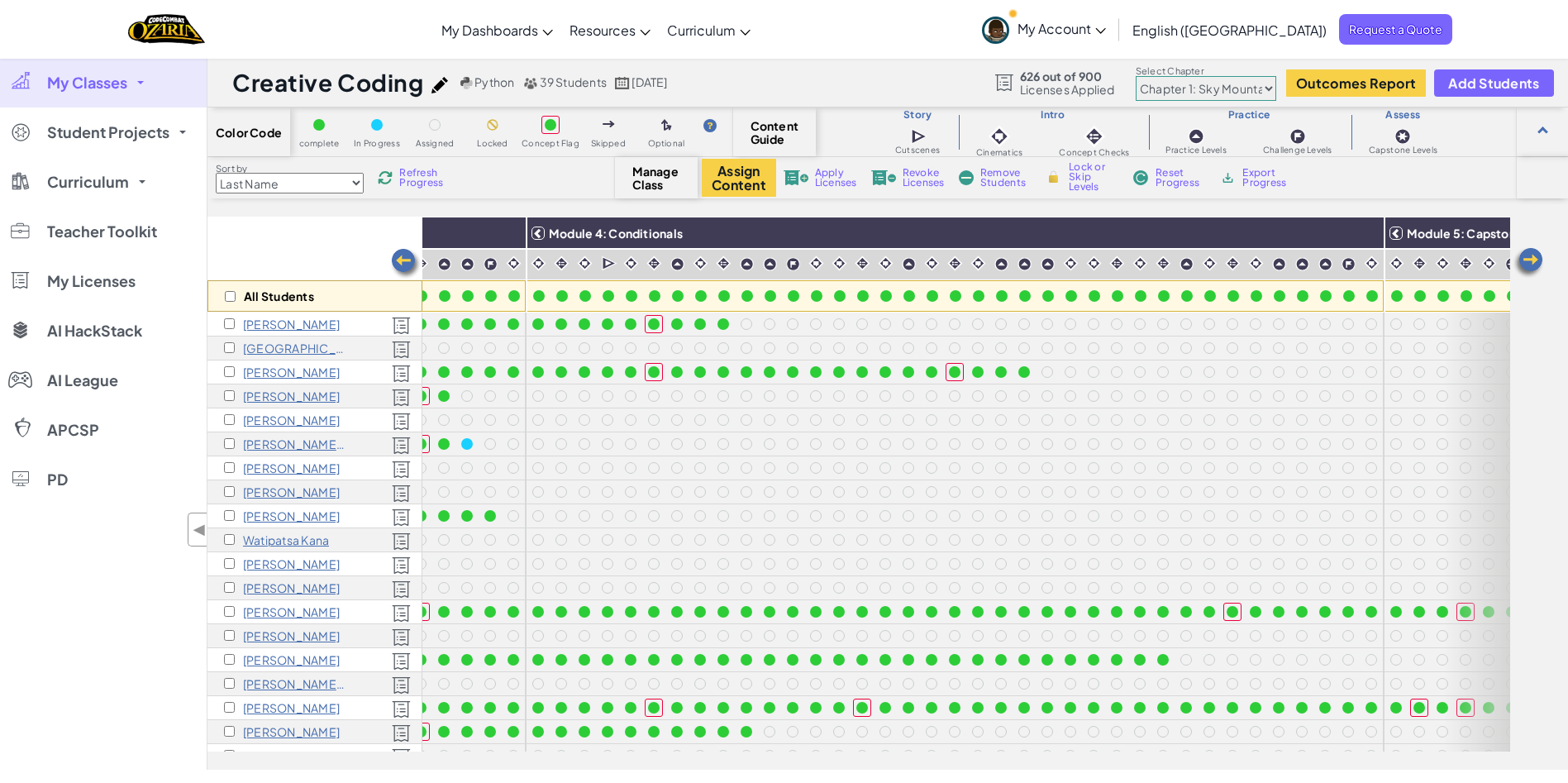
scroll to position [146, 1573]
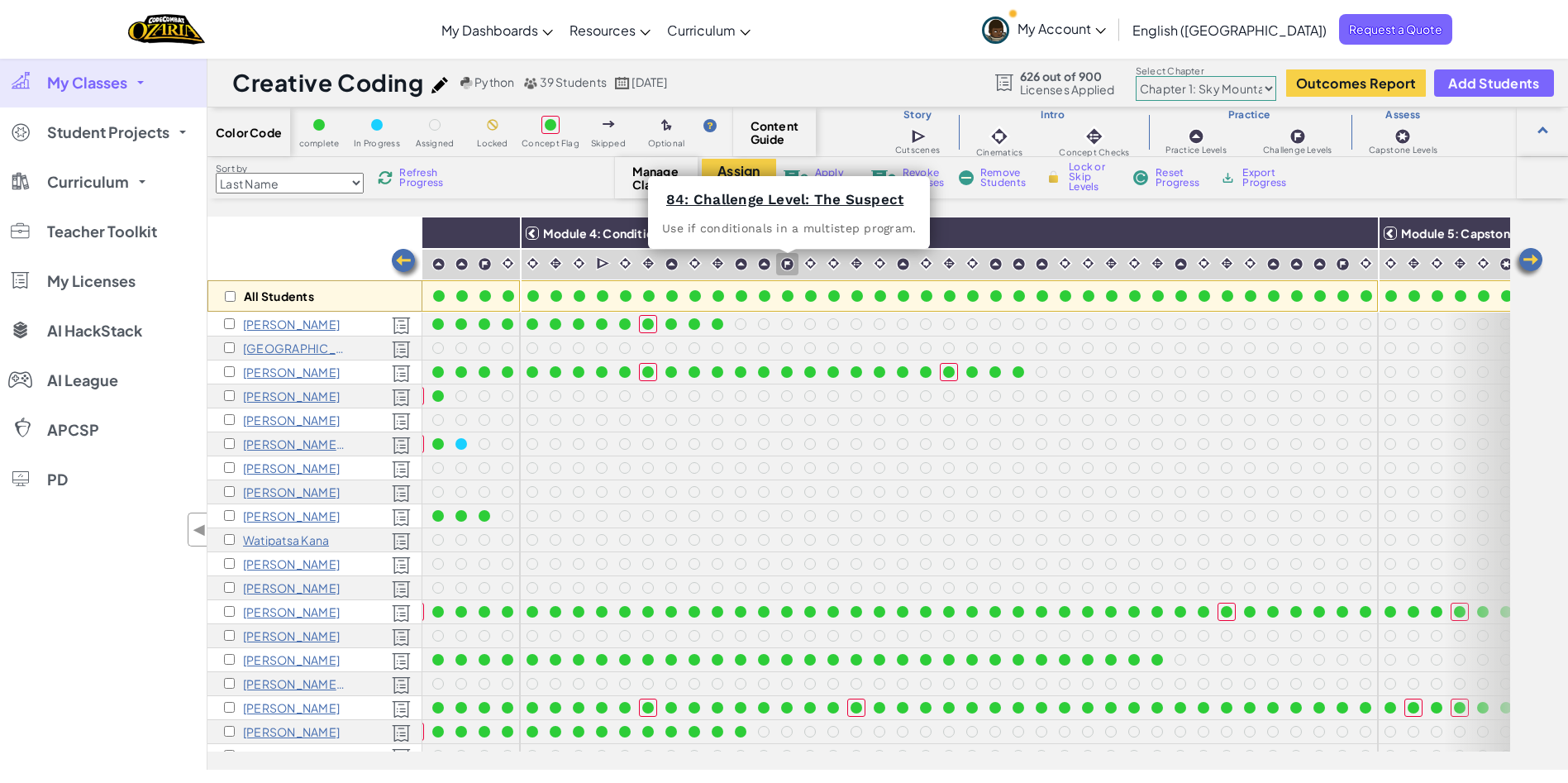
click at [784, 262] on img at bounding box center [787, 264] width 14 height 14
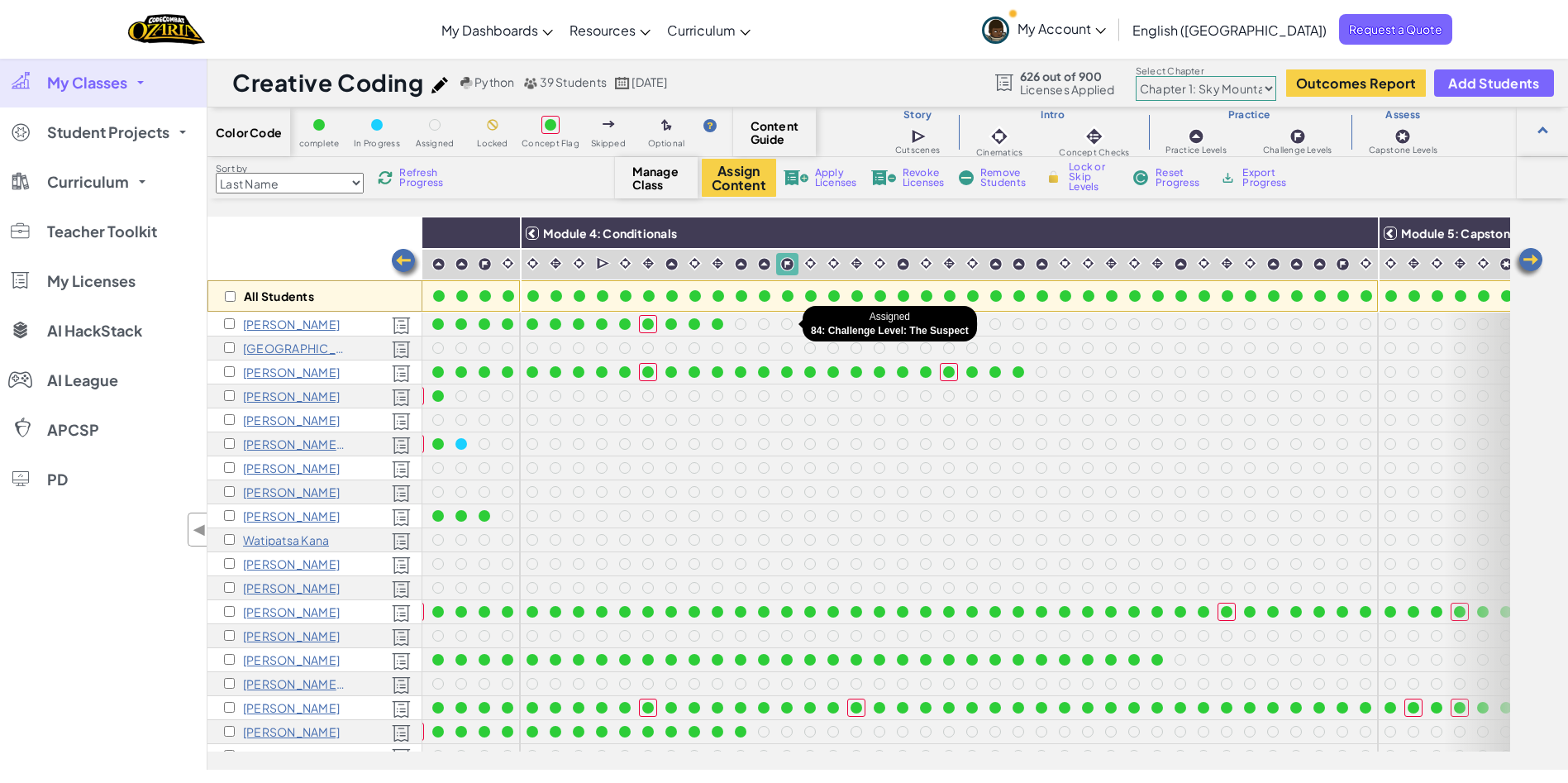
click at [785, 315] on div at bounding box center [786, 324] width 18 height 18
click at [788, 322] on div at bounding box center [787, 324] width 12 height 12
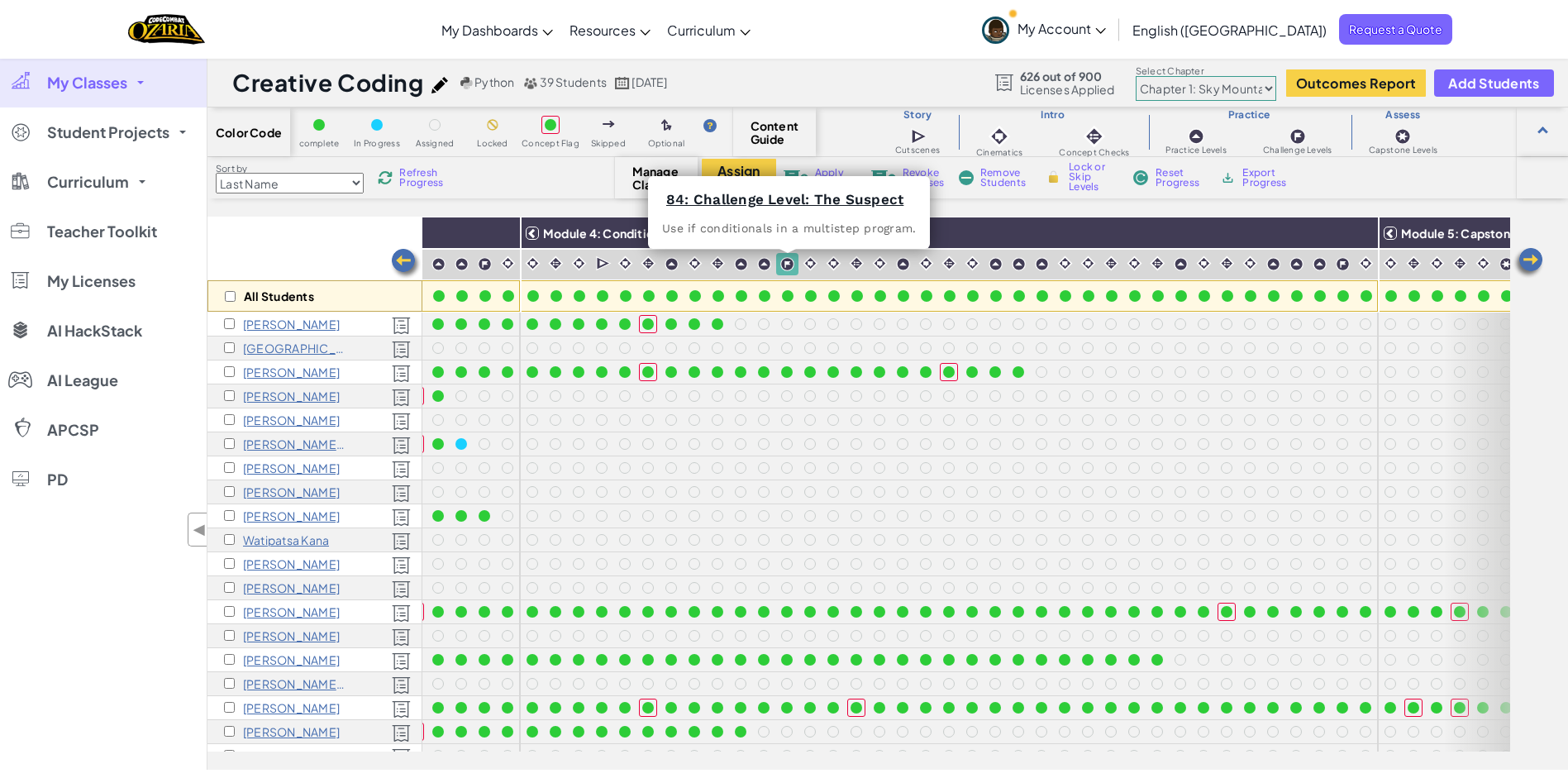
click at [785, 259] on img at bounding box center [787, 264] width 14 height 14
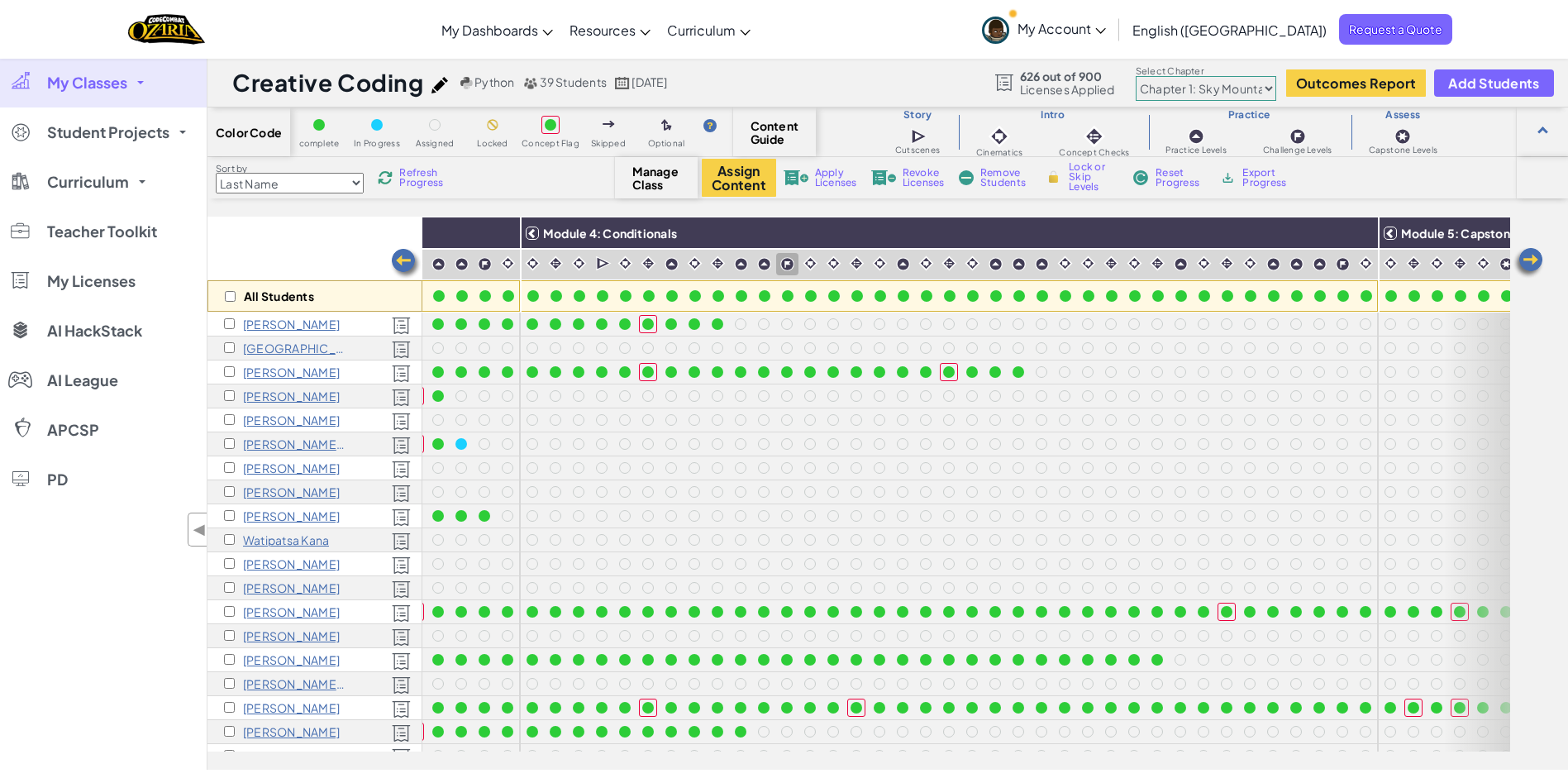
click at [787, 259] on img at bounding box center [787, 264] width 14 height 14
click at [788, 263] on img at bounding box center [787, 264] width 14 height 14
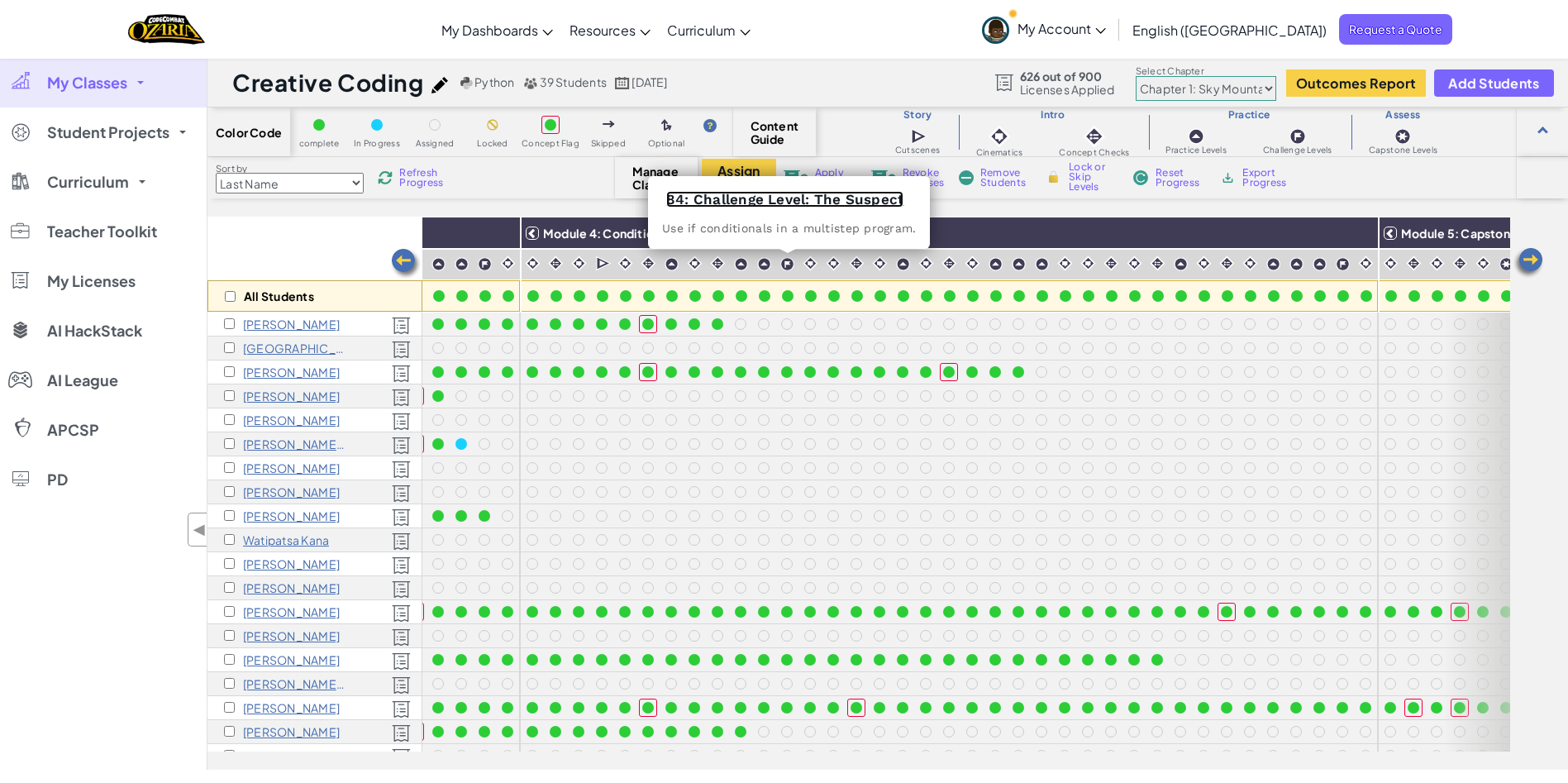
click at [796, 196] on link "84: Challenge Level: The Suspect" at bounding box center [784, 198] width 237 height 16
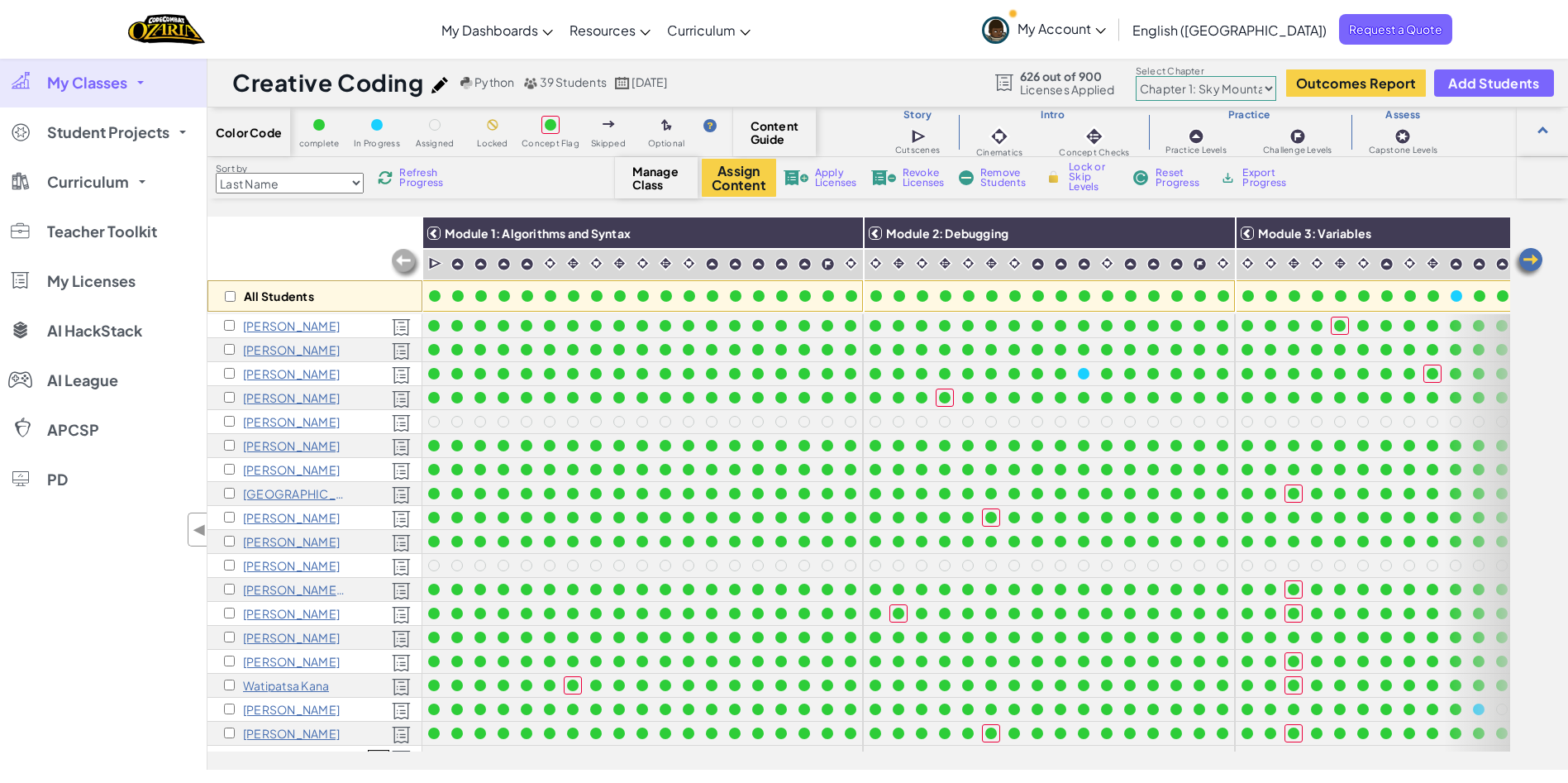
click at [1438, 176] on div "Assign Content Apply Licenses Revoke Licenses Remove Students Lock or Skip Leve…" at bounding box center [1109, 178] width 815 height 38
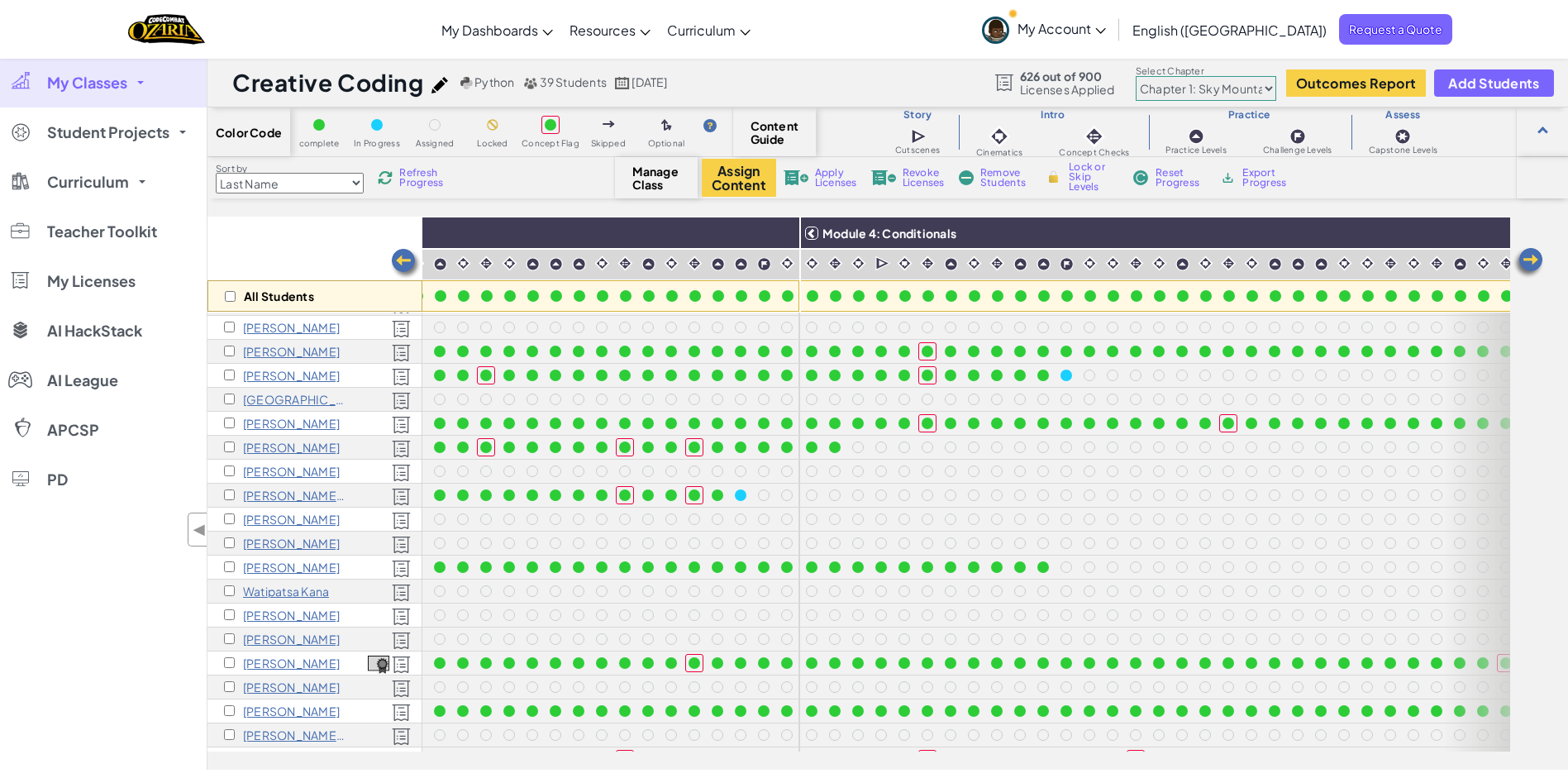
scroll to position [96, 1293]
click at [233, 369] on input "checkbox" at bounding box center [229, 373] width 11 height 11
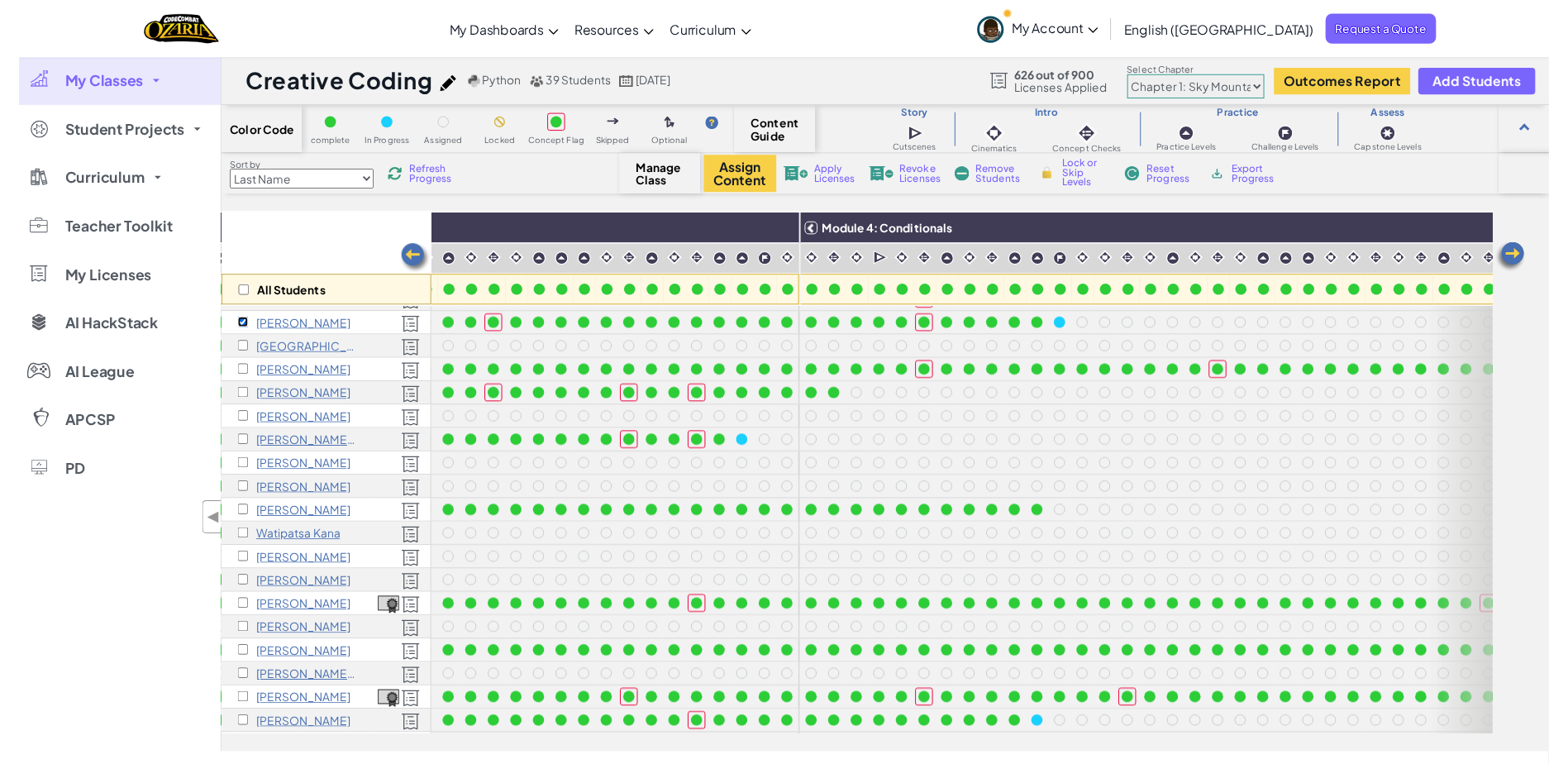
scroll to position [147, 1293]
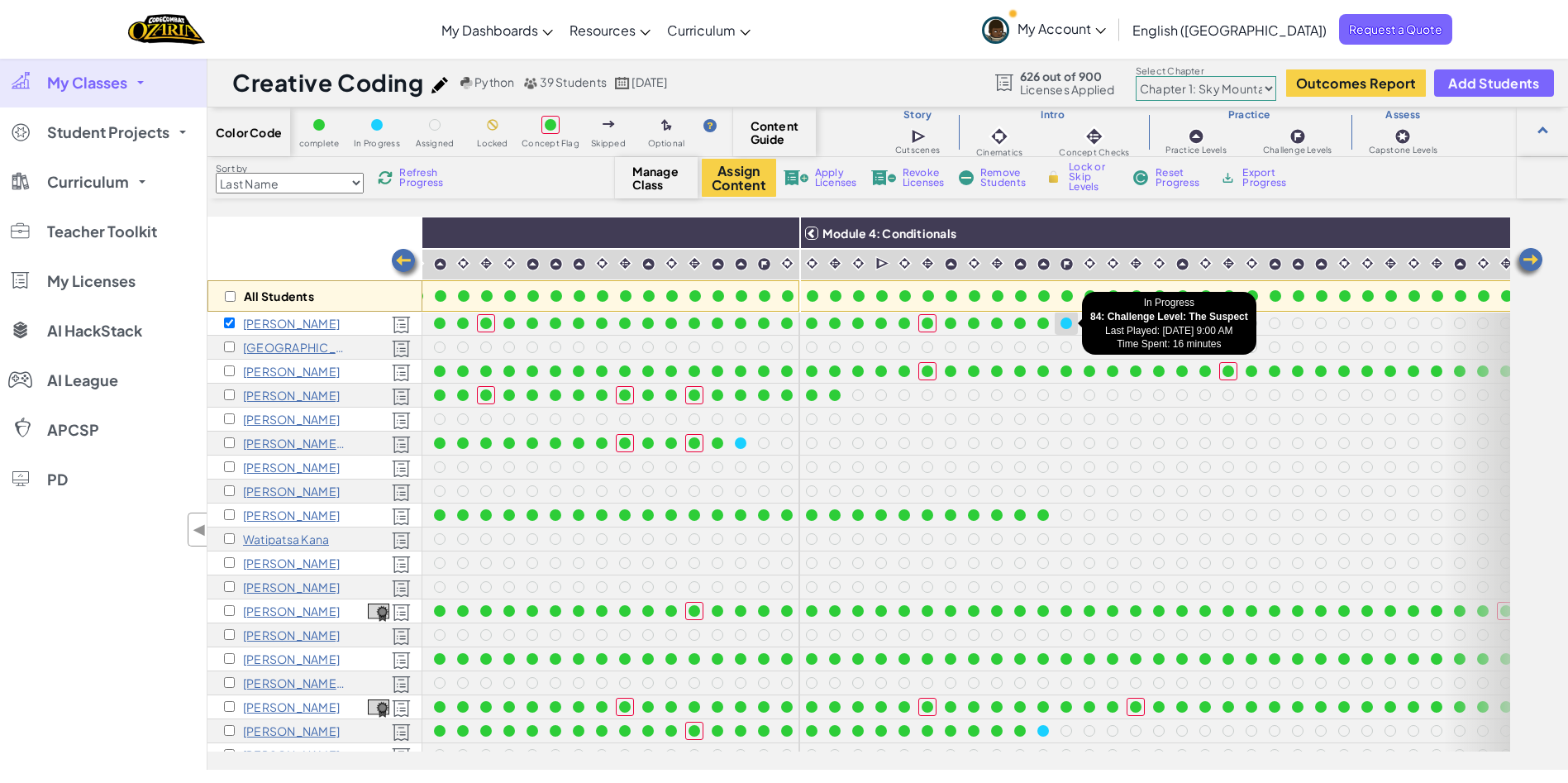
click at [1072, 320] on div at bounding box center [1066, 323] width 18 height 18
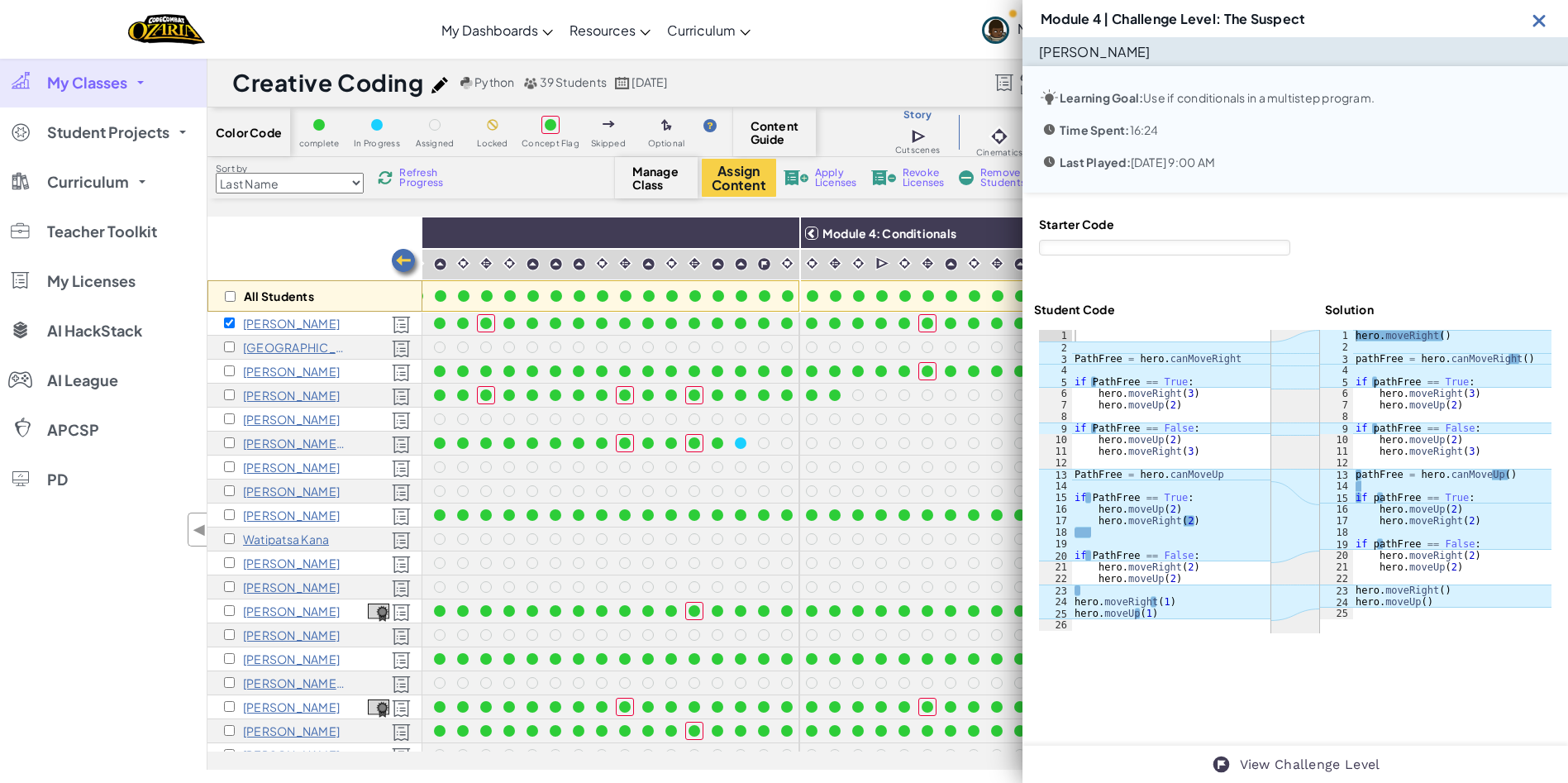
click at [1537, 27] on img at bounding box center [1539, 20] width 21 height 21
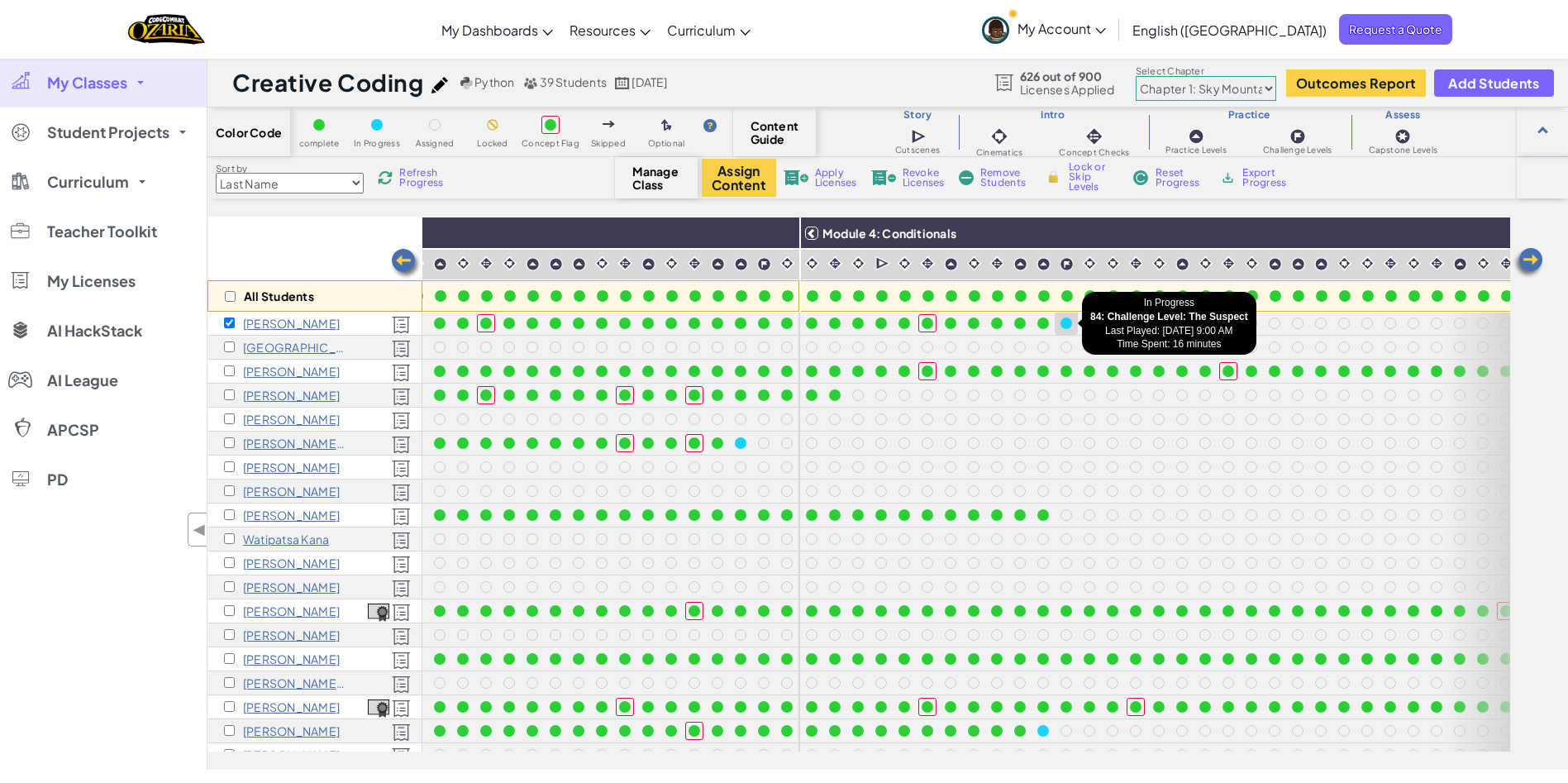
click at [1071, 315] on div at bounding box center [1066, 323] width 18 height 18
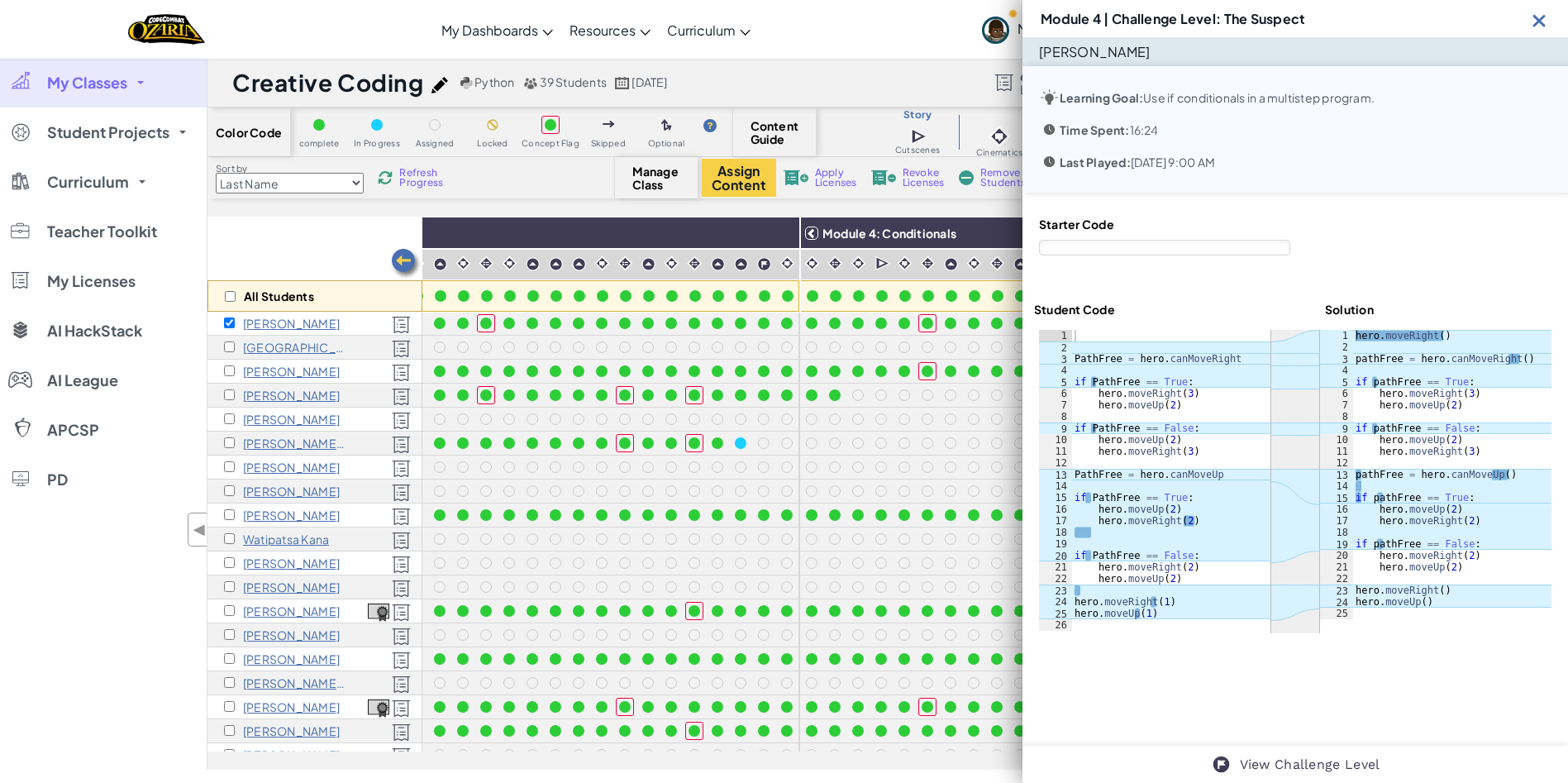
drag, startPoint x: 1541, startPoint y: 13, endPoint x: 1557, endPoint y: 111, distance: 99.3
click at [1540, 13] on img at bounding box center [1539, 20] width 21 height 21
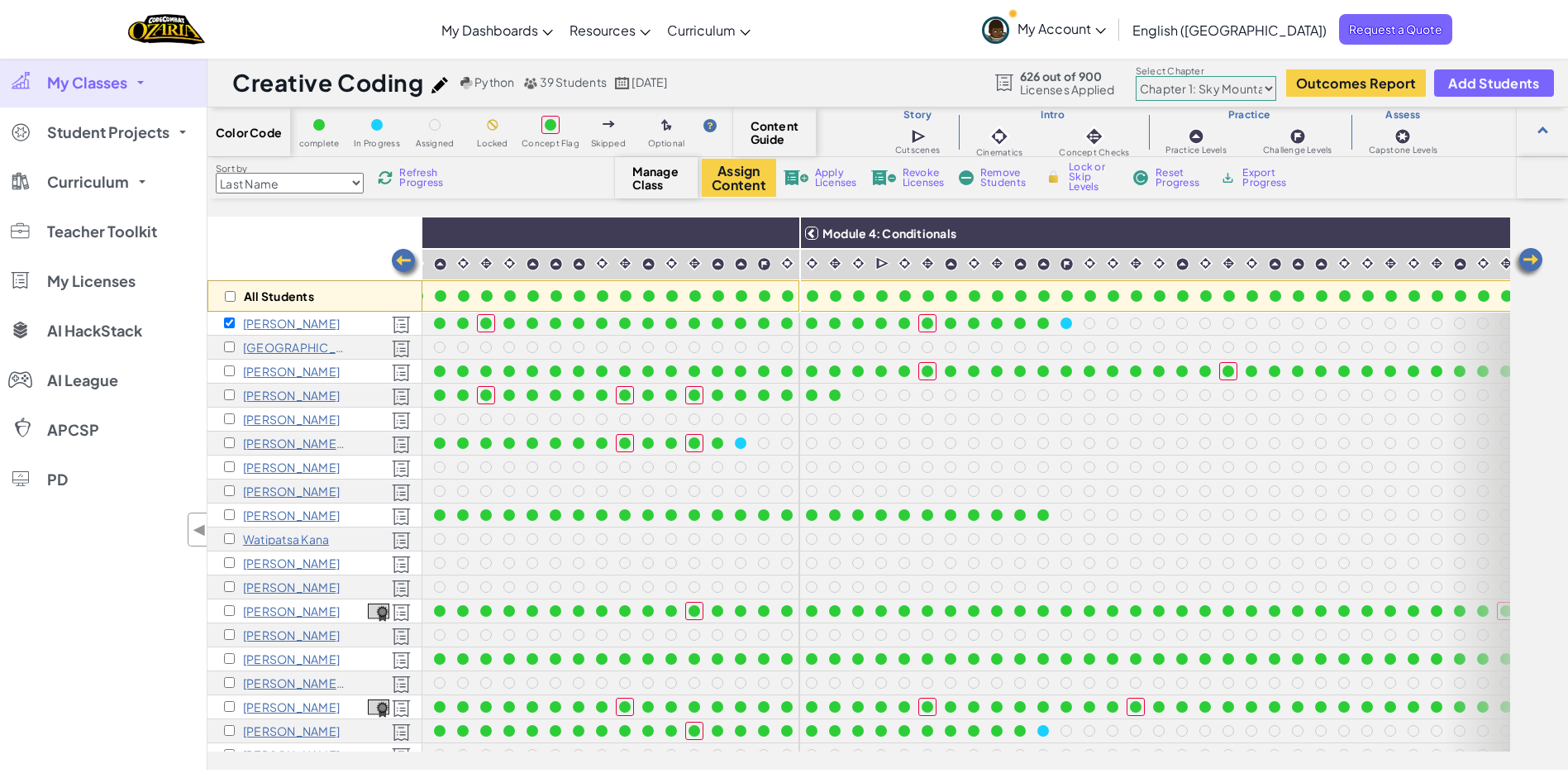
click at [1077, 171] on span "Lock or Skip Levels" at bounding box center [1093, 176] width 49 height 30
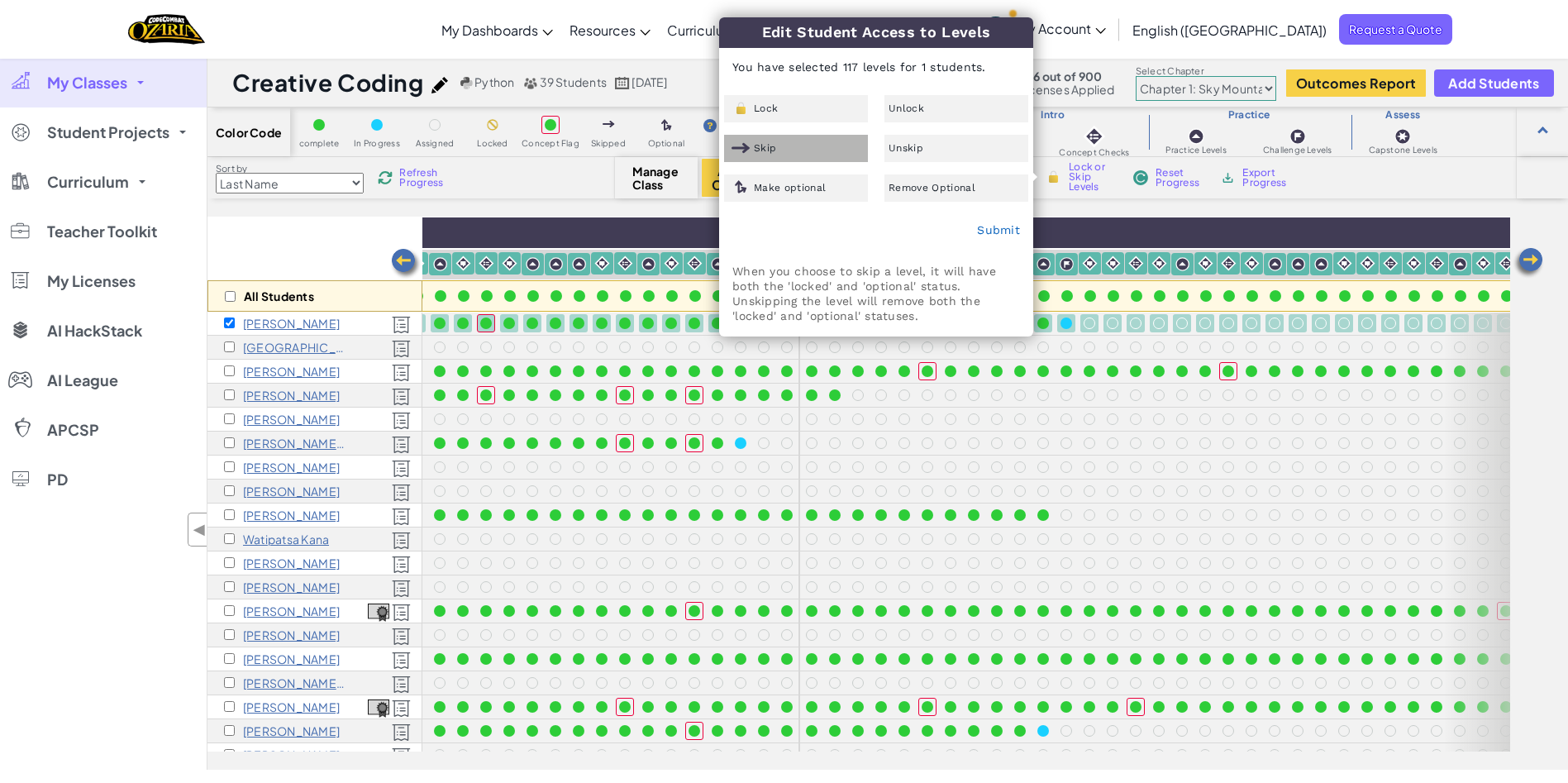
click at [816, 154] on div "Skip" at bounding box center [796, 149] width 144 height 27
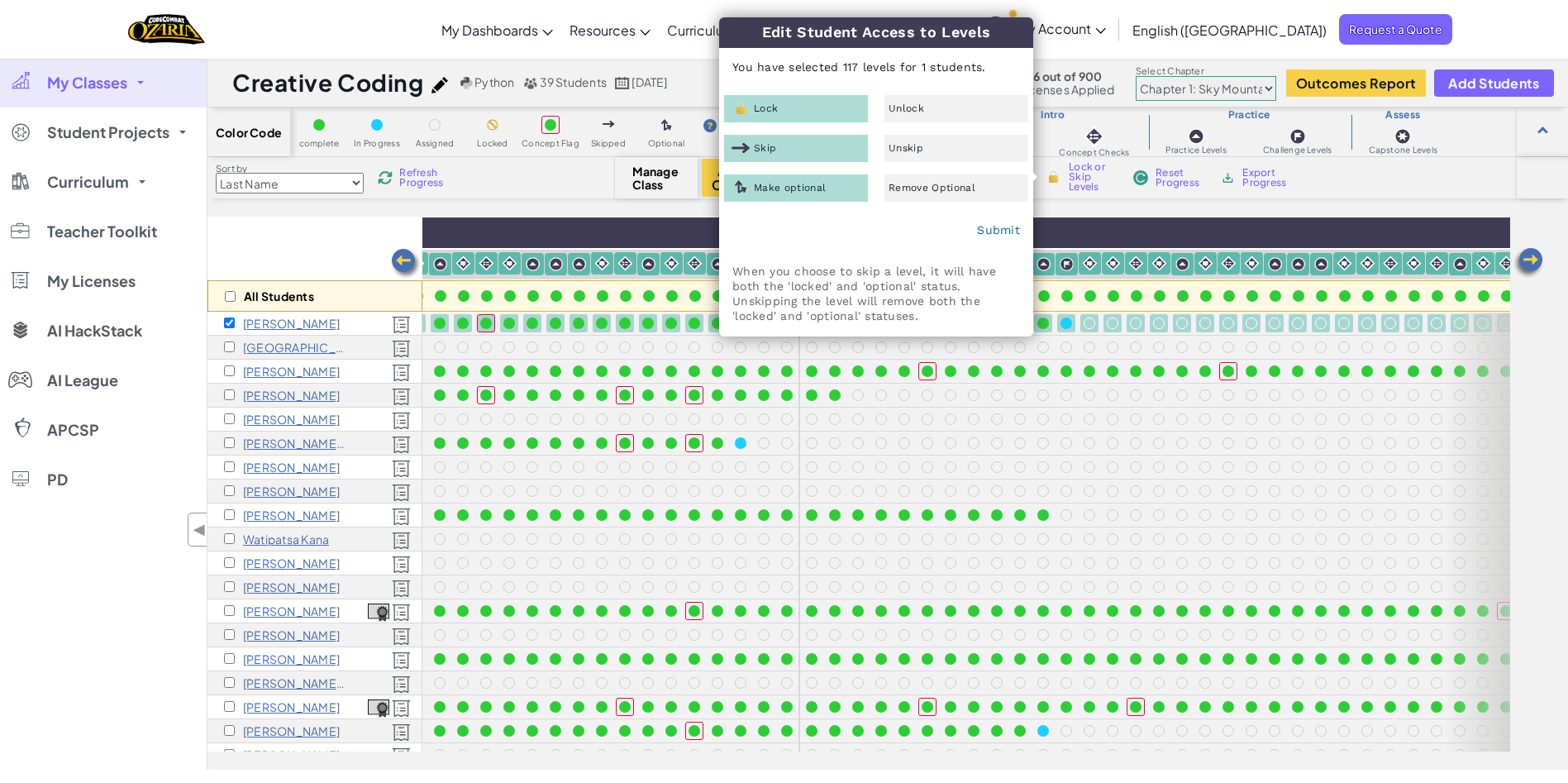
click at [752, 146] on div "Skip" at bounding box center [796, 149] width 144 height 27
click at [801, 144] on div "Skip" at bounding box center [796, 149] width 144 height 27
click at [998, 226] on link "Submit" at bounding box center [998, 230] width 43 height 13
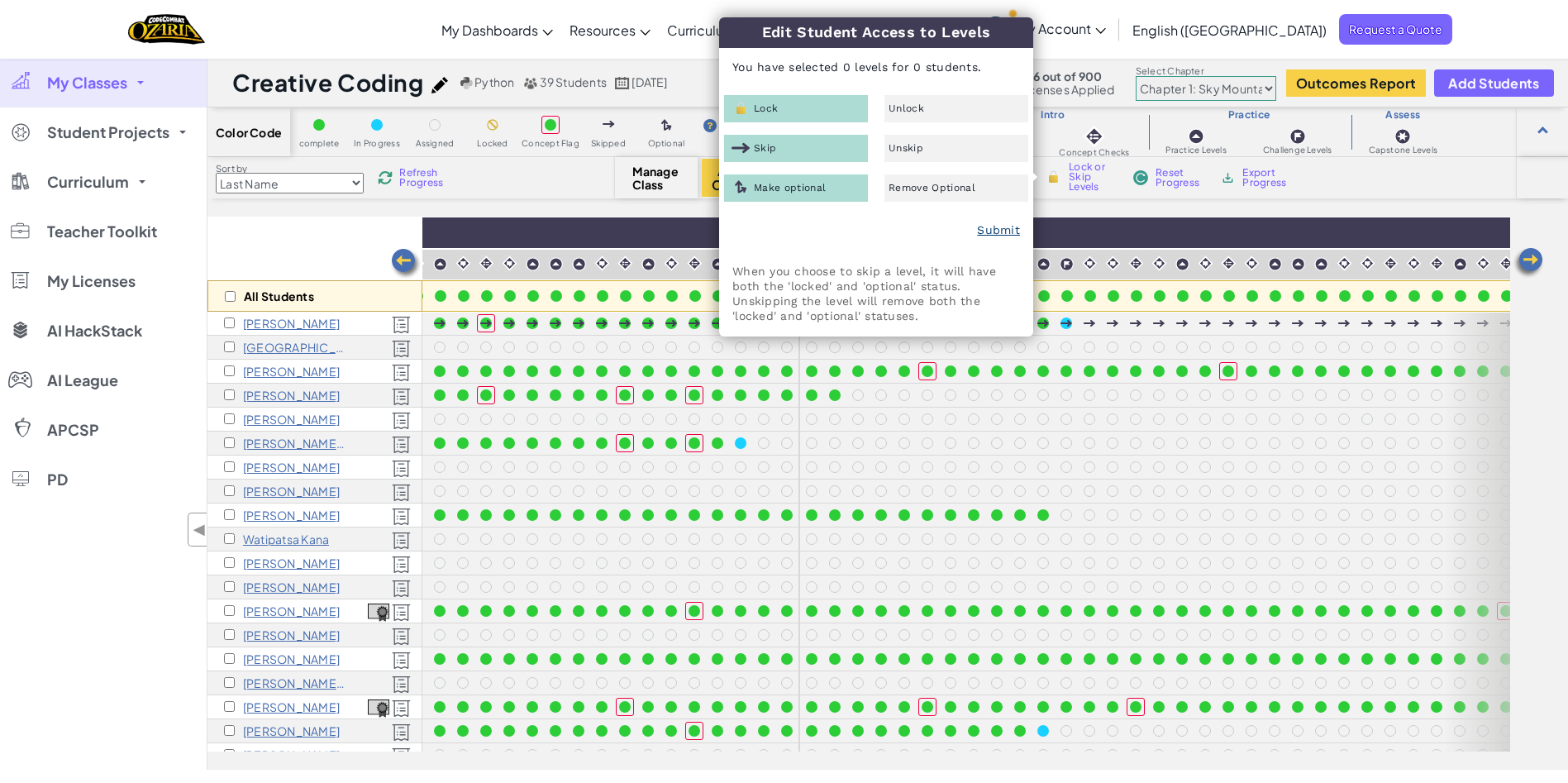
click at [997, 219] on div "Submit" at bounding box center [876, 230] width 312 height 41
click at [1352, 327] on div at bounding box center [1344, 323] width 18 height 18
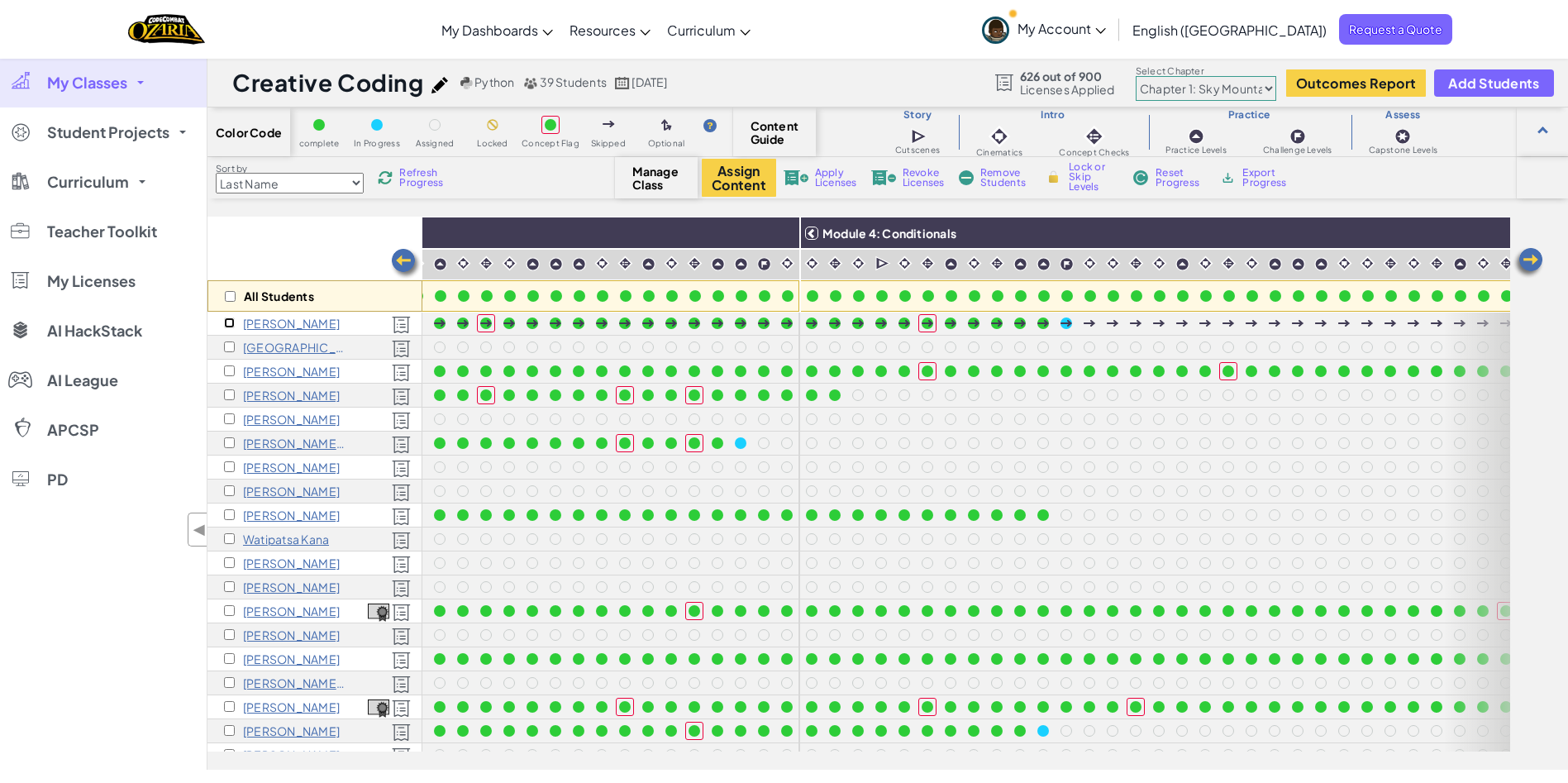
click at [225, 326] on input "checkbox" at bounding box center [229, 322] width 11 height 11
click at [1062, 177] on img at bounding box center [1053, 177] width 17 height 15
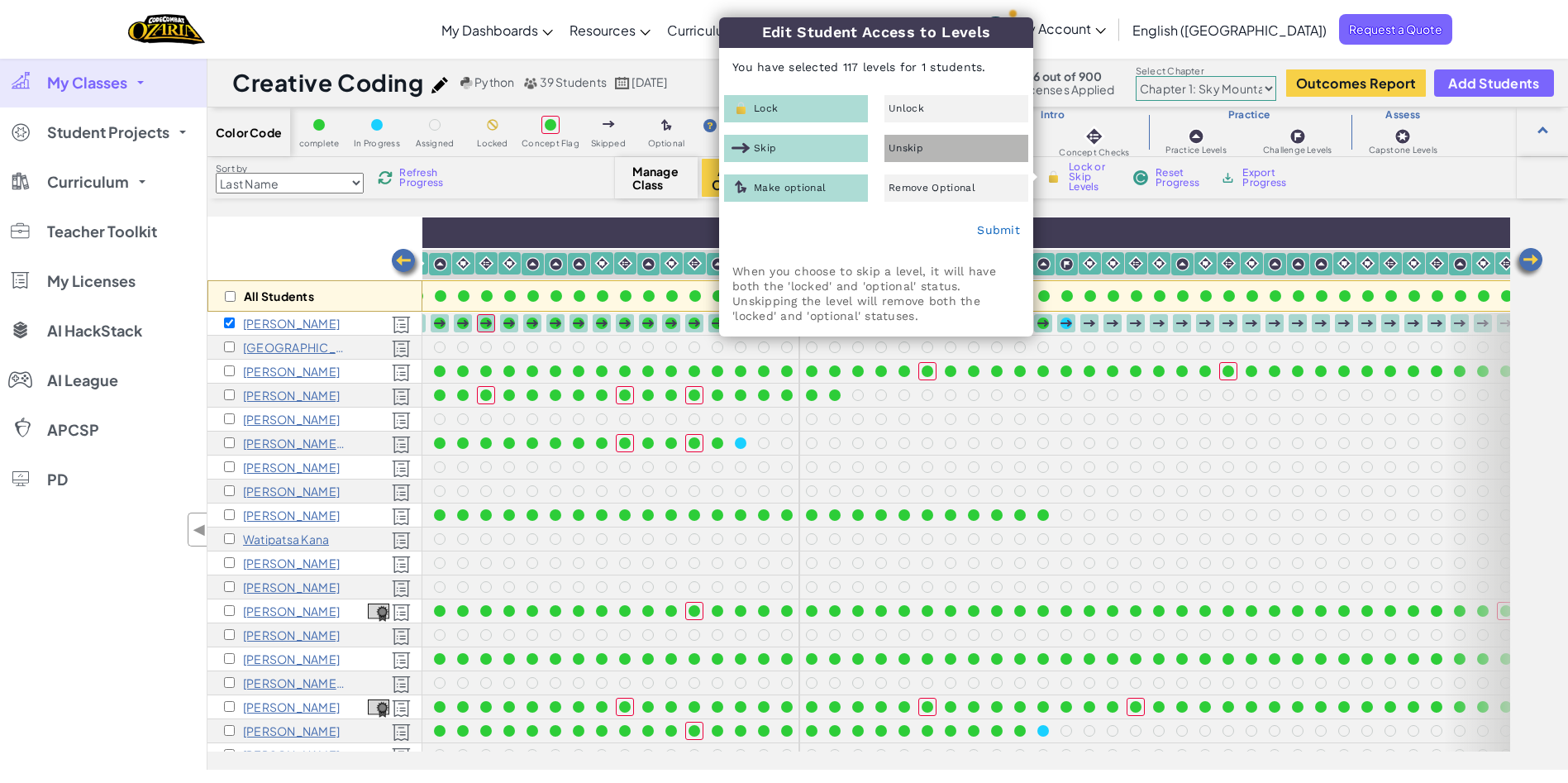
click at [915, 150] on span "Unskip" at bounding box center [906, 148] width 35 height 10
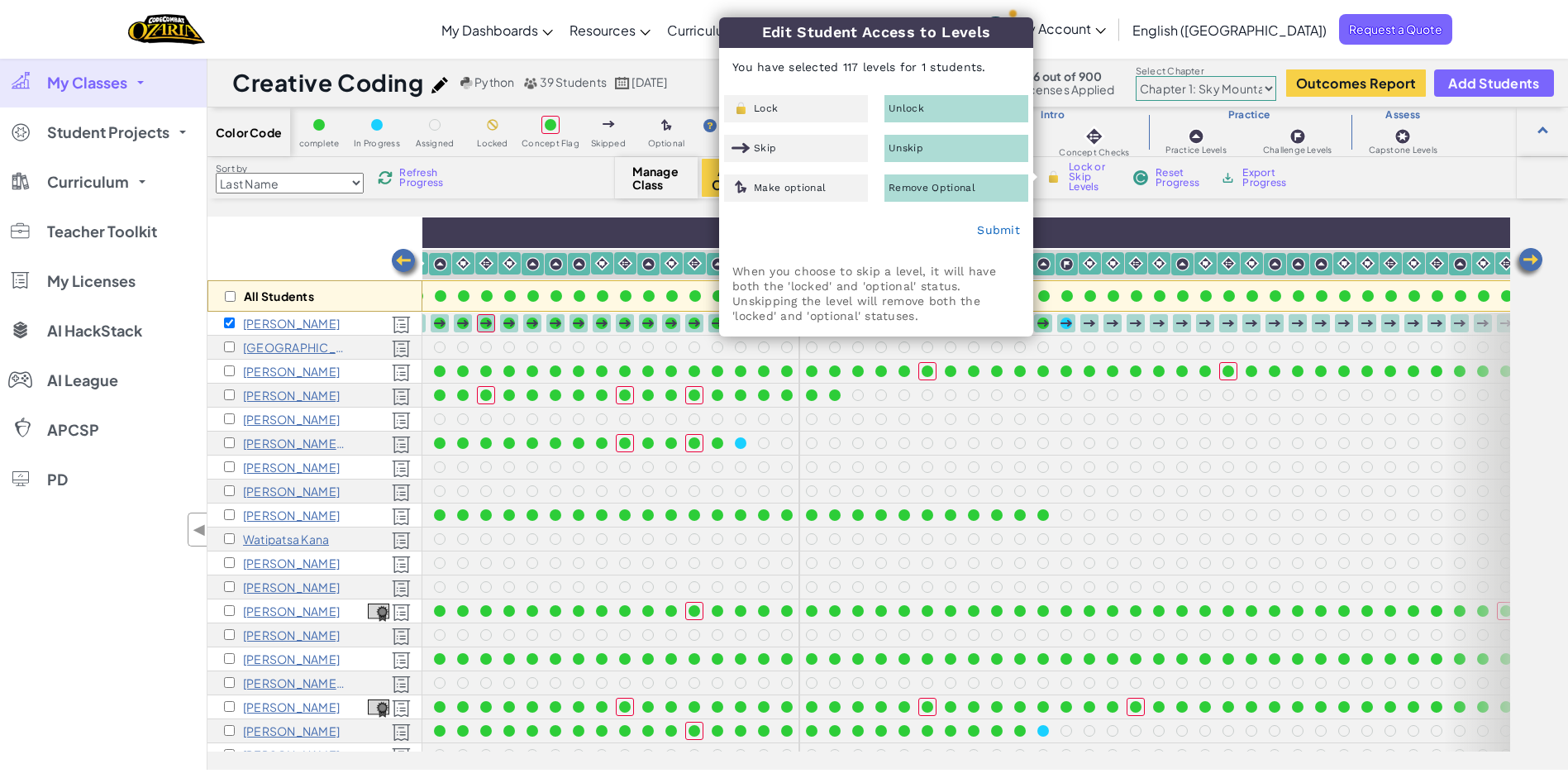
click at [939, 144] on div "Unskip" at bounding box center [957, 149] width 144 height 27
click at [1002, 229] on link "Submit" at bounding box center [998, 230] width 43 height 13
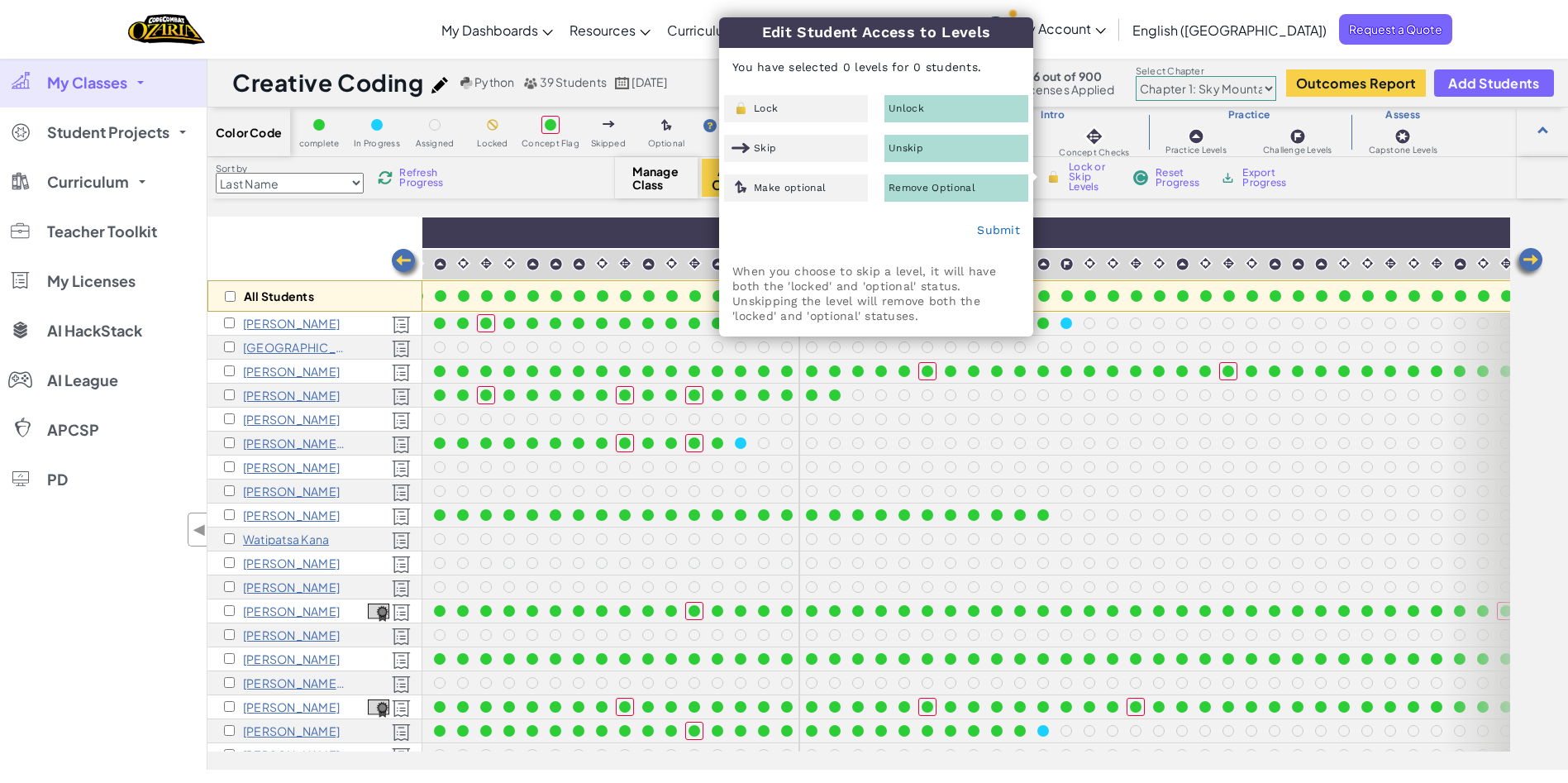
drag, startPoint x: 1003, startPoint y: 221, endPoint x: 1091, endPoint y: 325, distance: 136.2
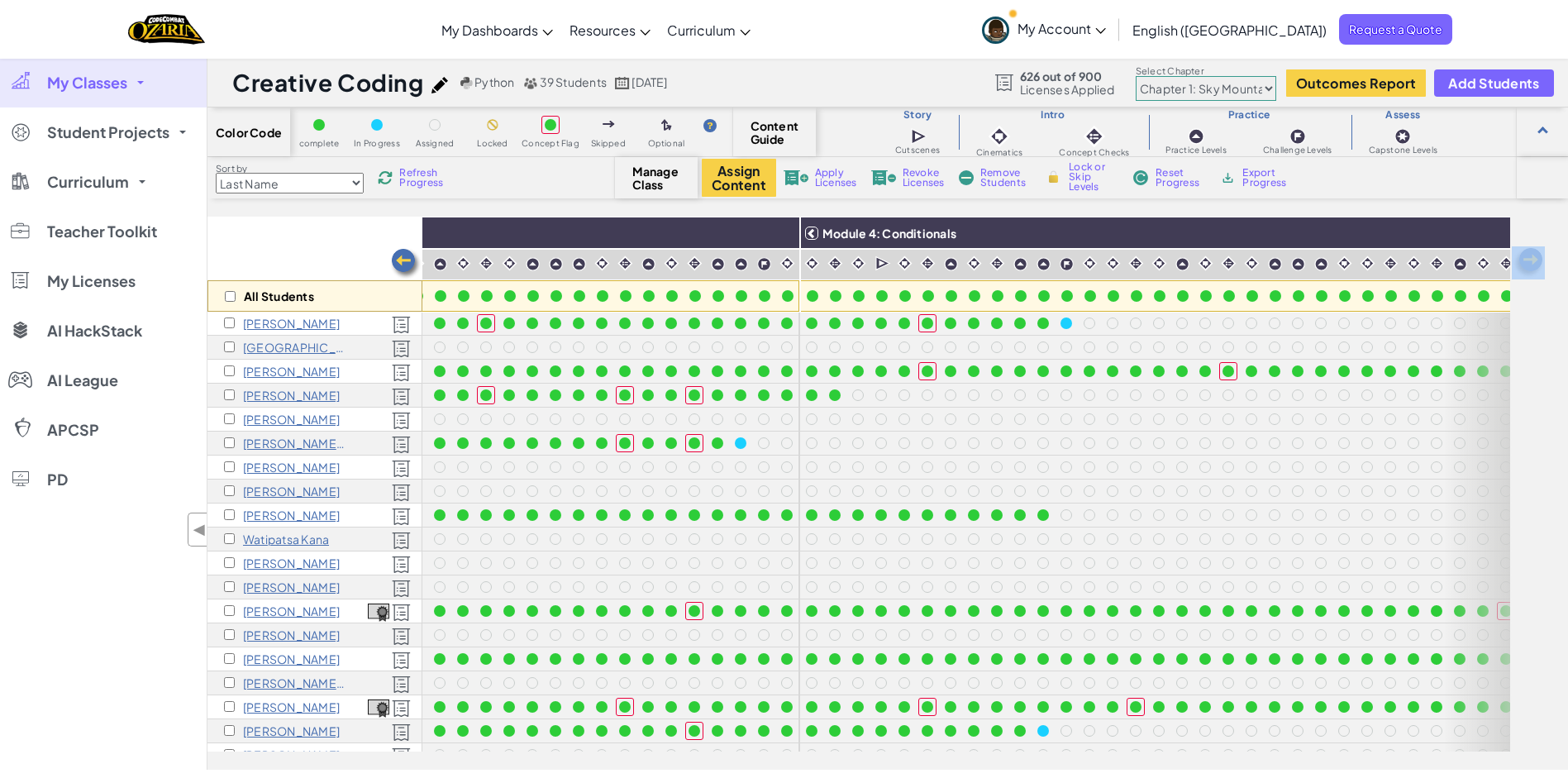
click at [1067, 211] on div "Color Code complete In Progress Assigned Locked Concept Flag Skipped Optional C…" at bounding box center [887, 438] width 1360 height 662
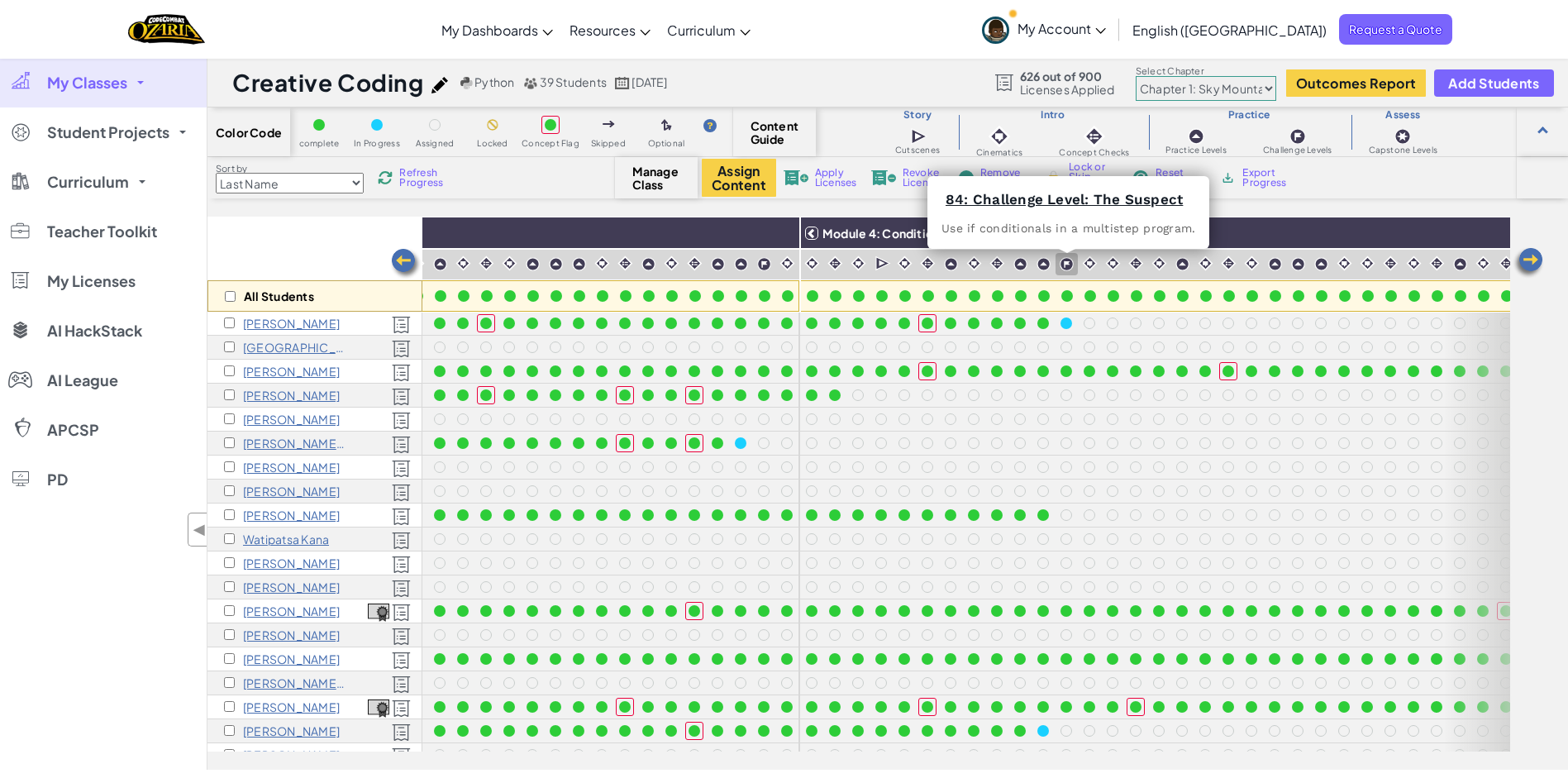
click at [1064, 262] on img at bounding box center [1066, 264] width 14 height 14
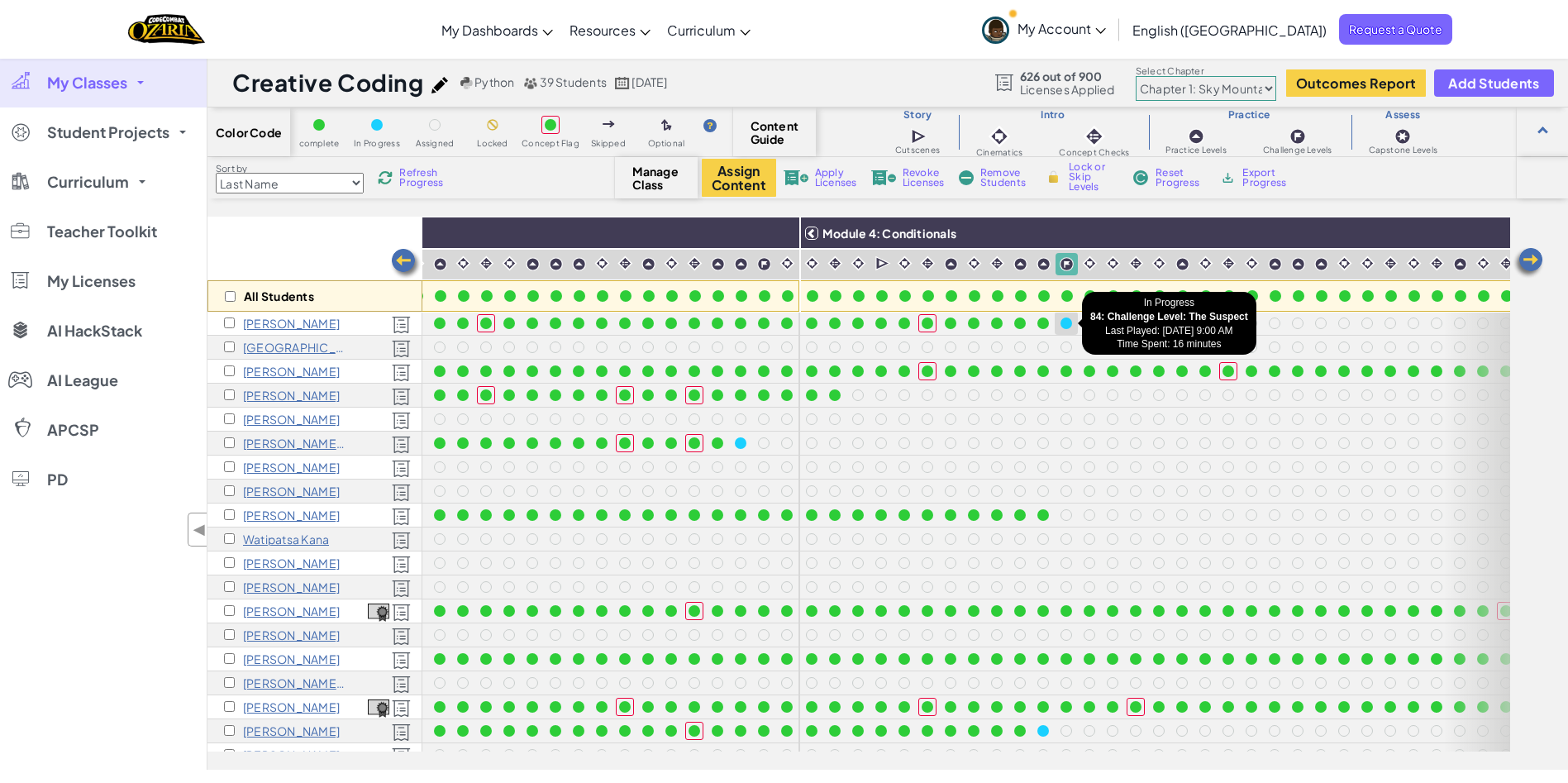
click at [1066, 321] on div at bounding box center [1066, 323] width 12 height 12
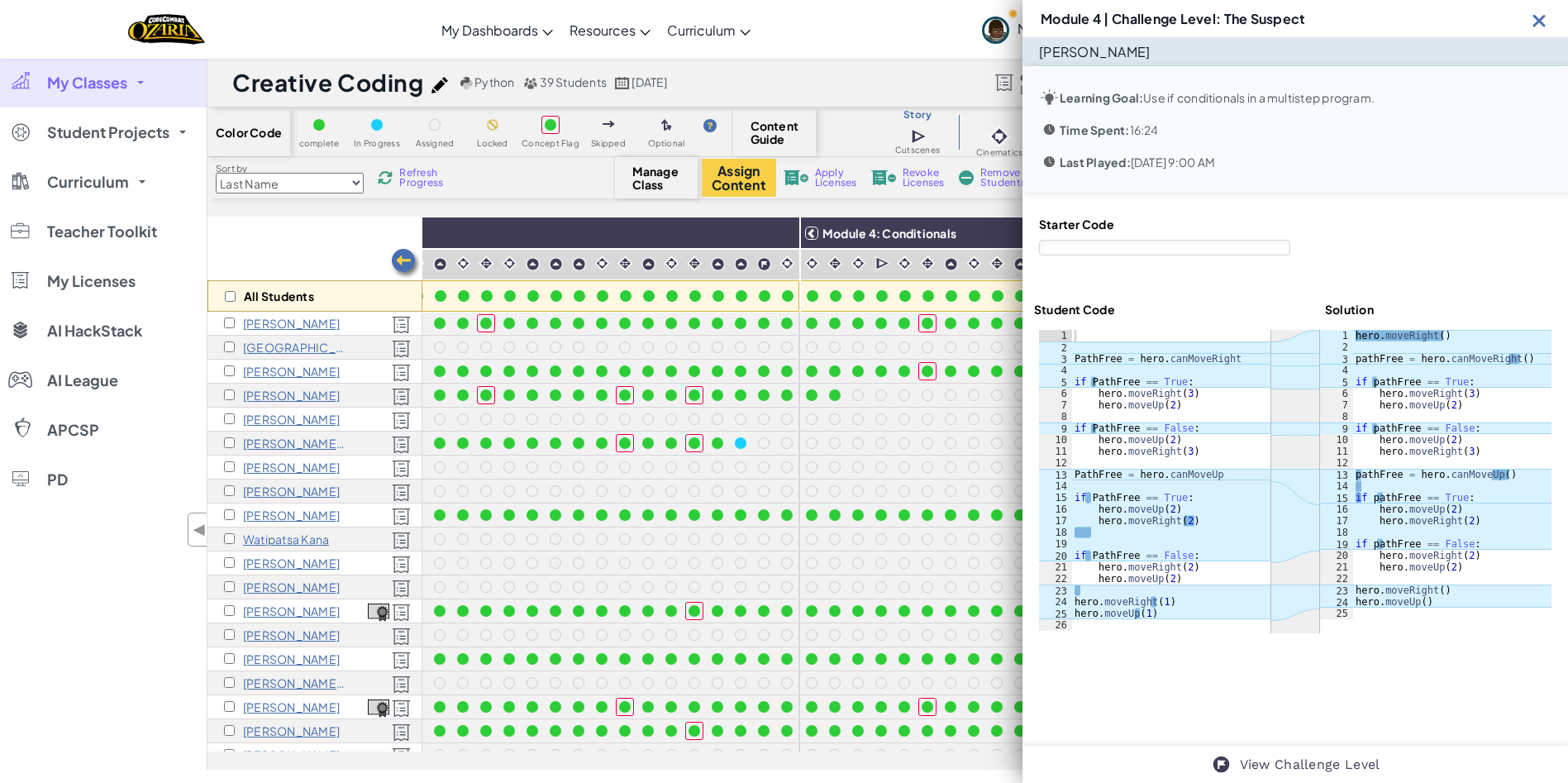
drag, startPoint x: 1537, startPoint y: 15, endPoint x: 1358, endPoint y: 135, distance: 215.5
click at [1538, 15] on img at bounding box center [1539, 20] width 21 height 21
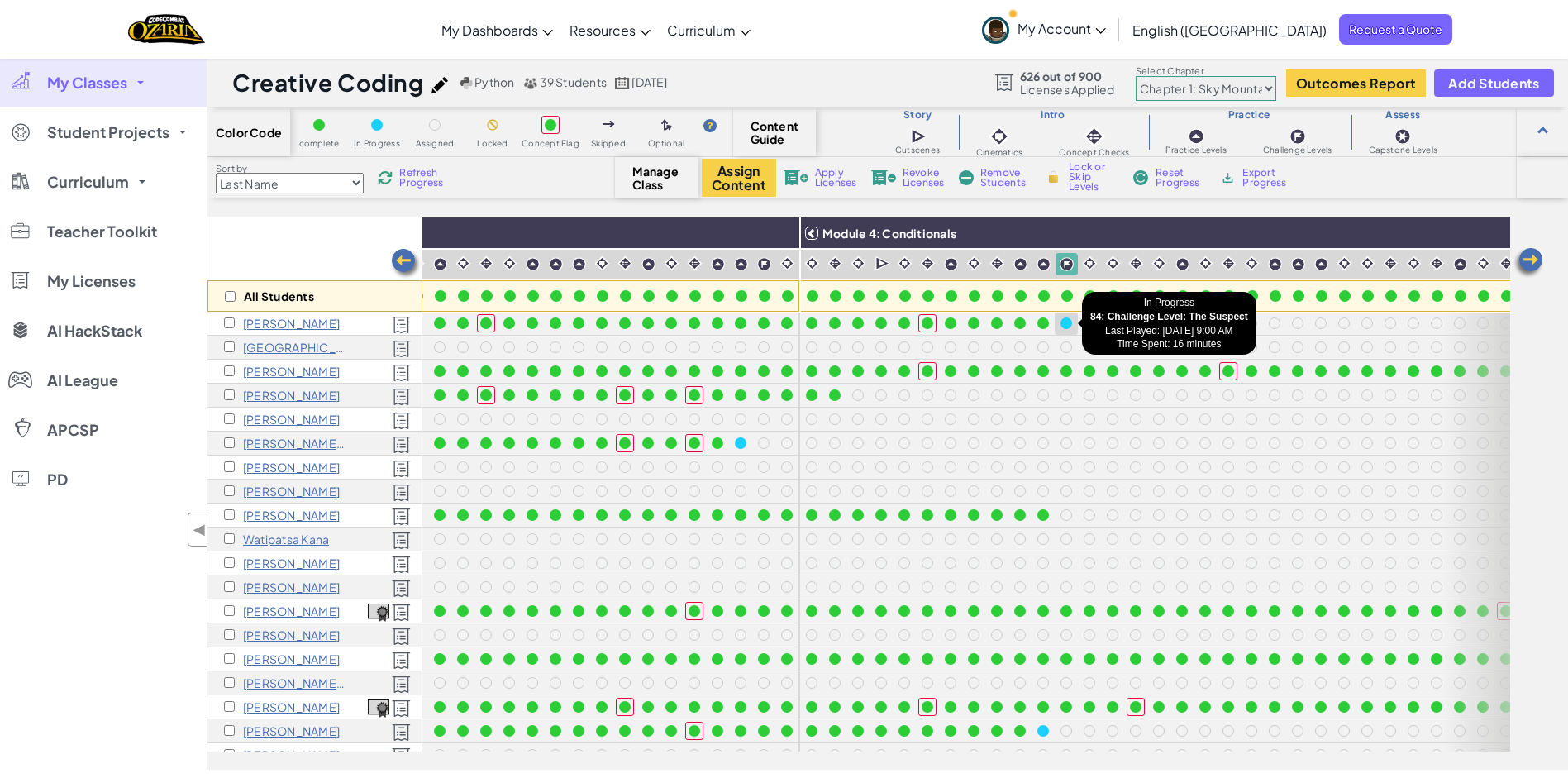
click at [1072, 321] on div at bounding box center [1066, 323] width 18 height 18
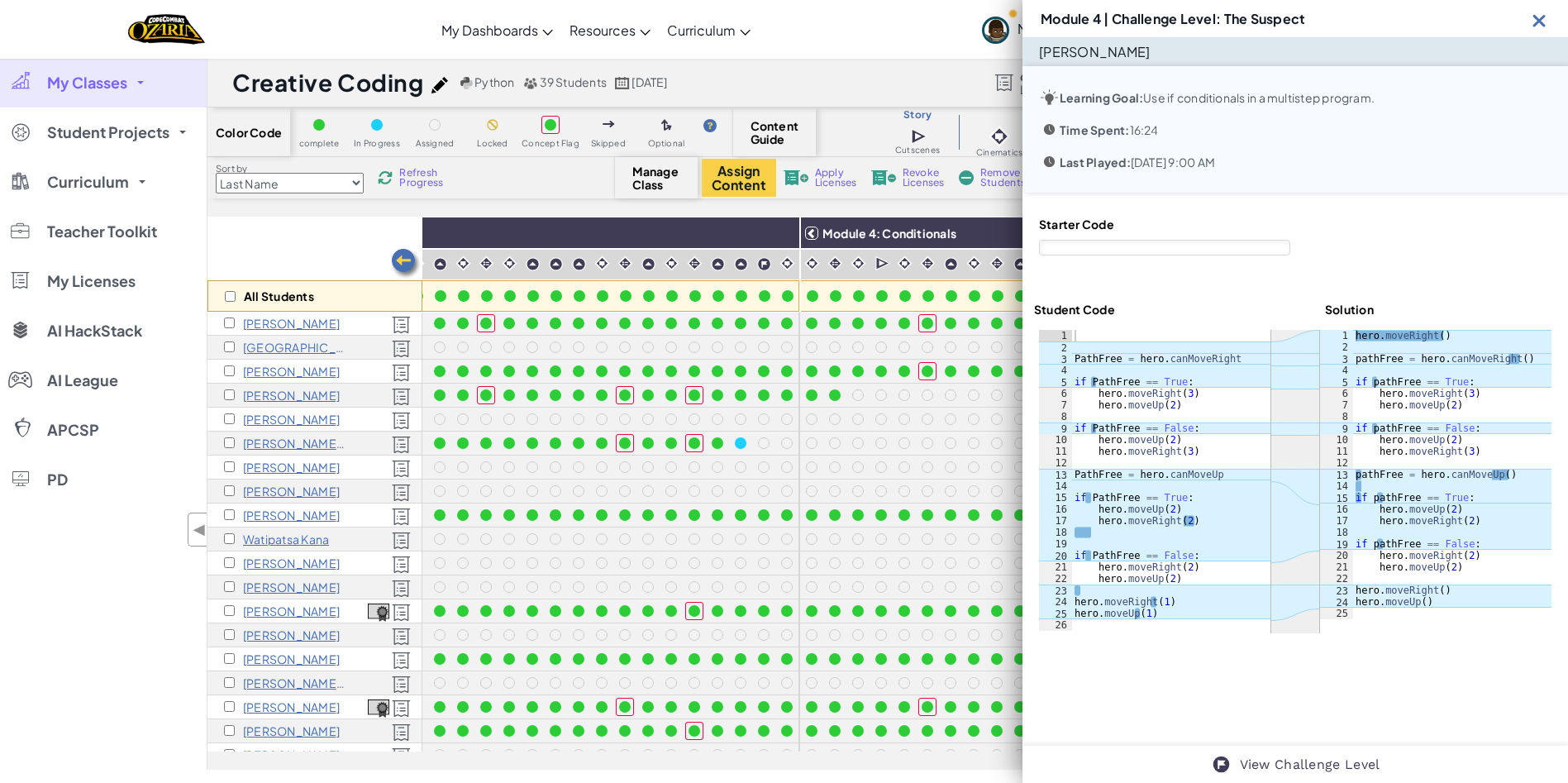
click at [1535, 18] on img at bounding box center [1539, 20] width 21 height 21
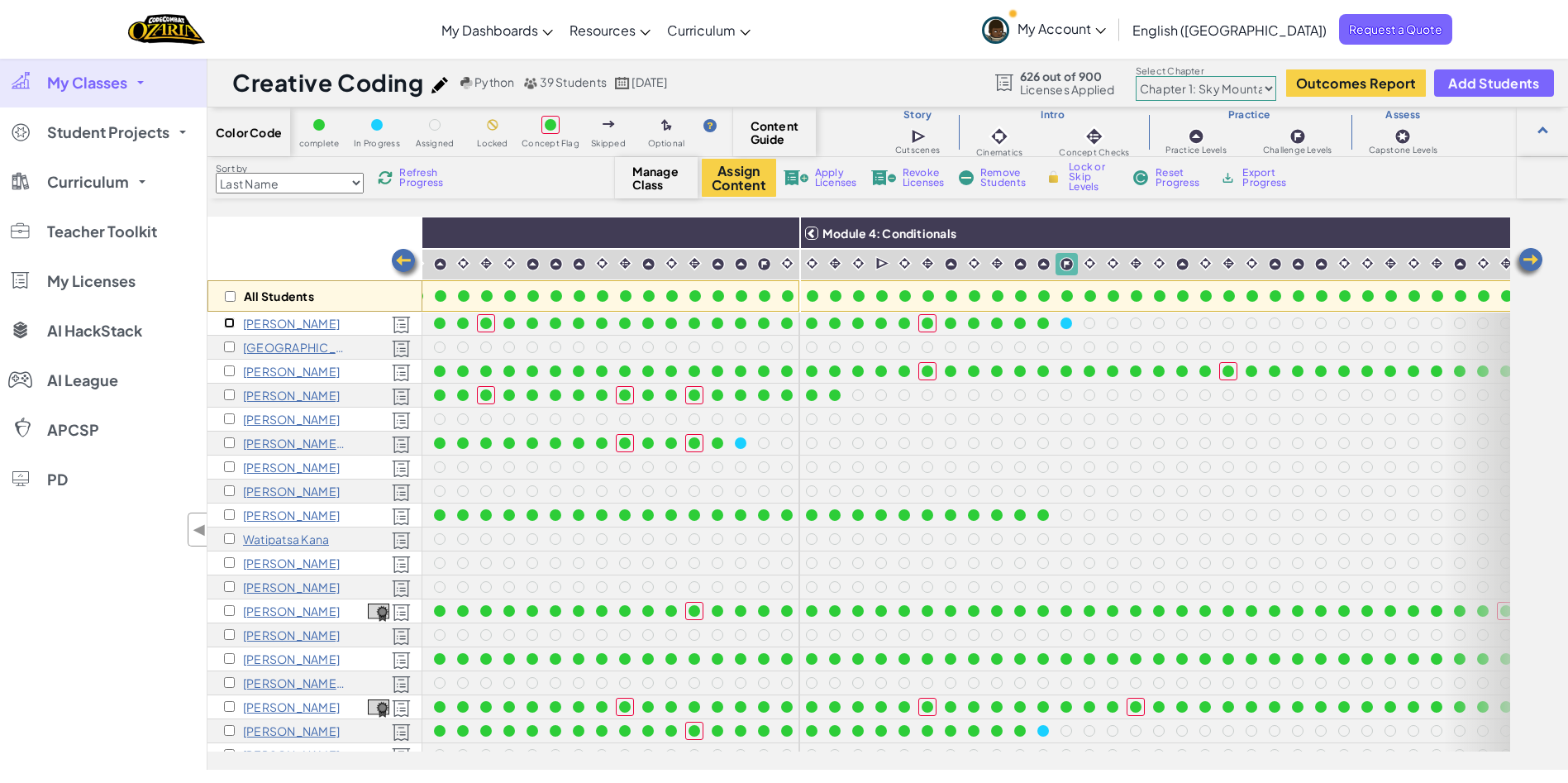
drag, startPoint x: 231, startPoint y: 321, endPoint x: 278, endPoint y: 328, distance: 47.5
click at [231, 321] on input "checkbox" at bounding box center [229, 322] width 11 height 11
click at [1087, 170] on span "Lock or Skip Levels" at bounding box center [1093, 176] width 49 height 30
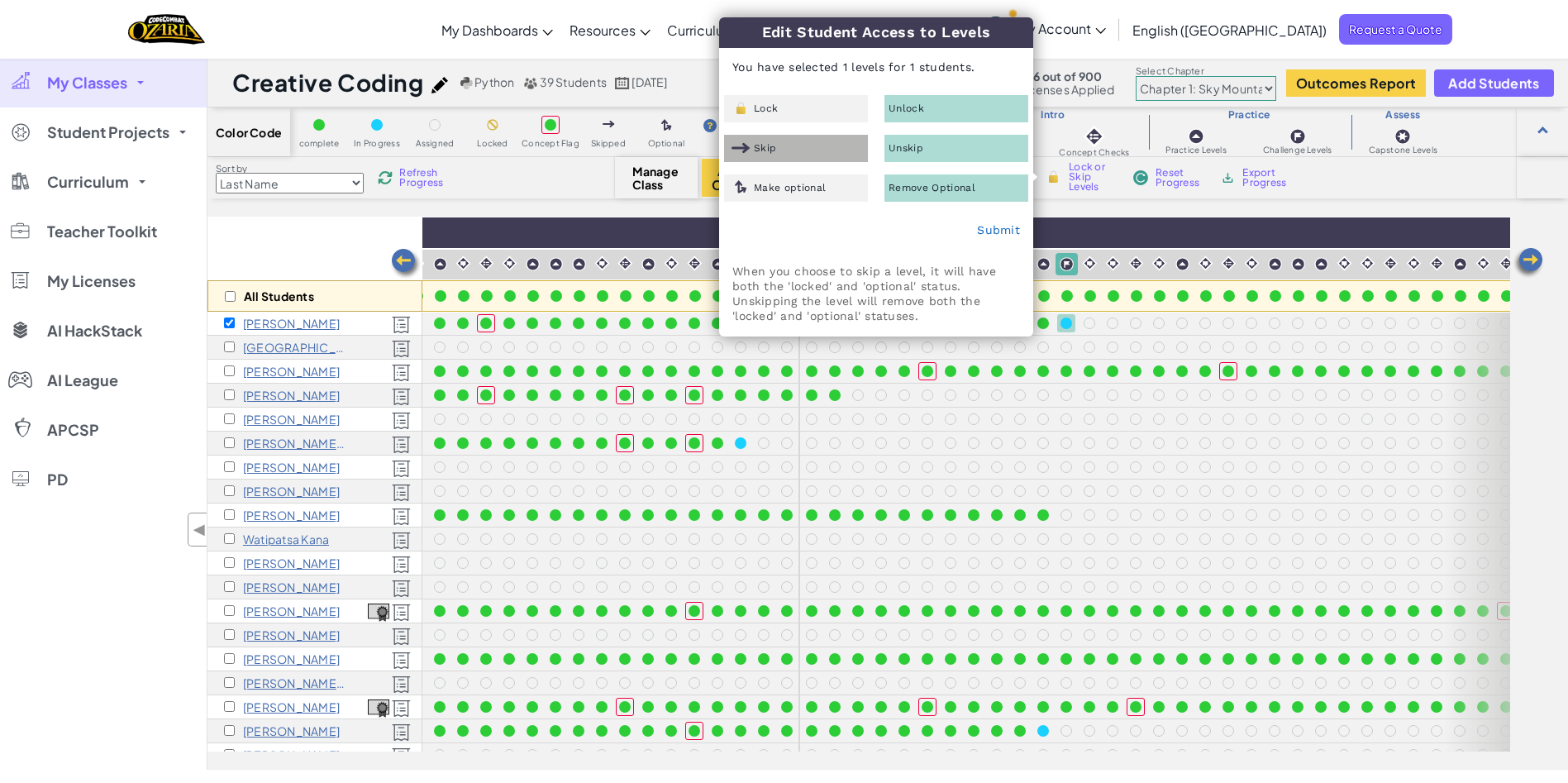
click at [768, 146] on span "Skip" at bounding box center [764, 148] width 22 height 10
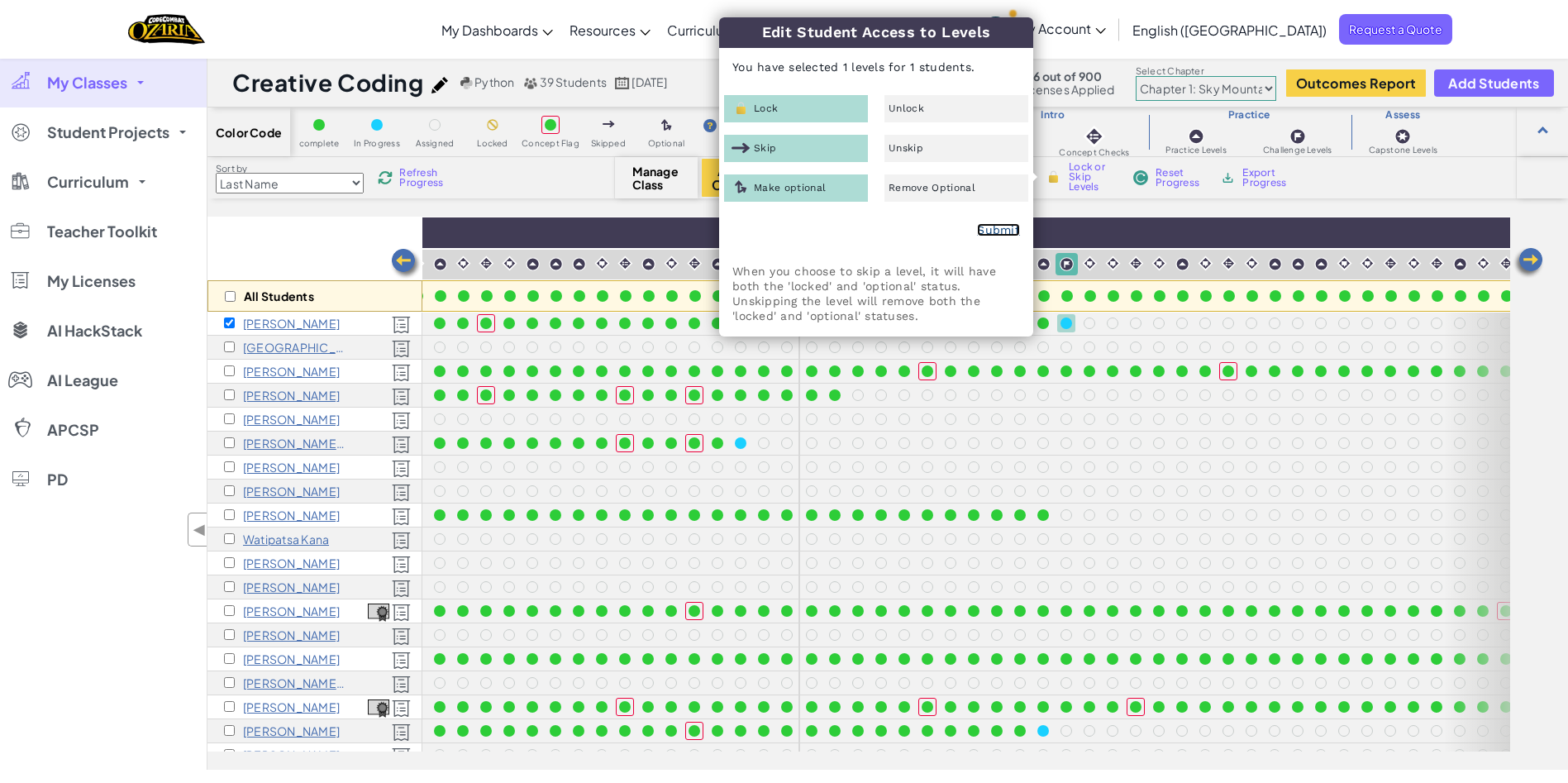
click at [987, 226] on link "Submit" at bounding box center [998, 230] width 43 height 13
click at [229, 325] on input "checkbox" at bounding box center [229, 322] width 11 height 11
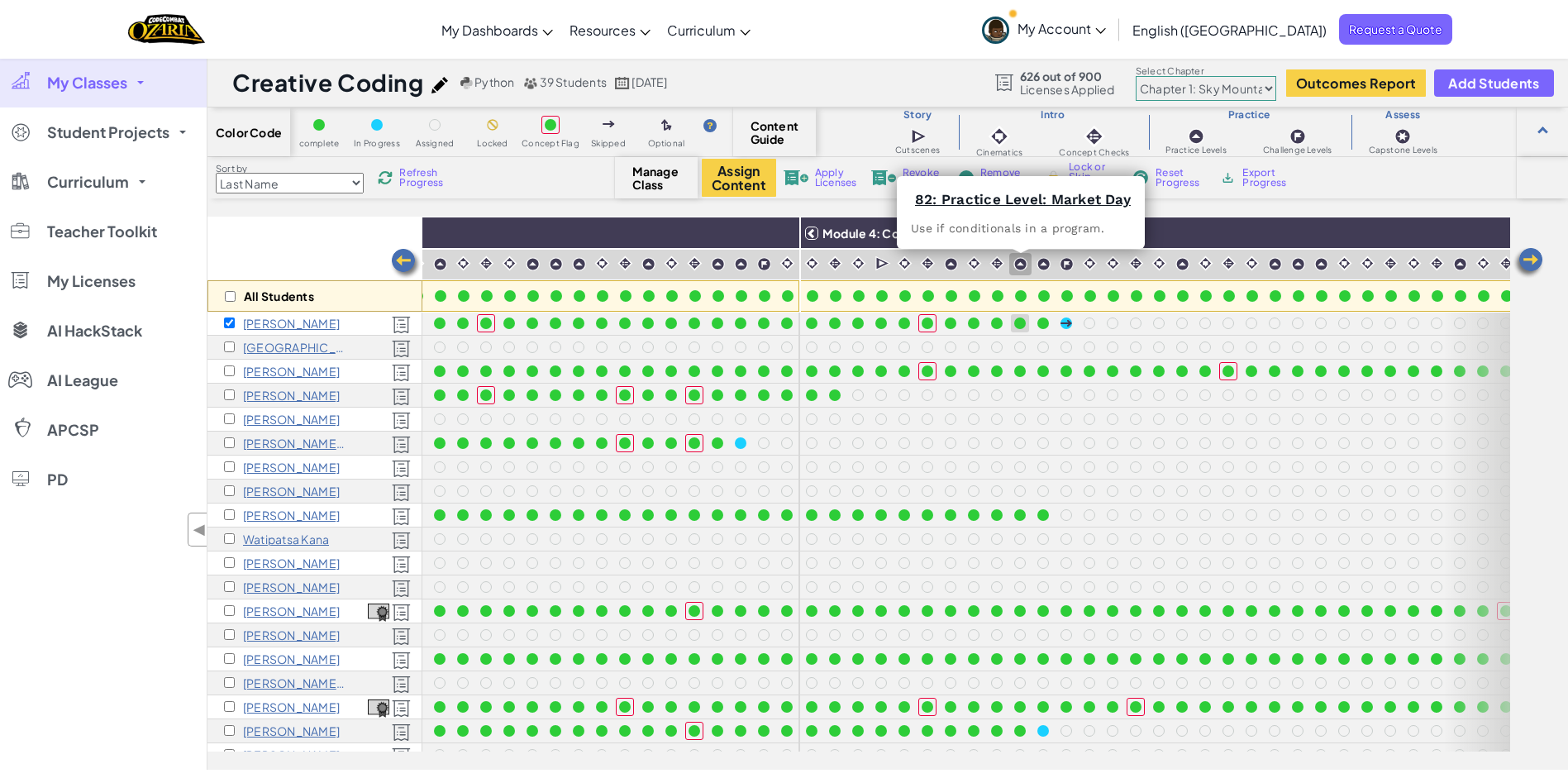
click at [1023, 261] on img at bounding box center [1020, 264] width 14 height 14
click at [1021, 191] on link "82: Practice Level: Market Day" at bounding box center [1022, 198] width 216 height 16
click at [1066, 261] on img at bounding box center [1066, 264] width 14 height 14
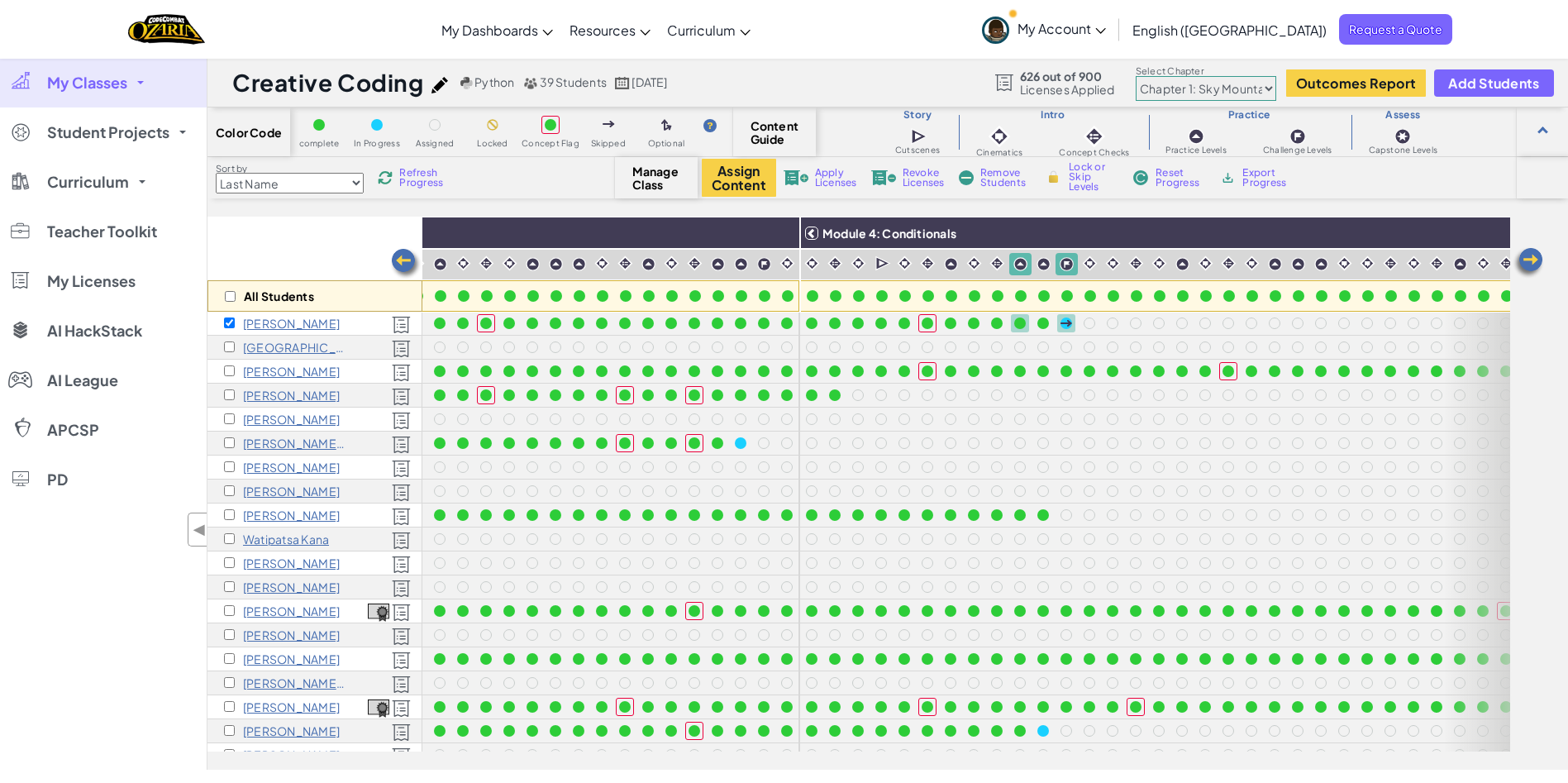
click at [1064, 262] on img at bounding box center [1066, 264] width 14 height 14
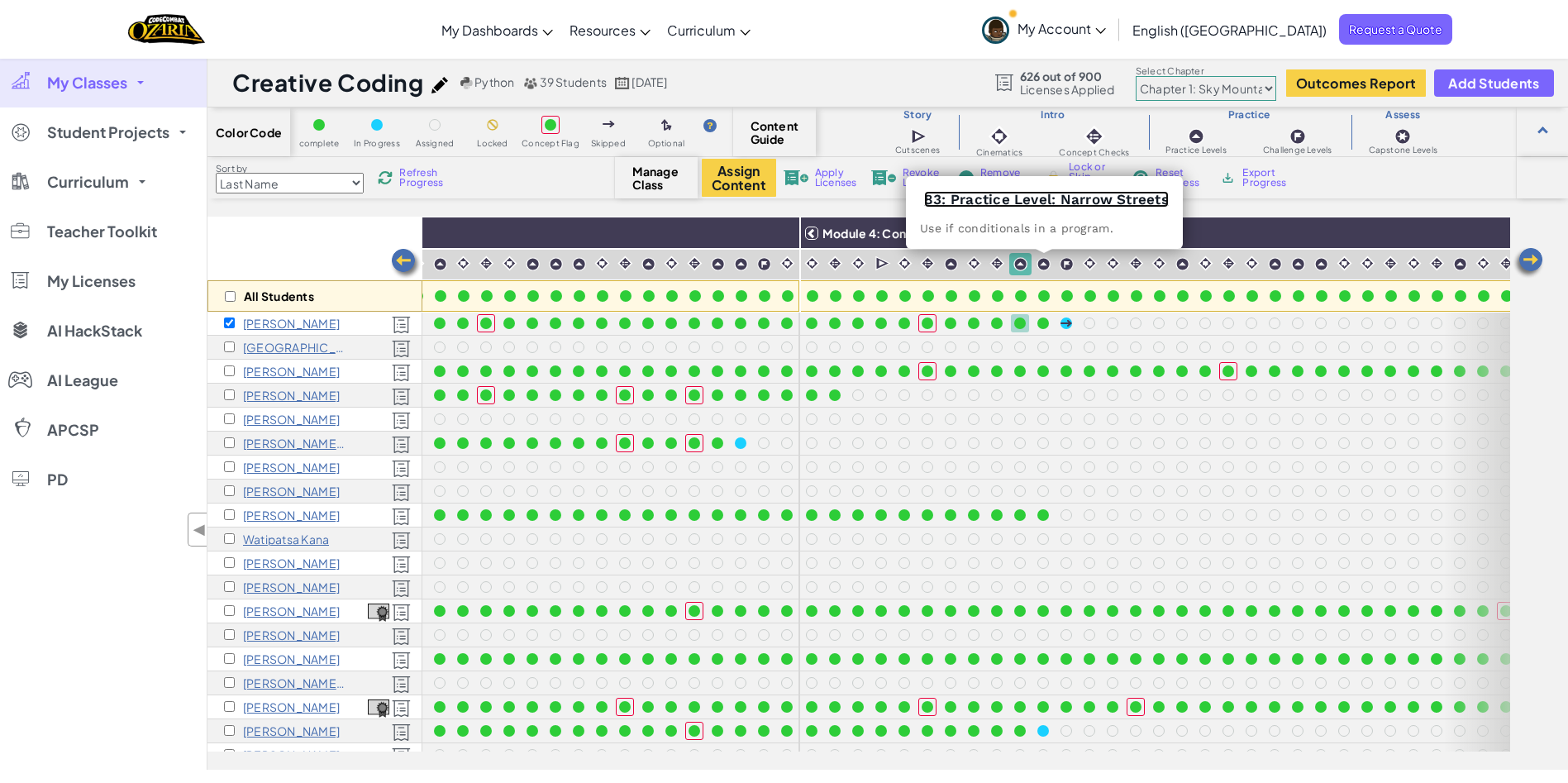
click at [1046, 195] on link "83: Practice Level: Narrow Streets" at bounding box center [1046, 198] width 244 height 16
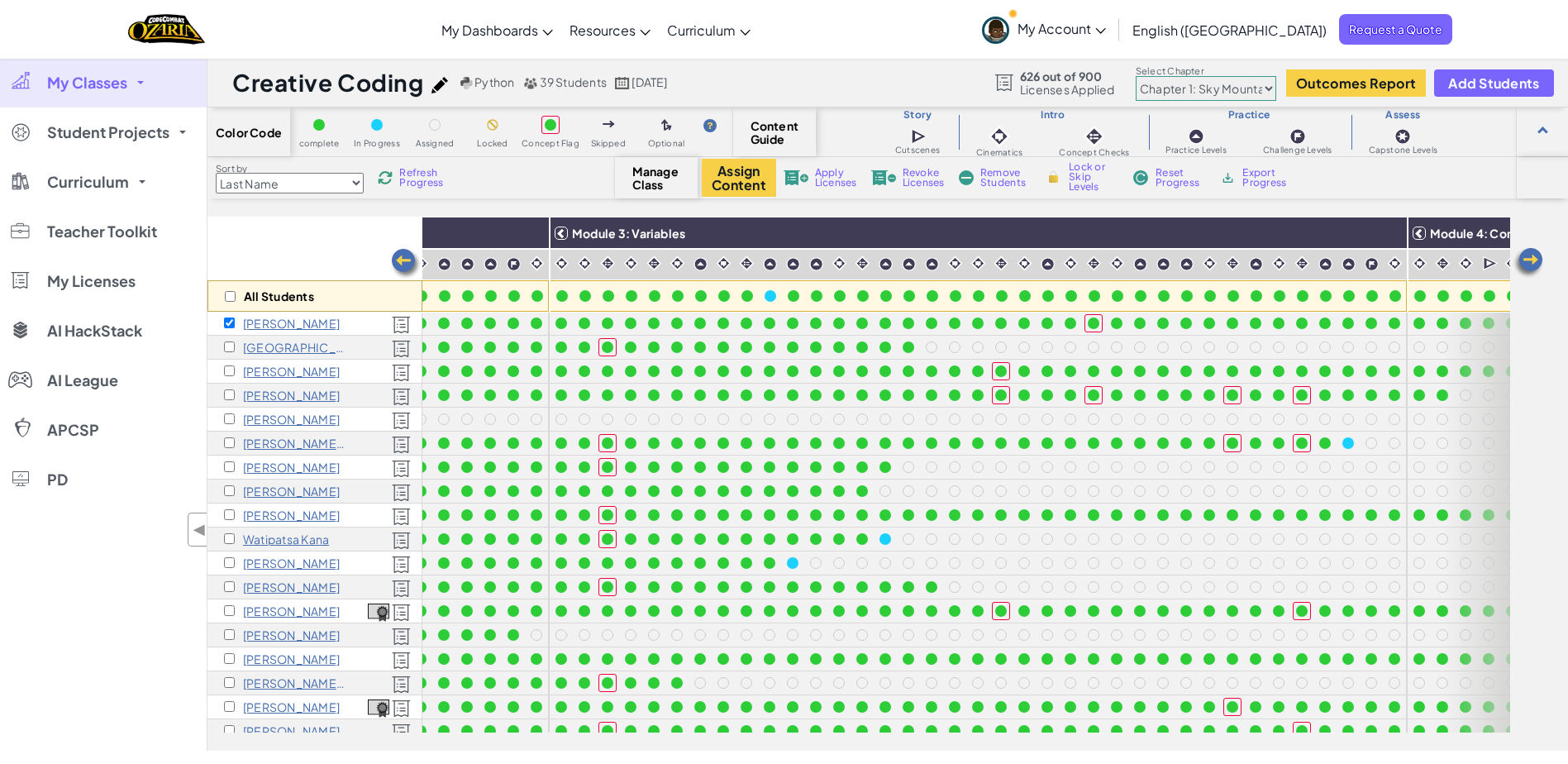
scroll to position [147, 683]
click at [231, 322] on input "checkbox" at bounding box center [229, 322] width 11 height 11
checkbox input "false"
click at [231, 372] on input "checkbox" at bounding box center [229, 370] width 11 height 11
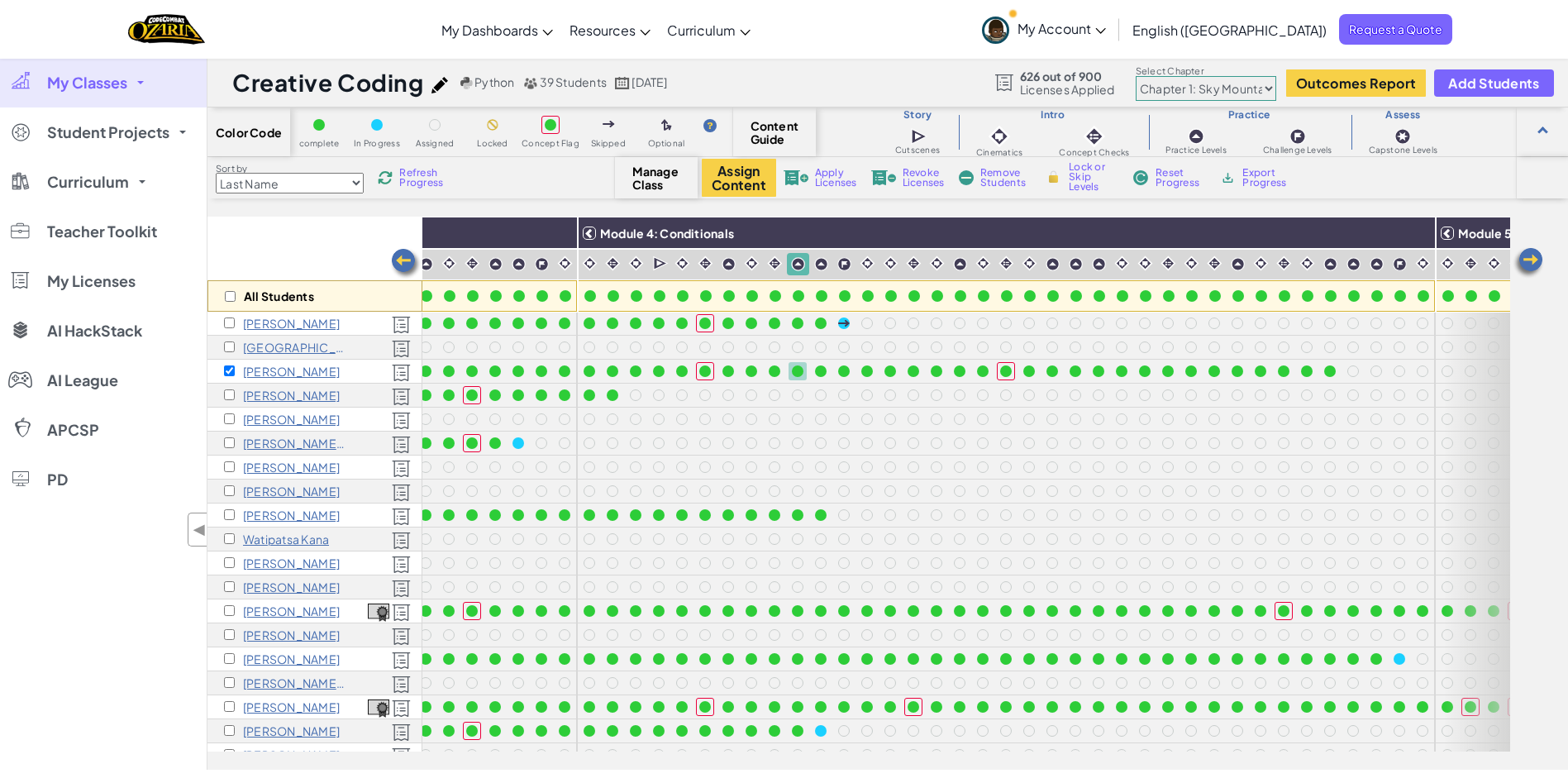
drag, startPoint x: 1488, startPoint y: 352, endPoint x: 1502, endPoint y: 378, distance: 29.5
click at [1502, 378] on div "All Students Module 1: Algorithms and Syntax Module 2: Debugging Module 3: Vari…" at bounding box center [858, 401] width 1303 height 700
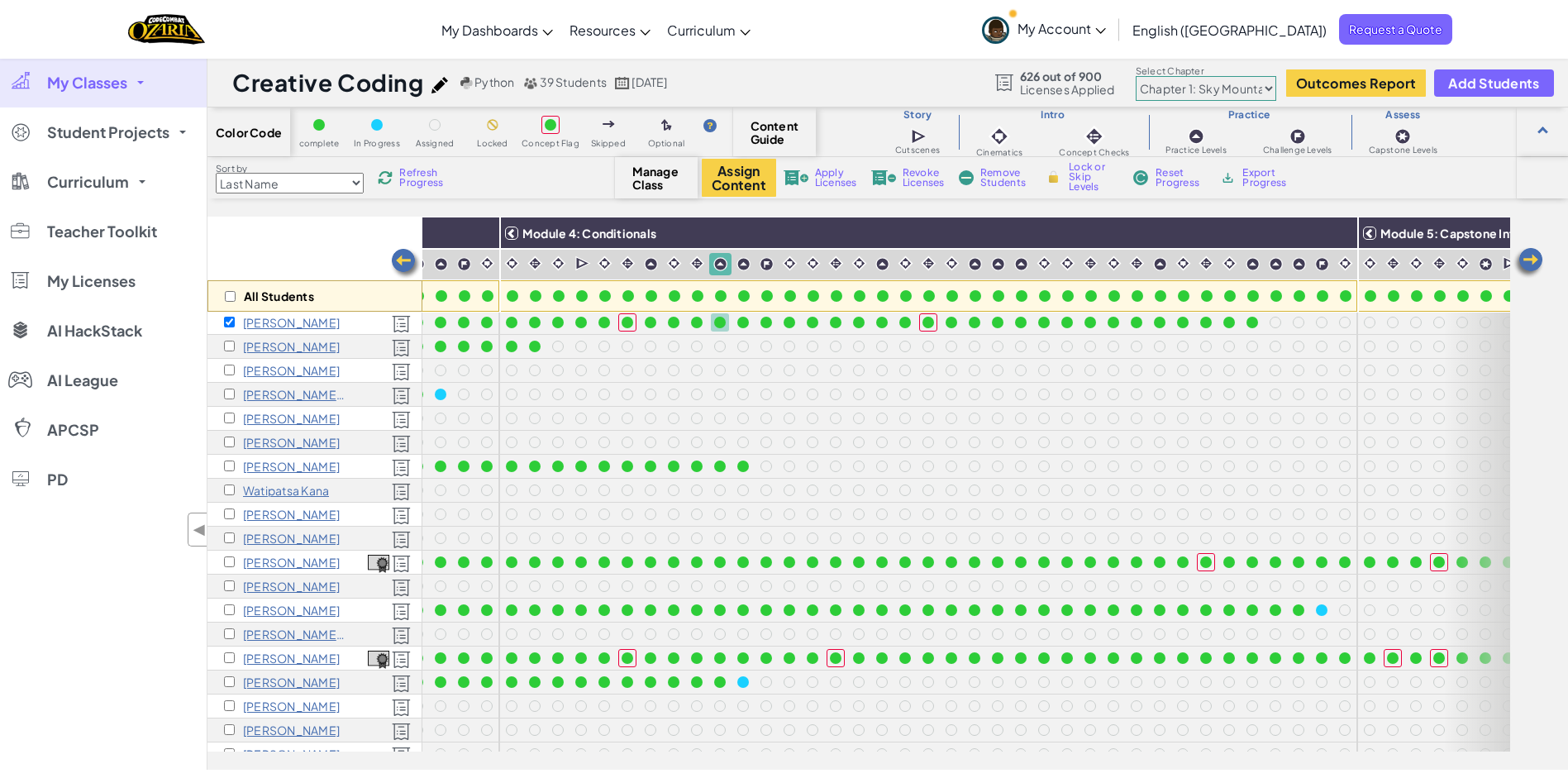
scroll to position [195, 1647]
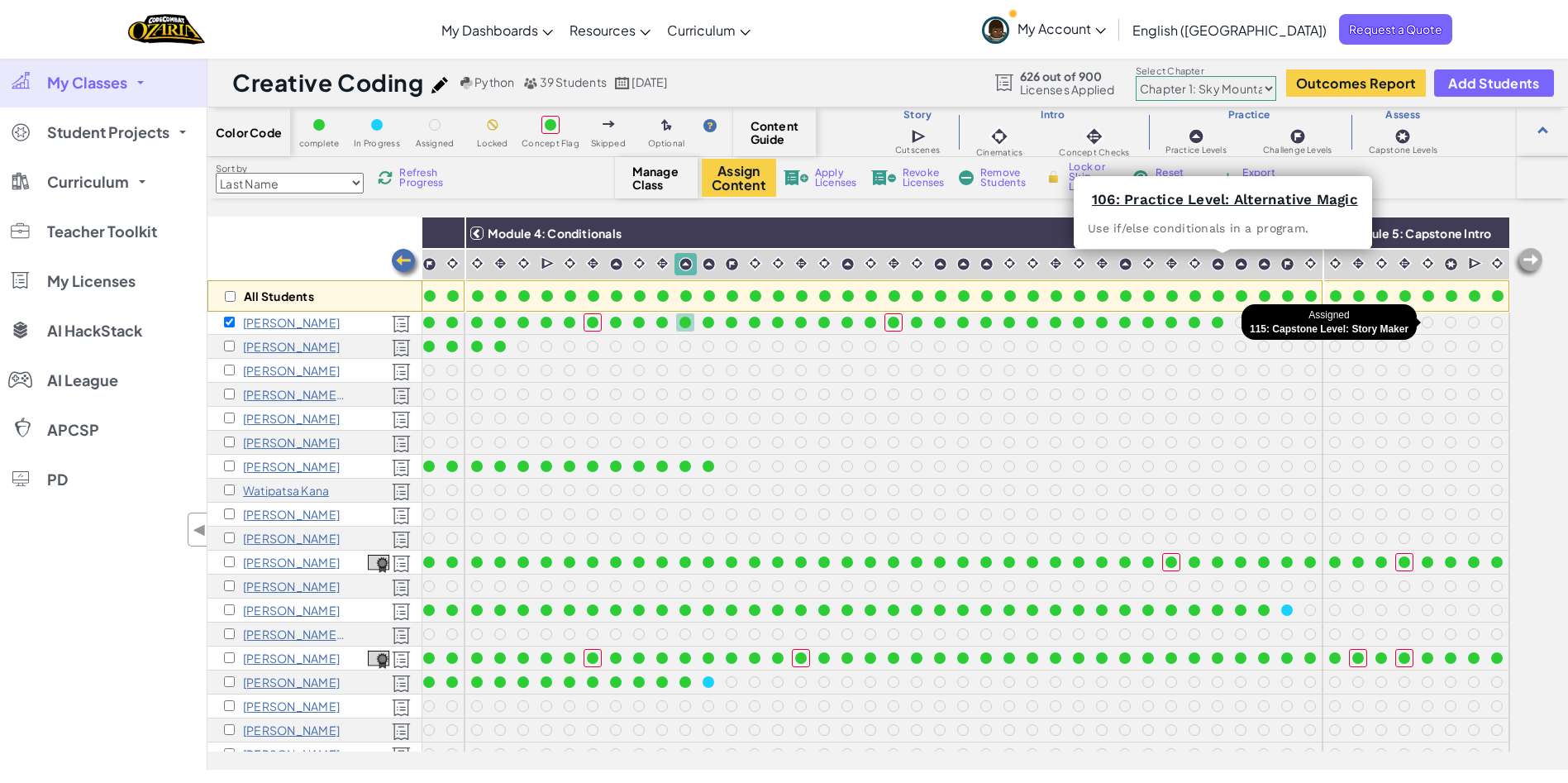
click at [1444, 323] on div at bounding box center [1450, 322] width 12 height 12
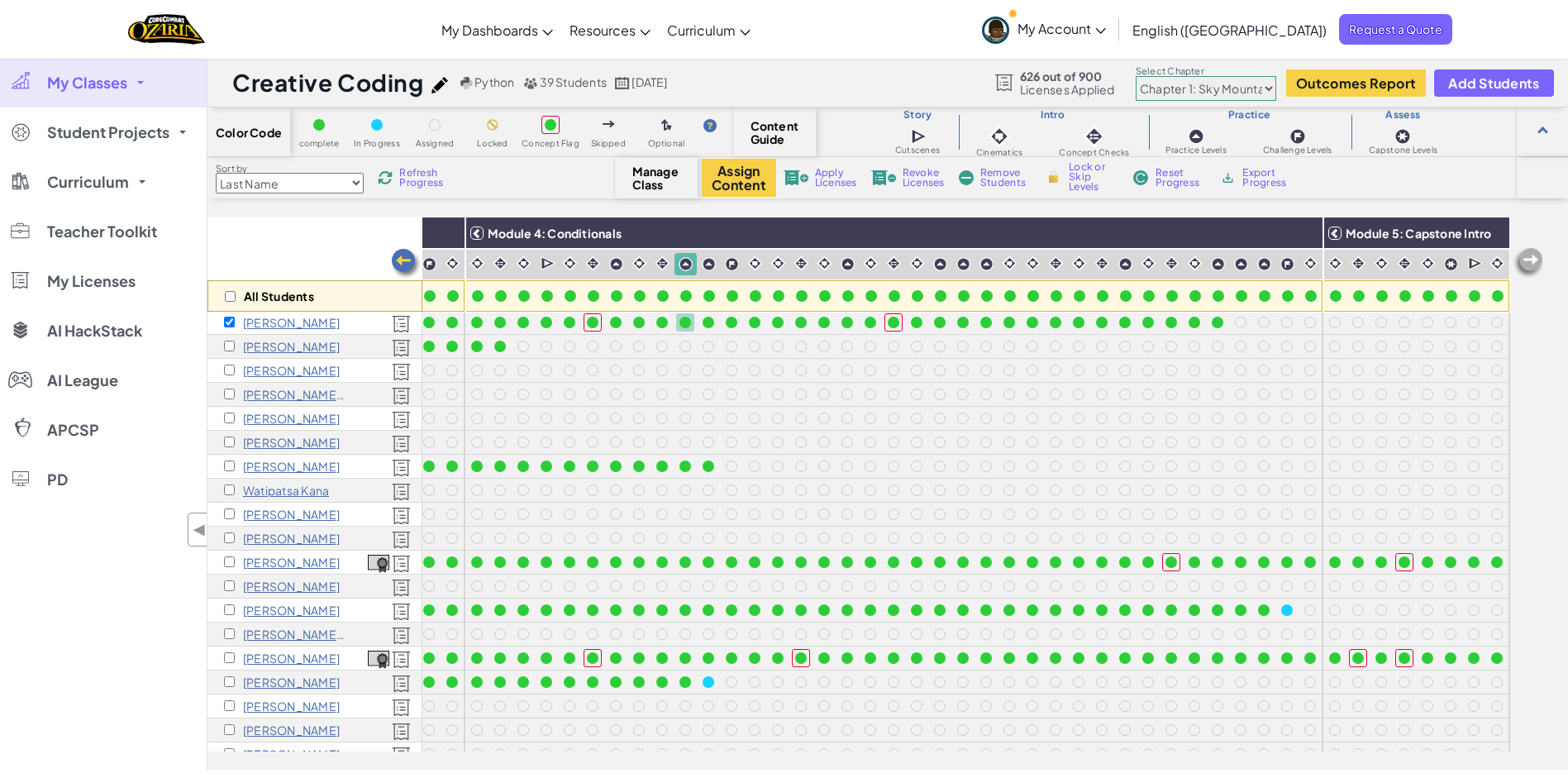
click at [1444, 323] on div at bounding box center [1450, 322] width 12 height 12
click at [229, 321] on input "checkbox" at bounding box center [229, 321] width 11 height 11
click at [1444, 320] on div at bounding box center [1450, 322] width 12 height 12
click at [1444, 323] on div at bounding box center [1450, 322] width 12 height 12
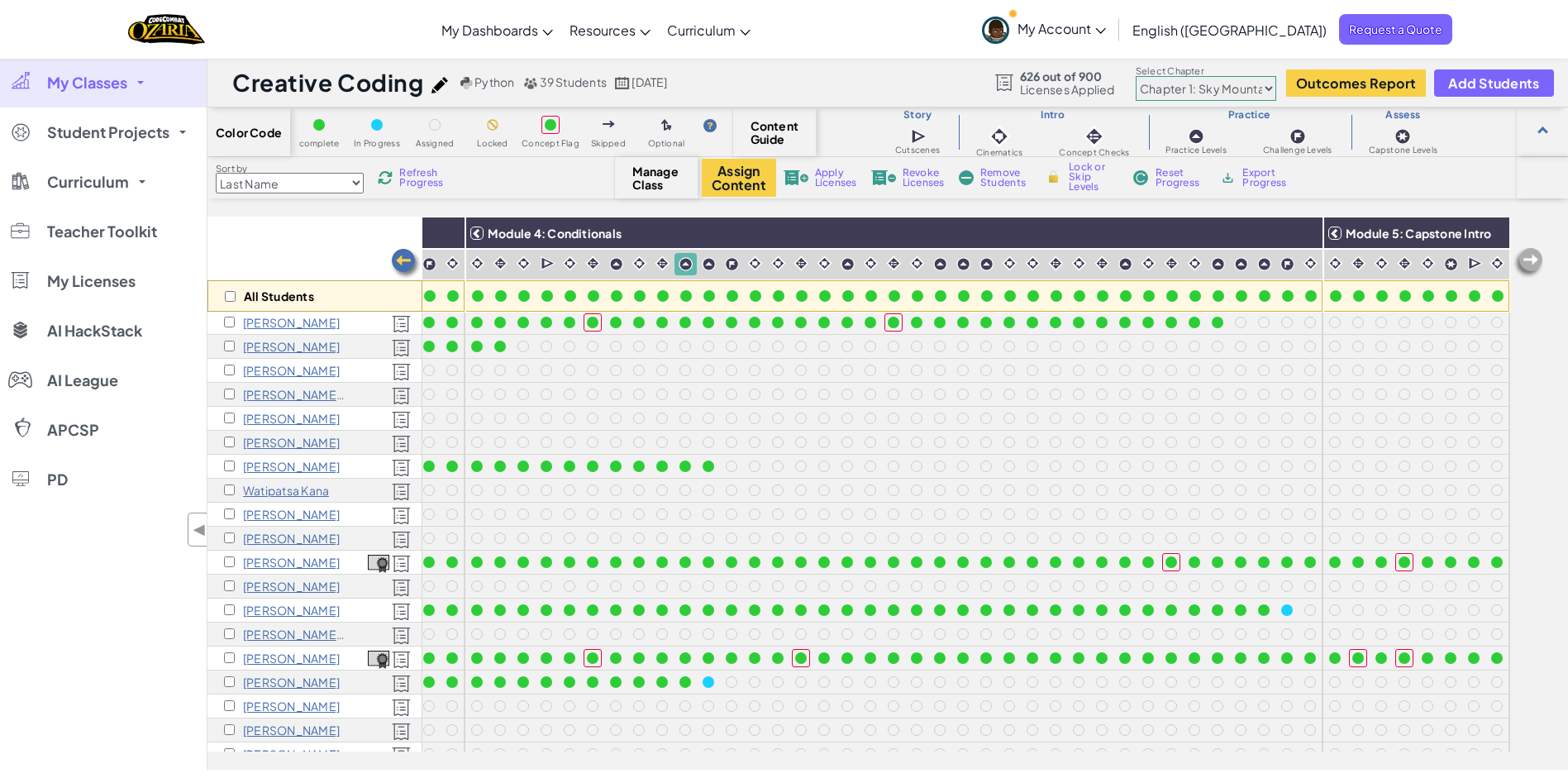
click at [1444, 320] on div at bounding box center [1450, 322] width 12 height 12
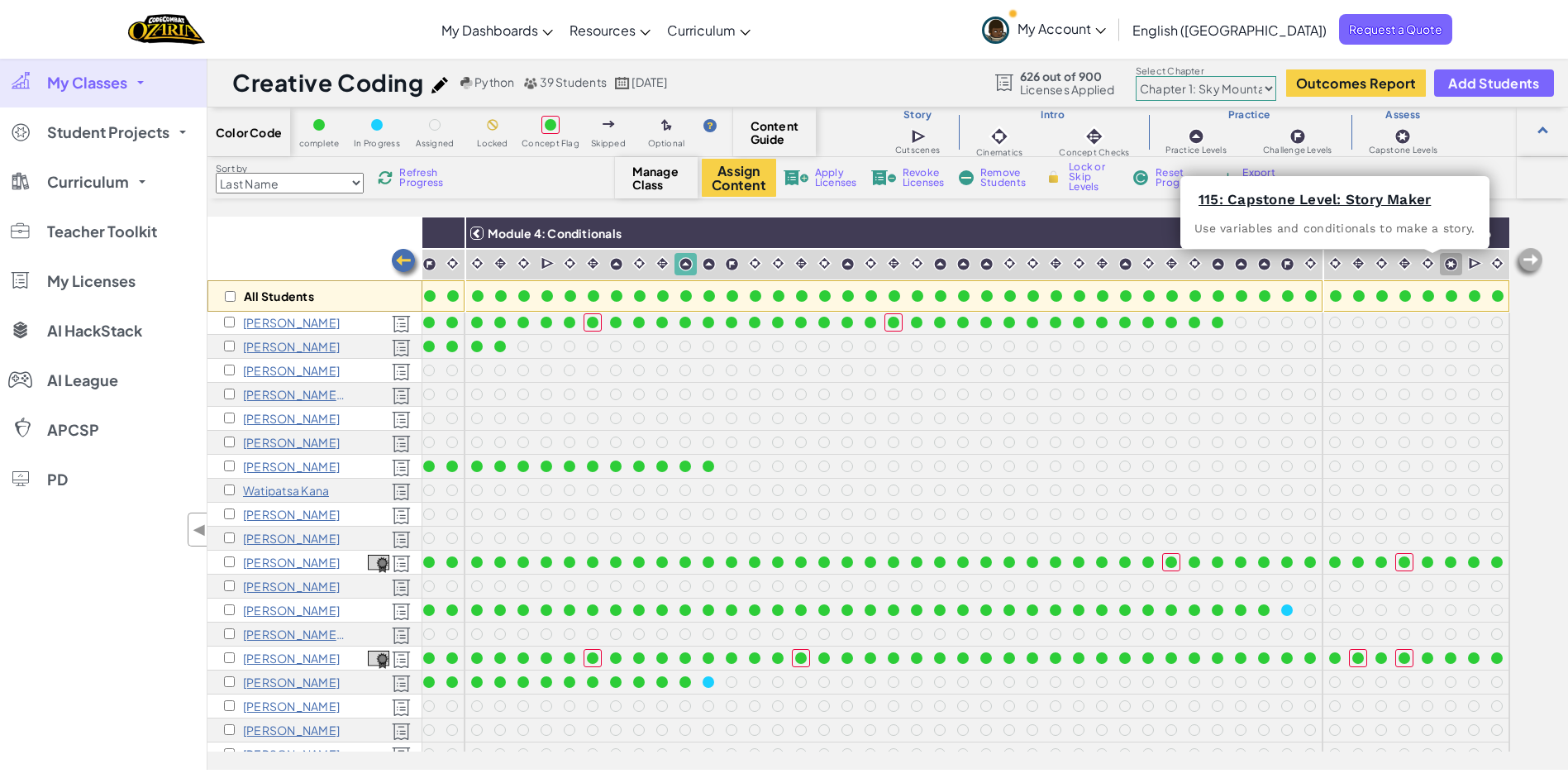
click at [1443, 260] on img at bounding box center [1450, 264] width 14 height 14
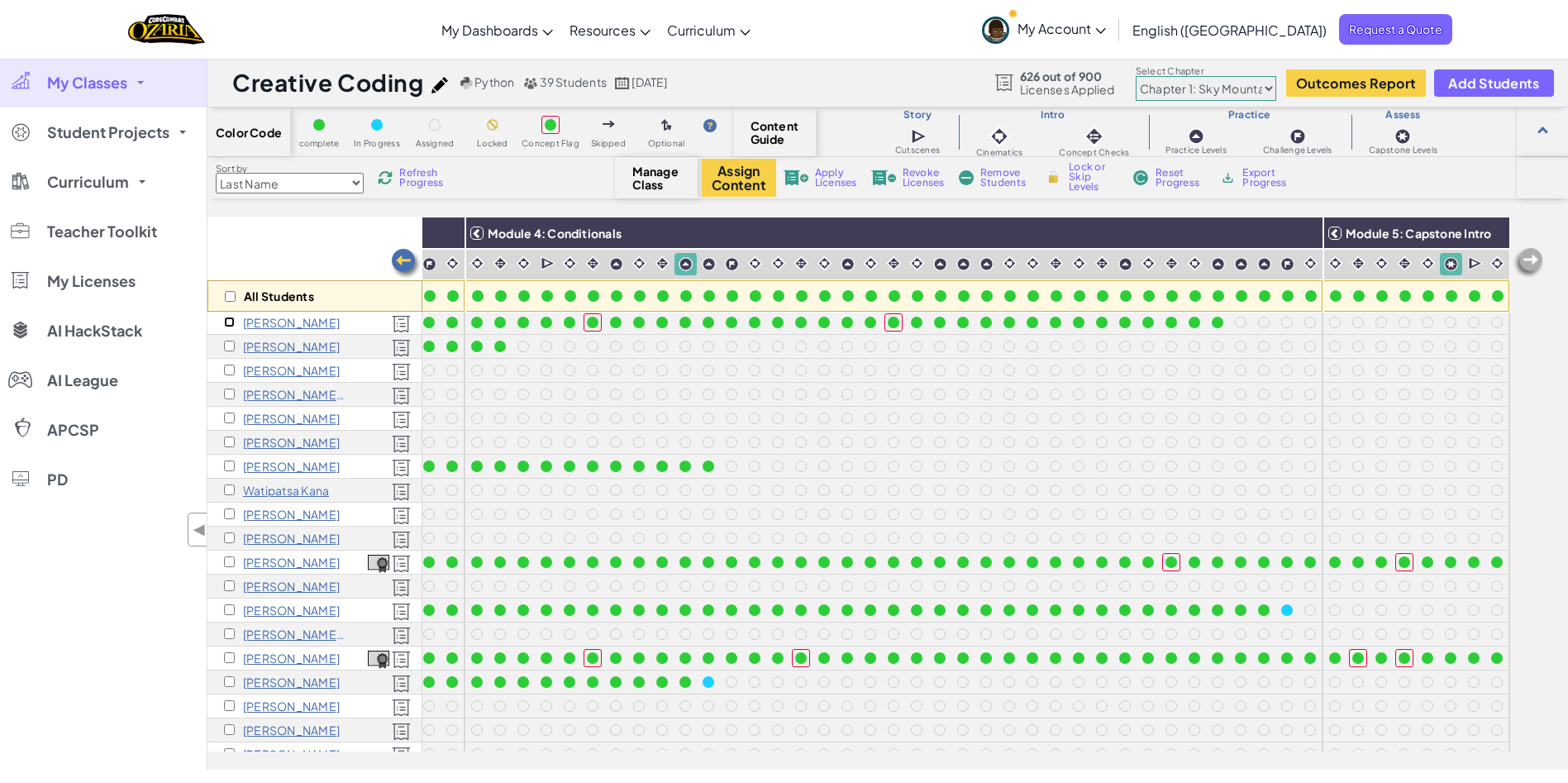
click at [231, 322] on input "checkbox" at bounding box center [229, 321] width 11 height 11
drag, startPoint x: 1077, startPoint y: 185, endPoint x: 1082, endPoint y: 193, distance: 9.4
click at [1079, 187] on span "Lock or Skip Levels" at bounding box center [1093, 176] width 49 height 30
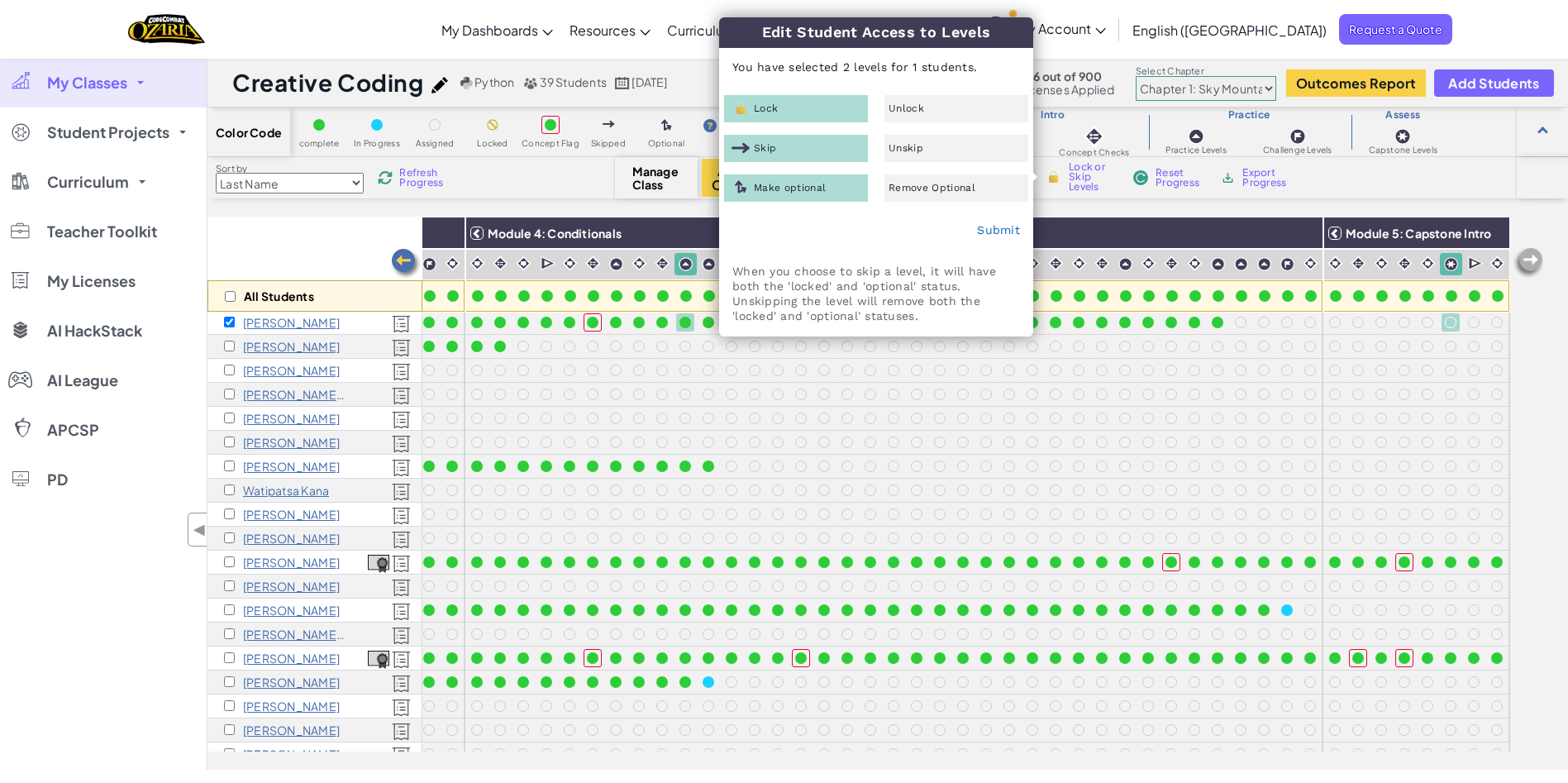
click at [833, 146] on div "Skip" at bounding box center [796, 149] width 144 height 27
click at [994, 224] on link "Submit" at bounding box center [998, 230] width 43 height 13
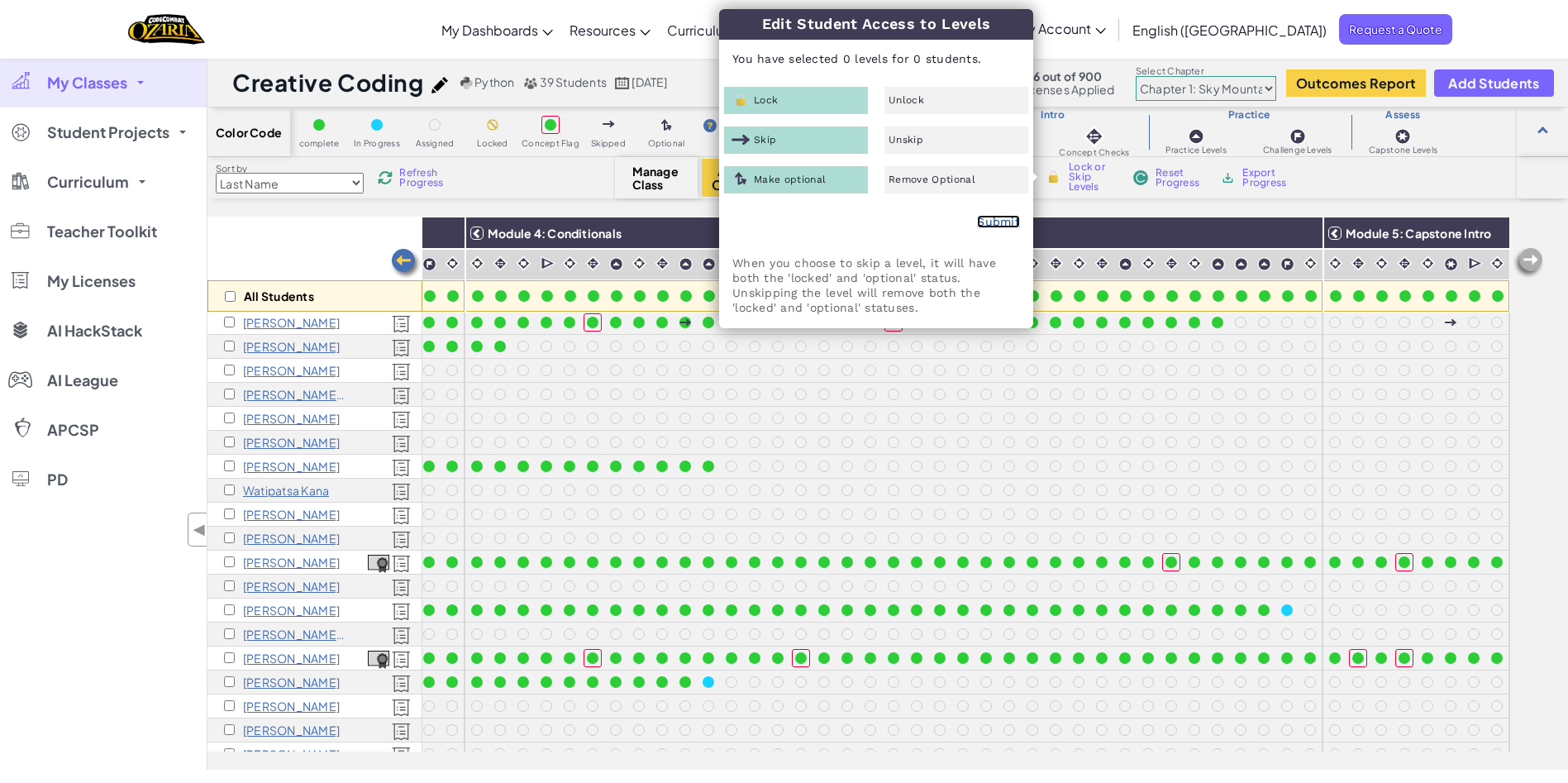
checkbox input "false"
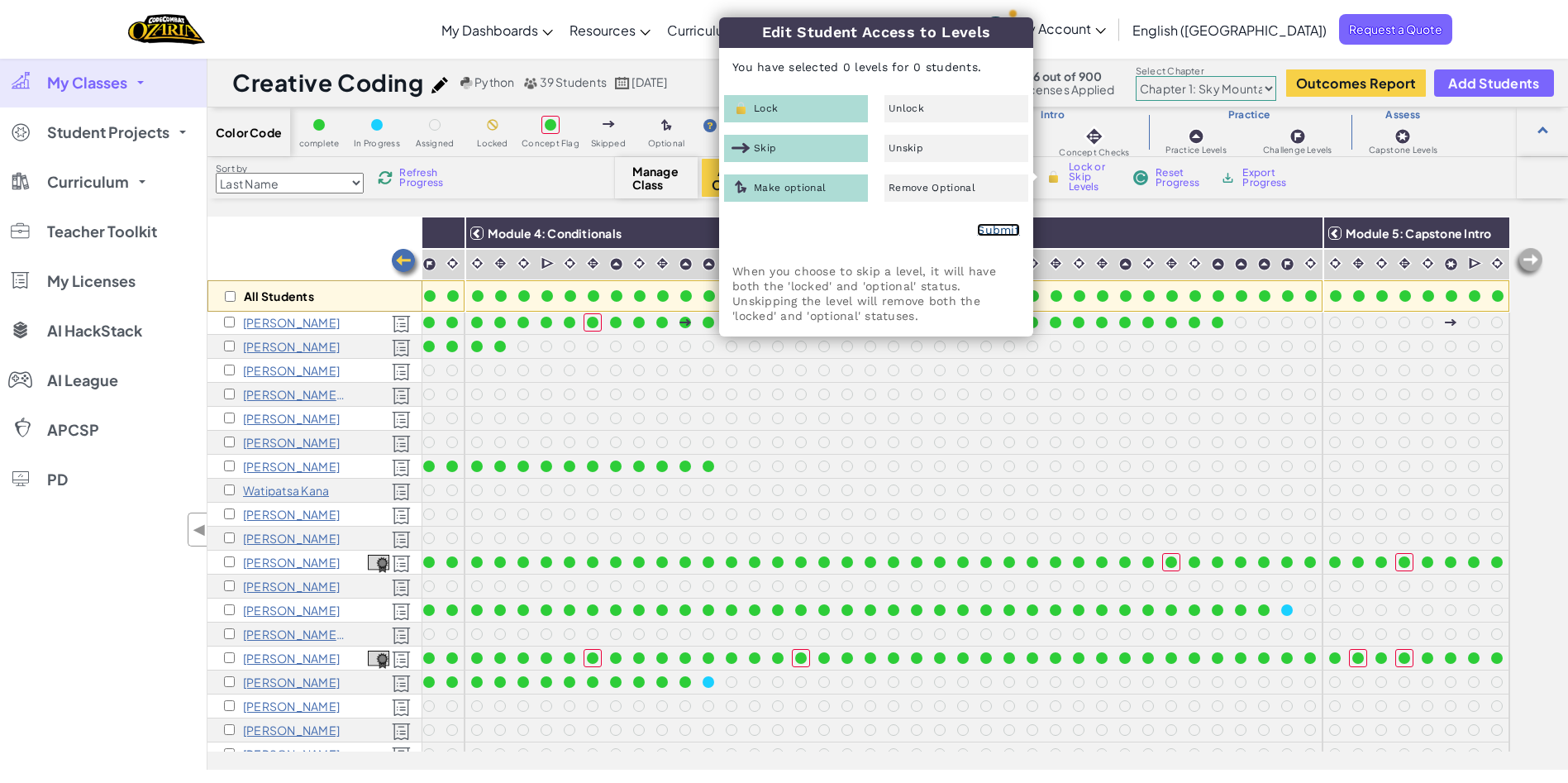
click at [994, 224] on link "Submit" at bounding box center [998, 230] width 43 height 13
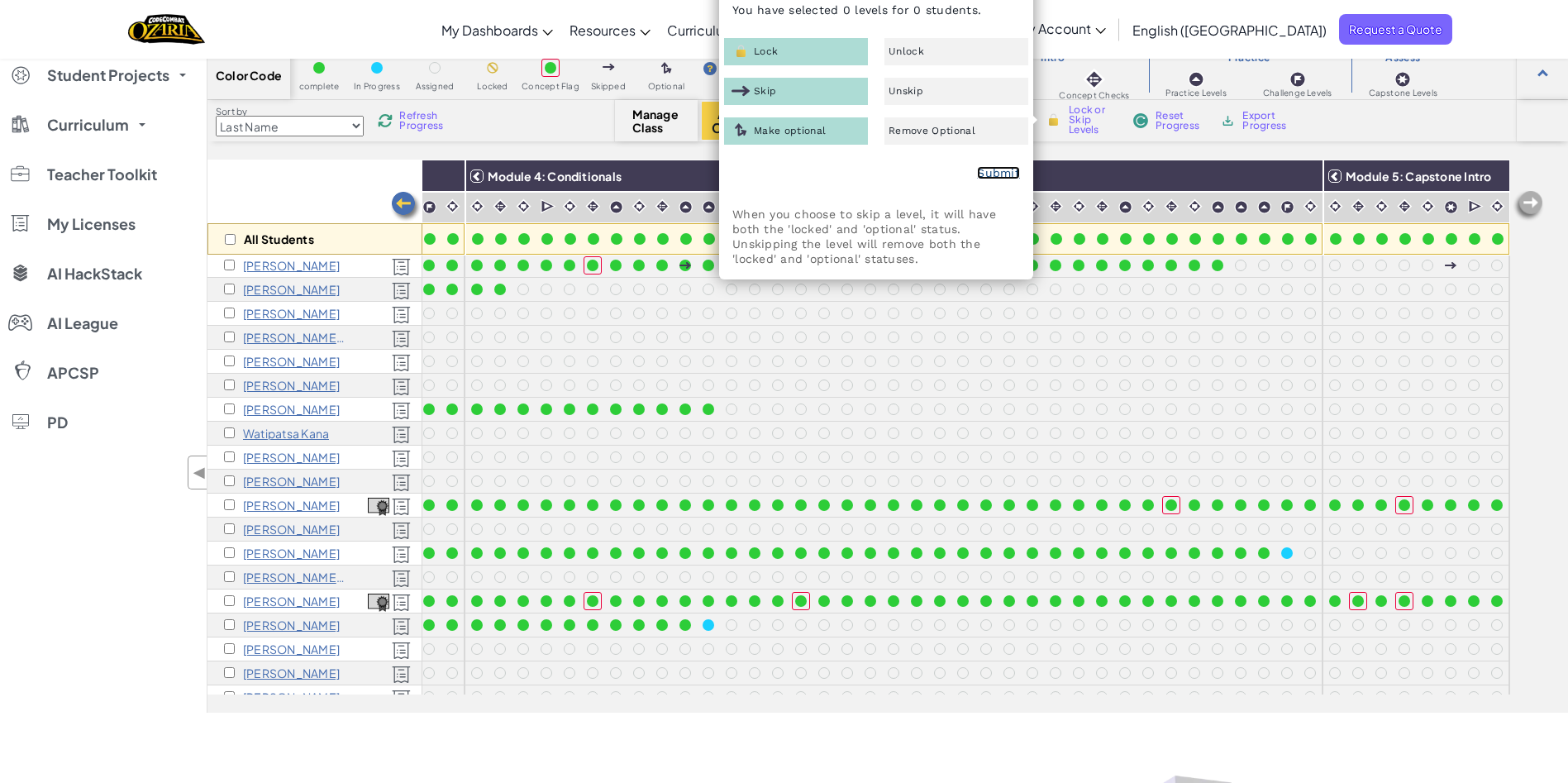
scroll to position [72, 0]
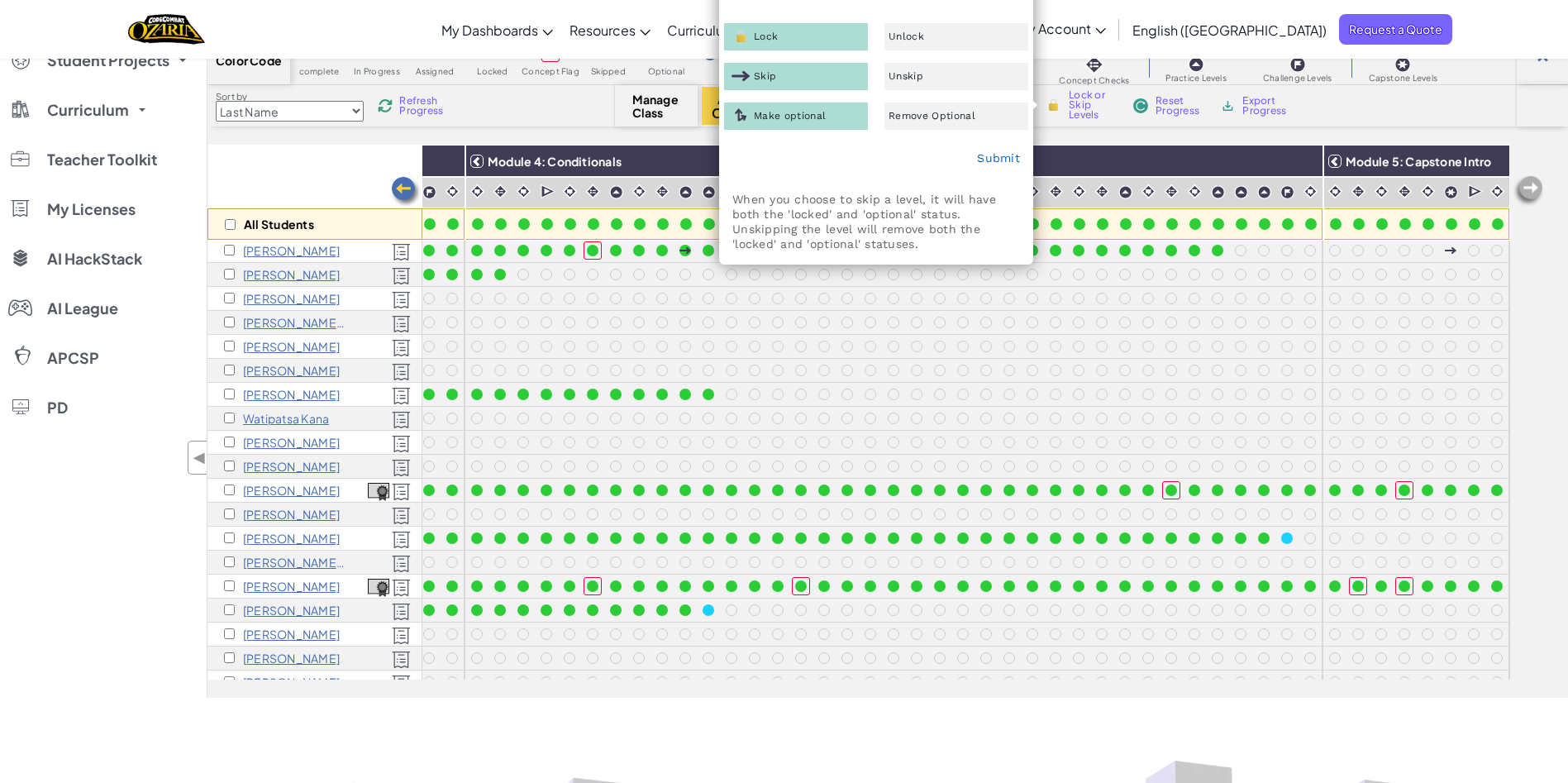
click at [1550, 308] on div "All Students Module 1: Algorithms and Syntax Module 2: Debugging Module 3: Vari…" at bounding box center [887, 421] width 1360 height 553
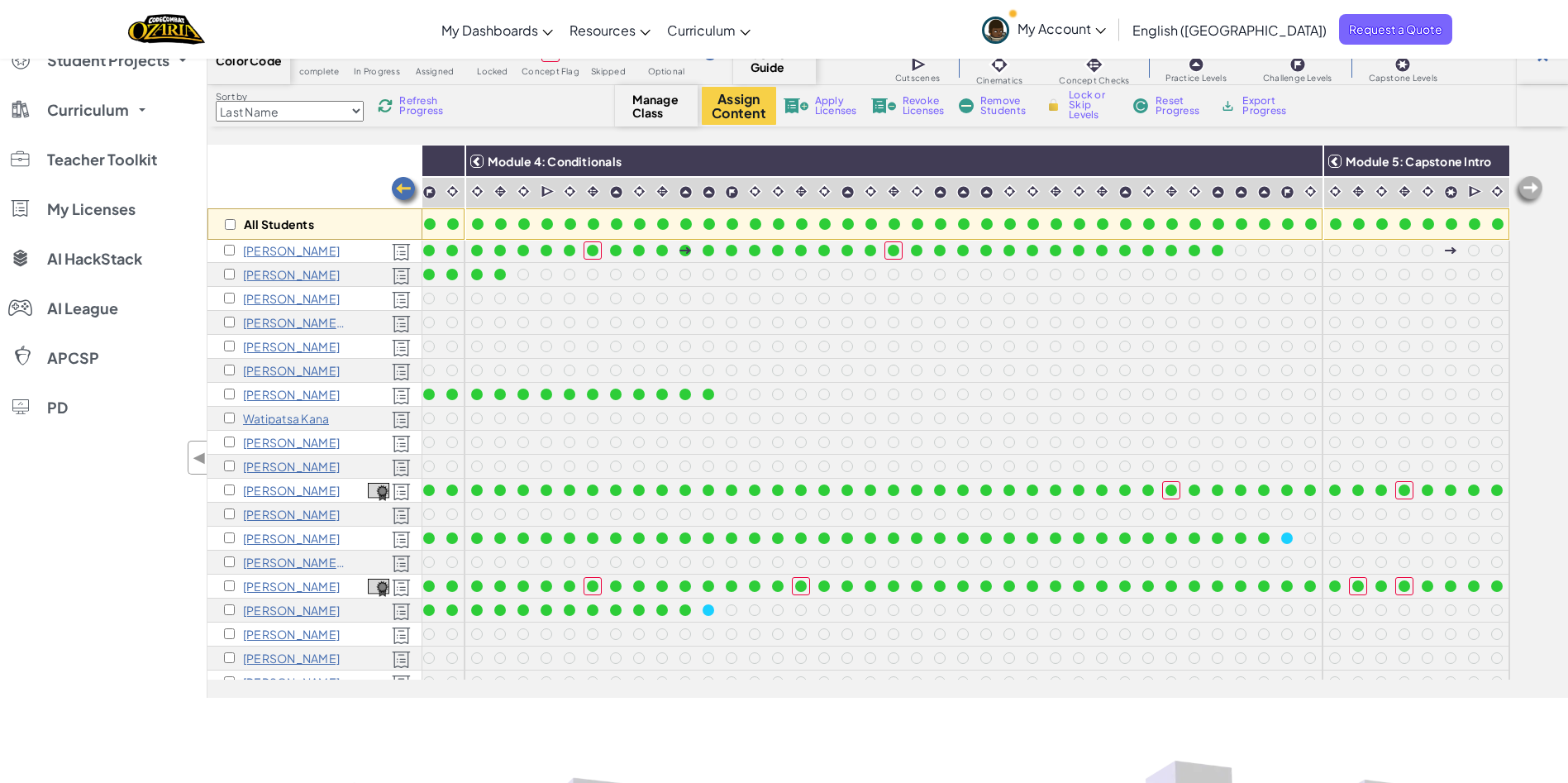
click at [1527, 317] on div "All Students Module 1: Algorithms and Syntax Module 2: Debugging Module 3: Vari…" at bounding box center [887, 421] width 1360 height 553
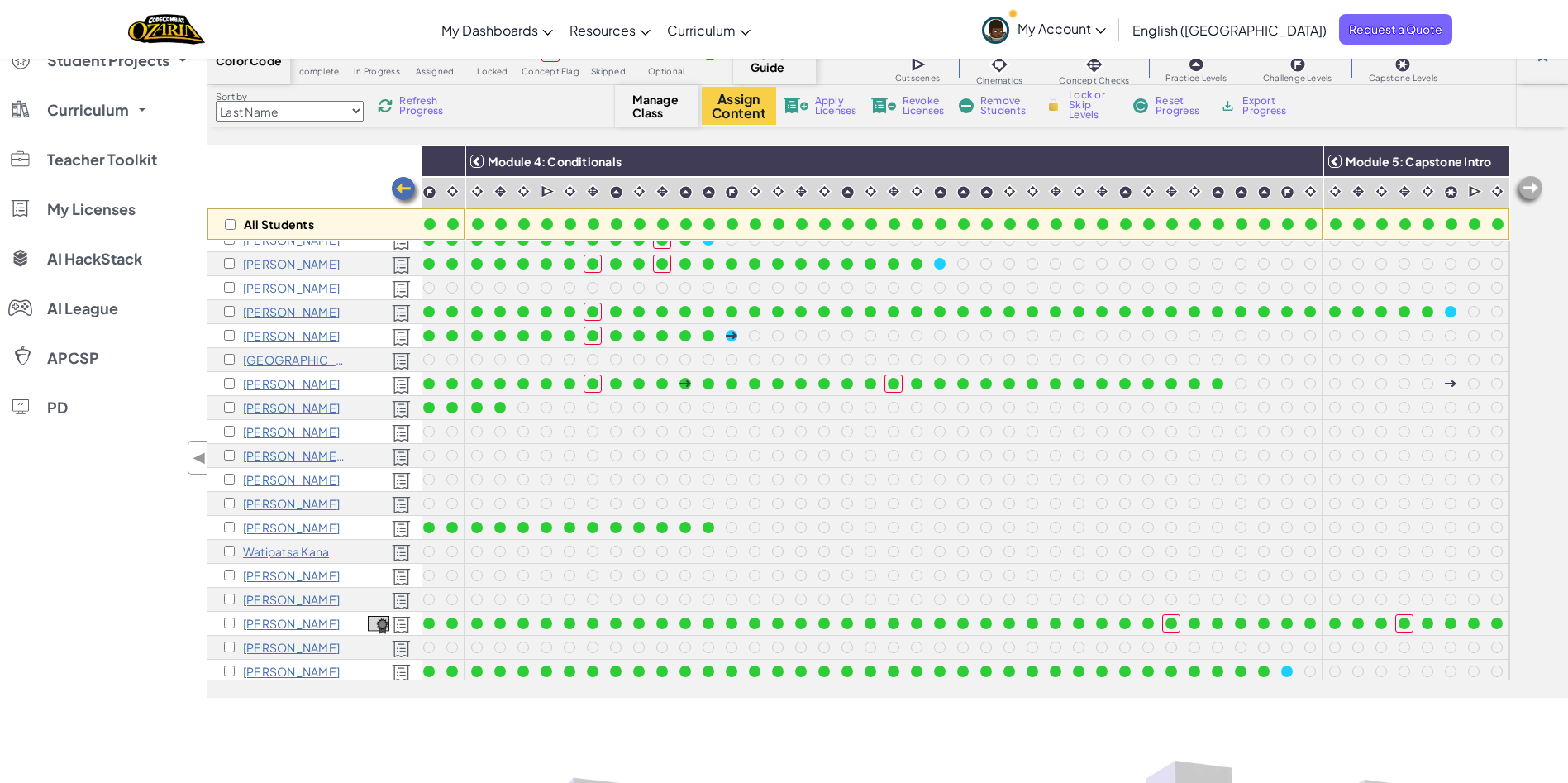
scroll to position [59, 1647]
